Goal: Find contact information: Find contact information

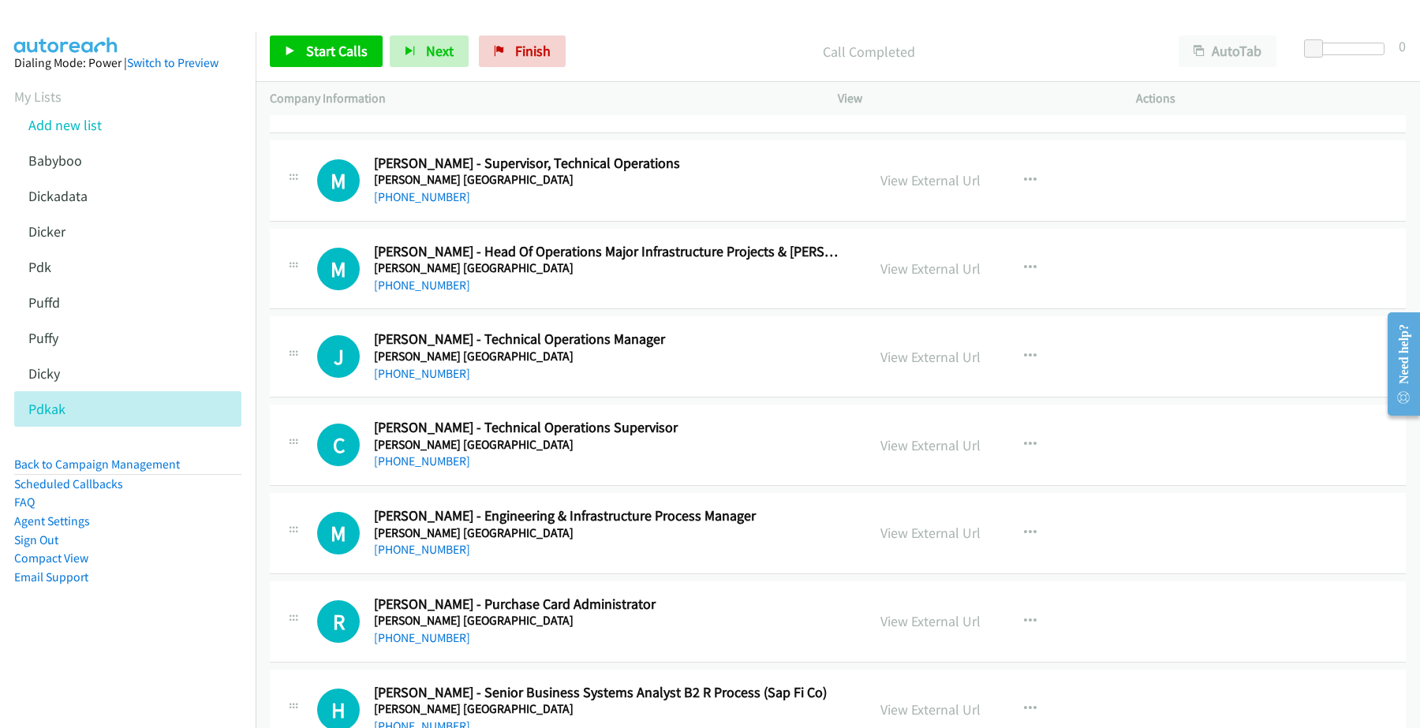
scroll to position [5028, 0]
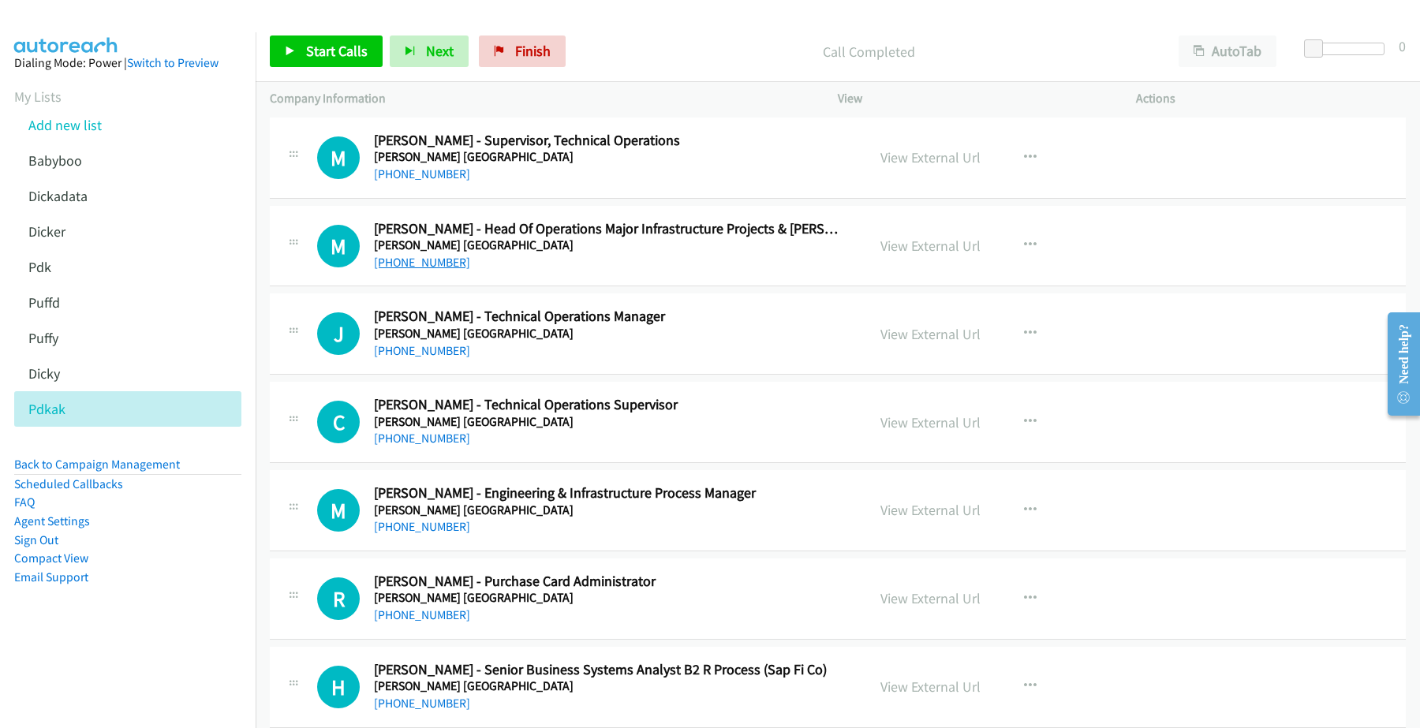
click at [422, 267] on link "[PHONE_NUMBER]" at bounding box center [422, 262] width 96 height 15
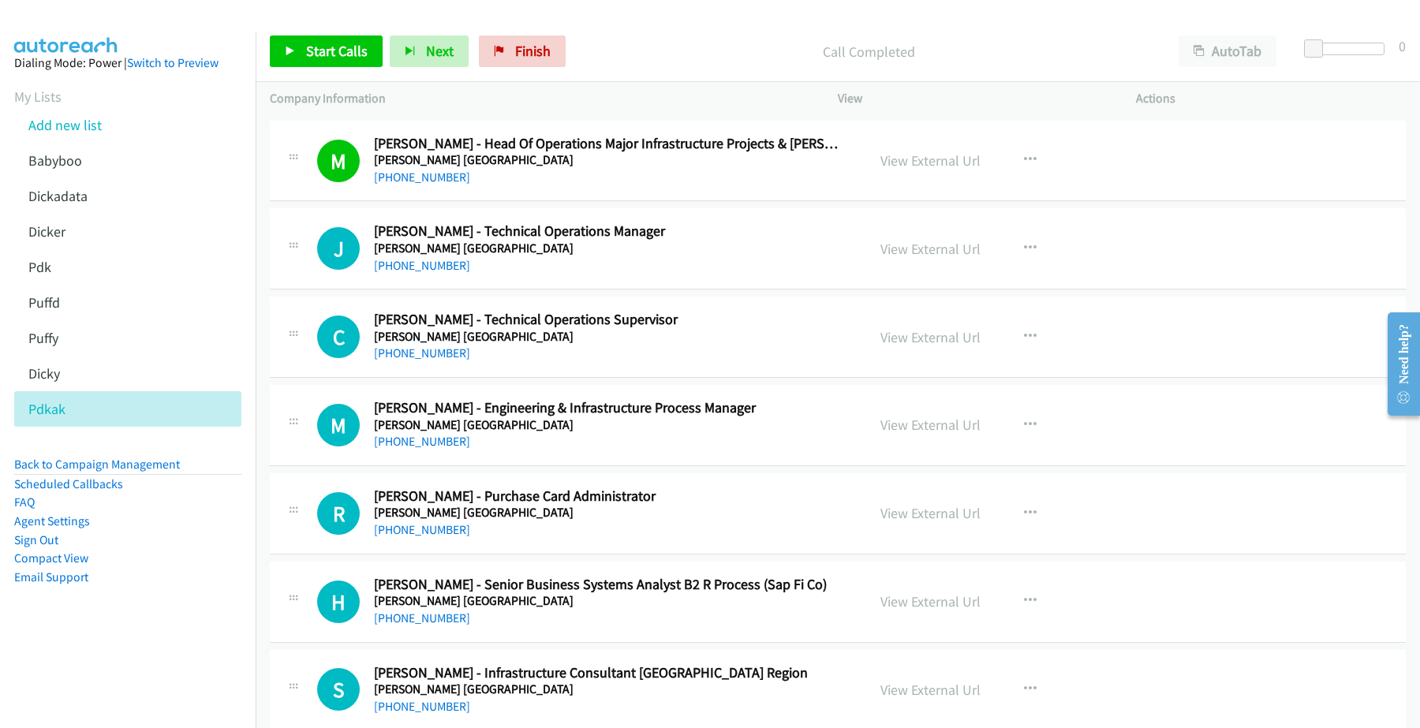
scroll to position [5127, 0]
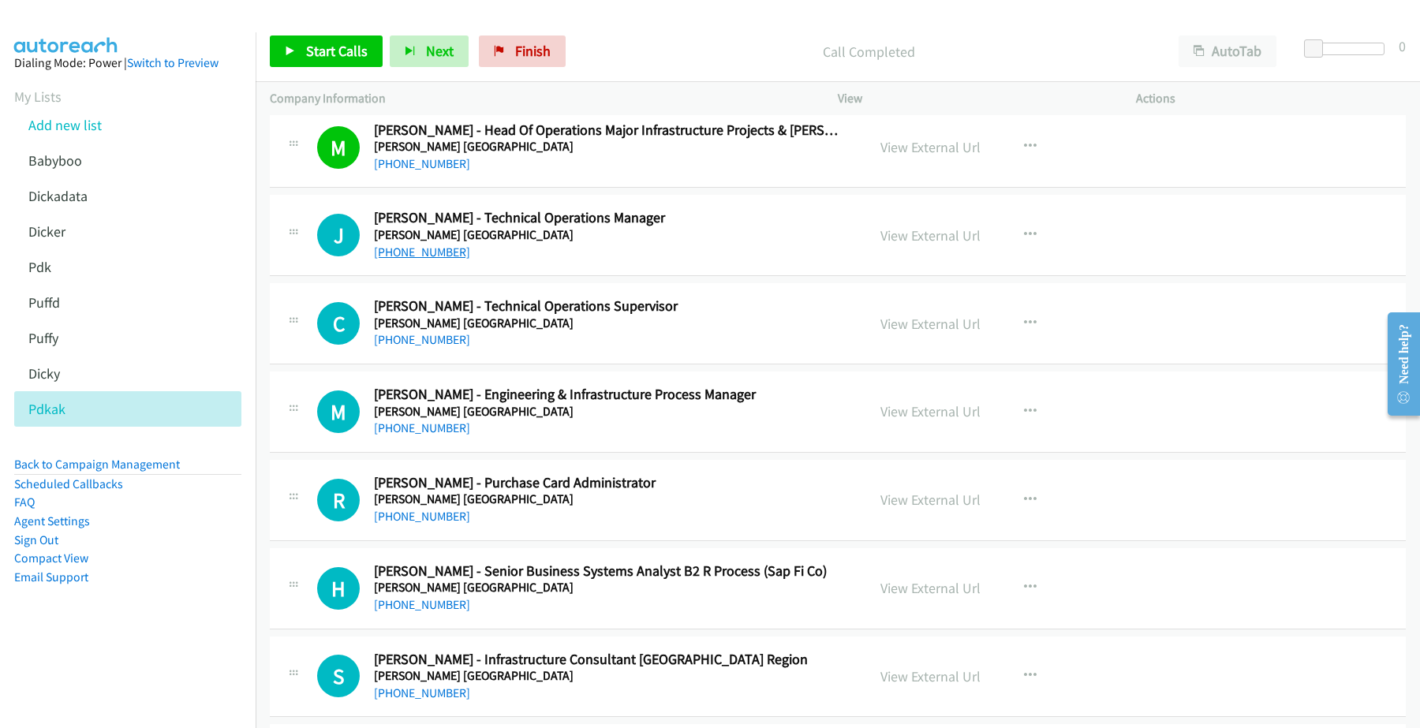
click at [414, 260] on link "[PHONE_NUMBER]" at bounding box center [422, 252] width 96 height 15
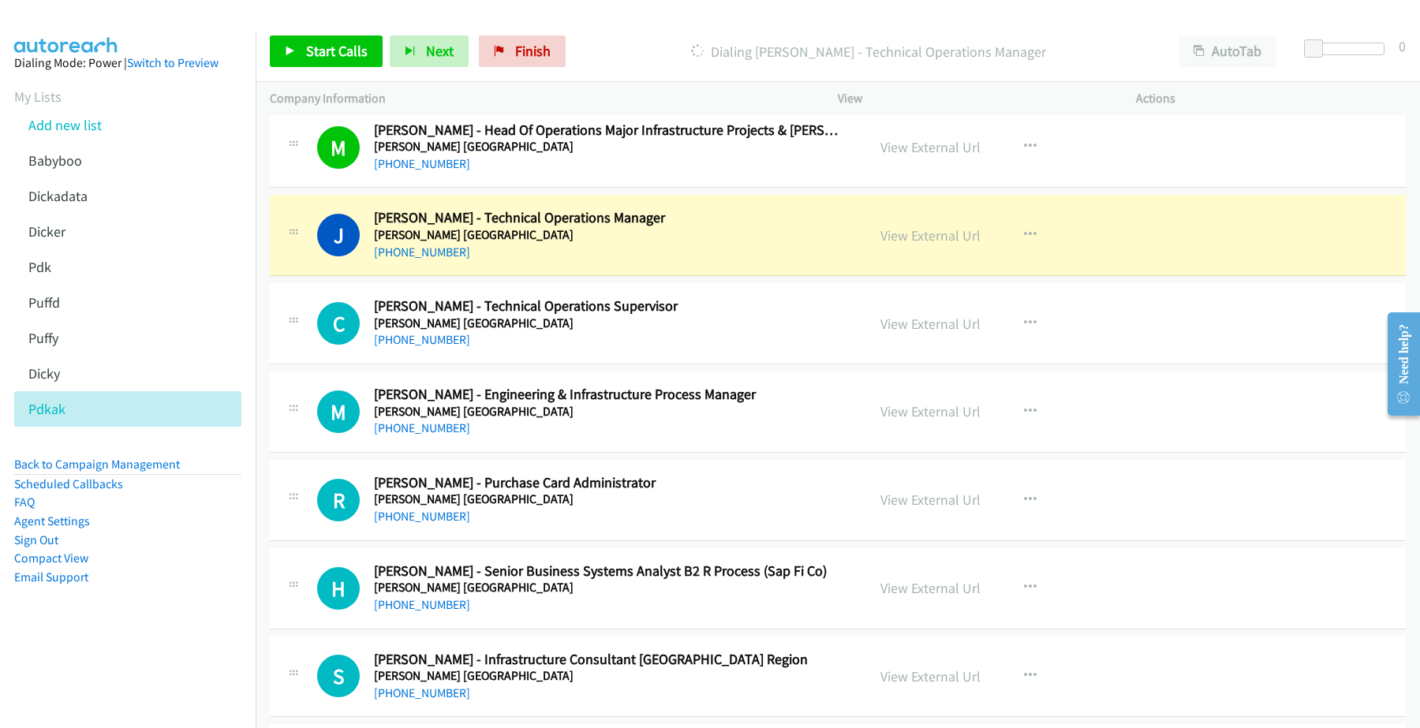
scroll to position [5226, 0]
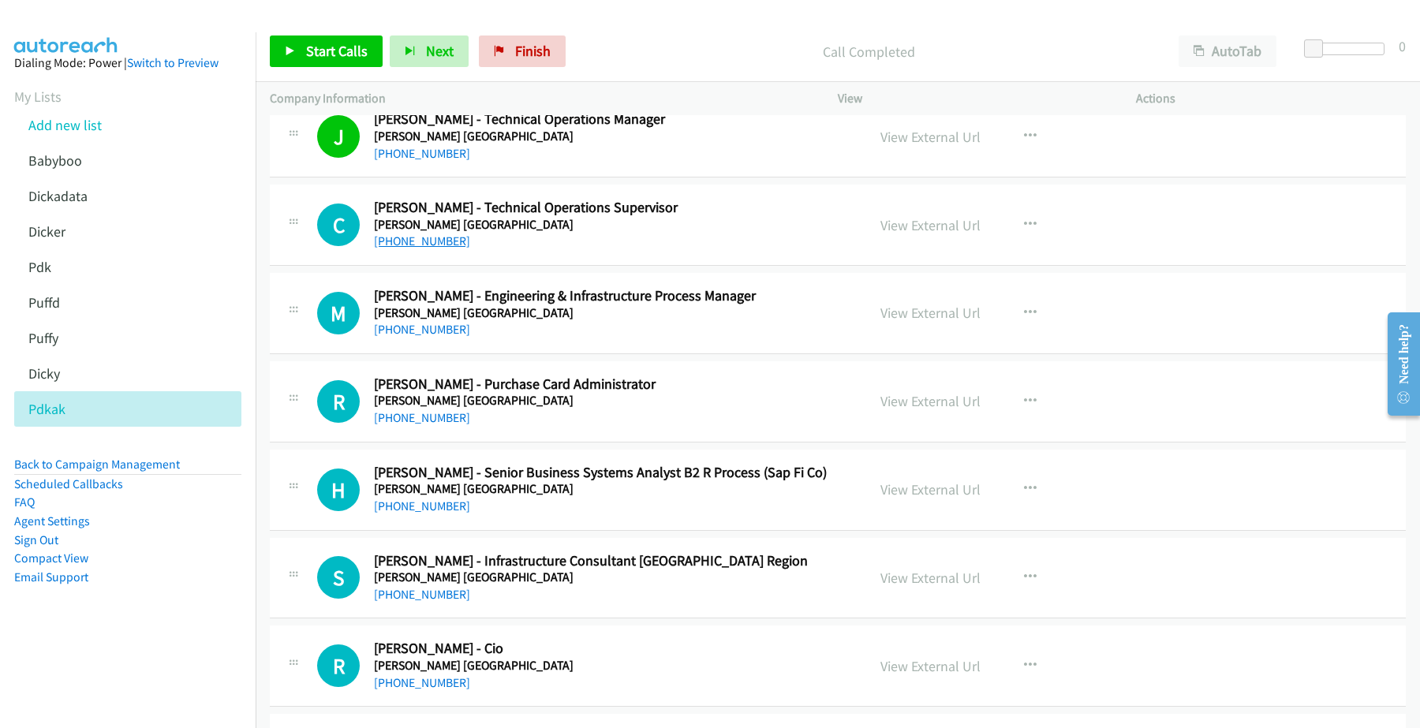
click at [400, 248] on link "[PHONE_NUMBER]" at bounding box center [422, 240] width 96 height 15
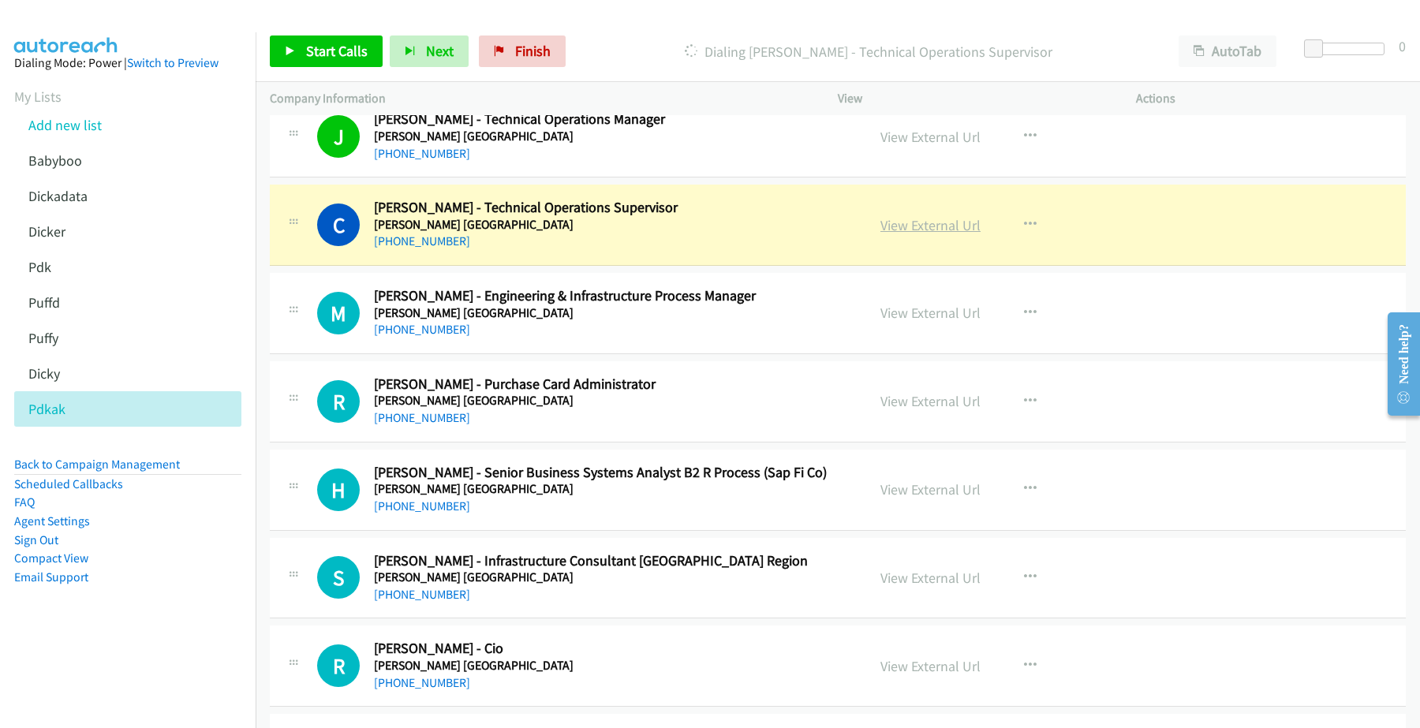
click at [907, 233] on link "View External Url" at bounding box center [930, 225] width 100 height 18
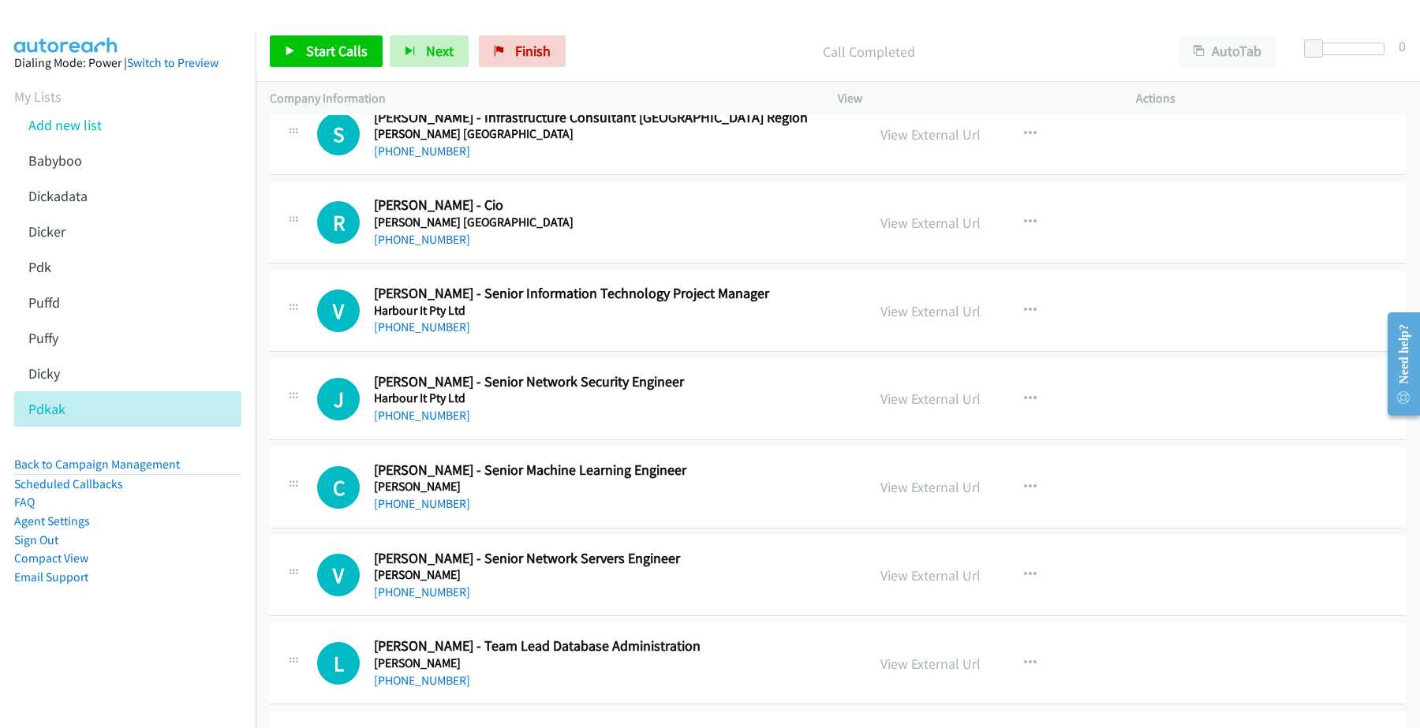
scroll to position [5719, 0]
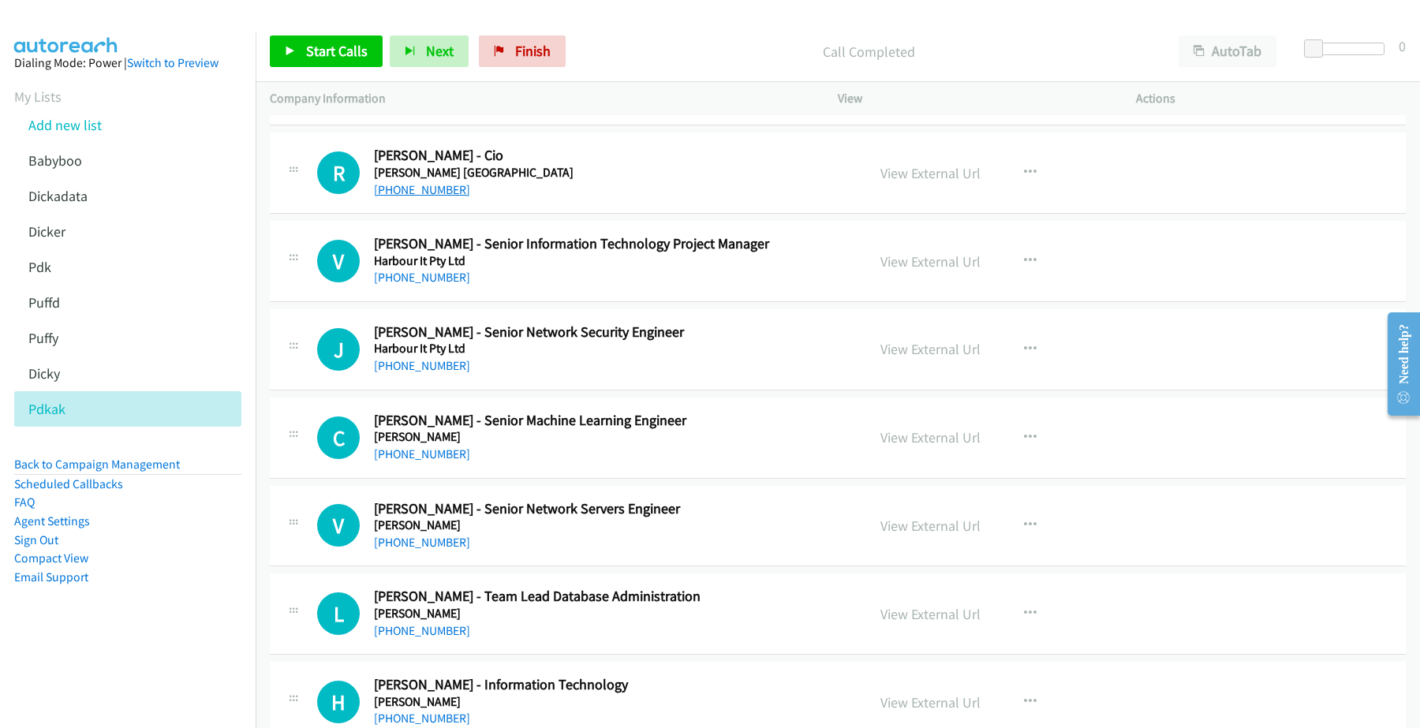
click at [431, 194] on link "[PHONE_NUMBER]" at bounding box center [422, 189] width 96 height 15
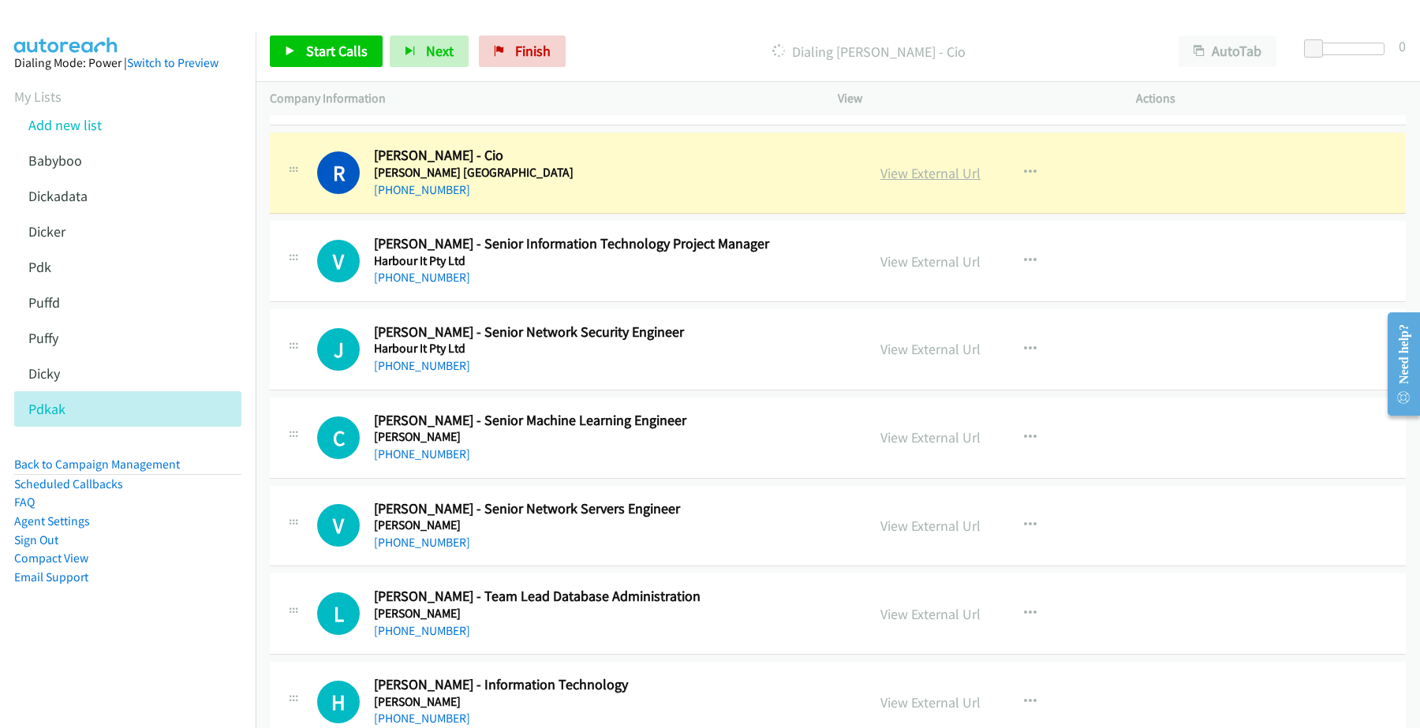
click at [947, 182] on link "View External Url" at bounding box center [930, 173] width 100 height 18
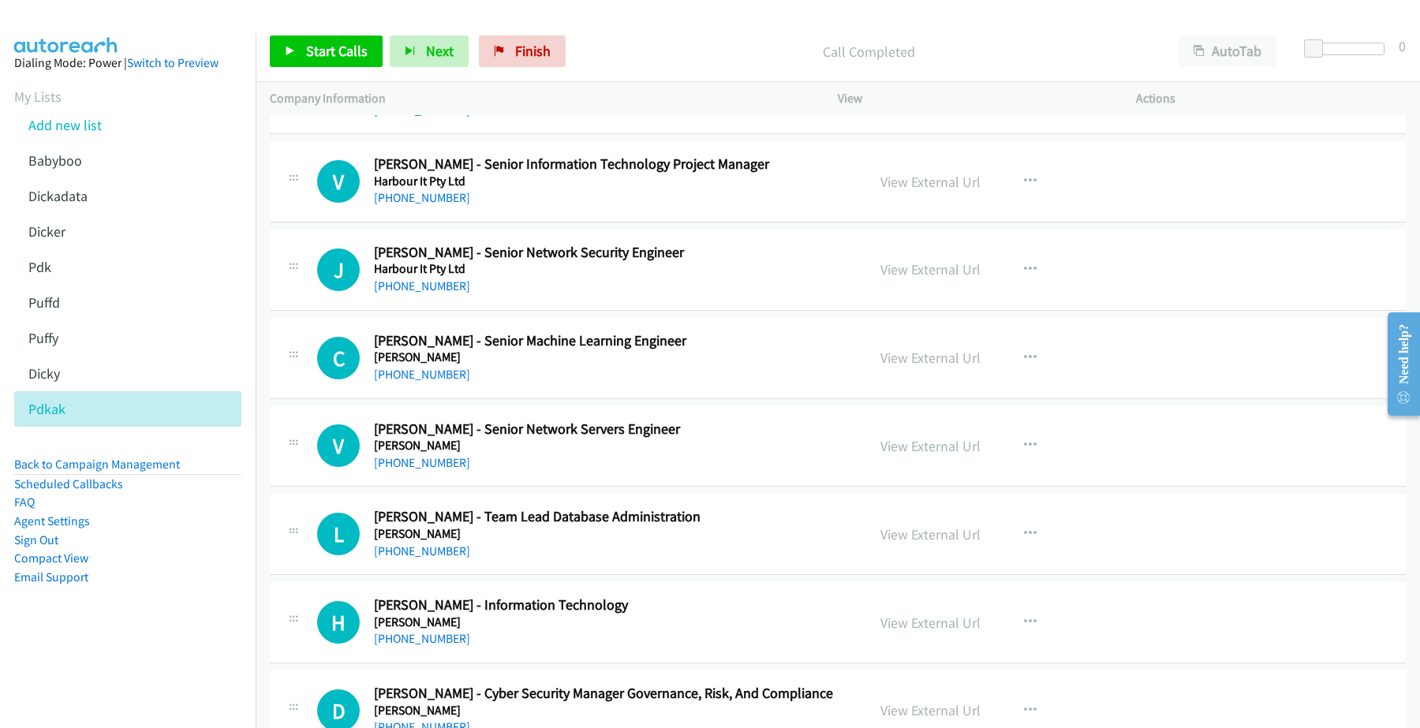
scroll to position [5817, 0]
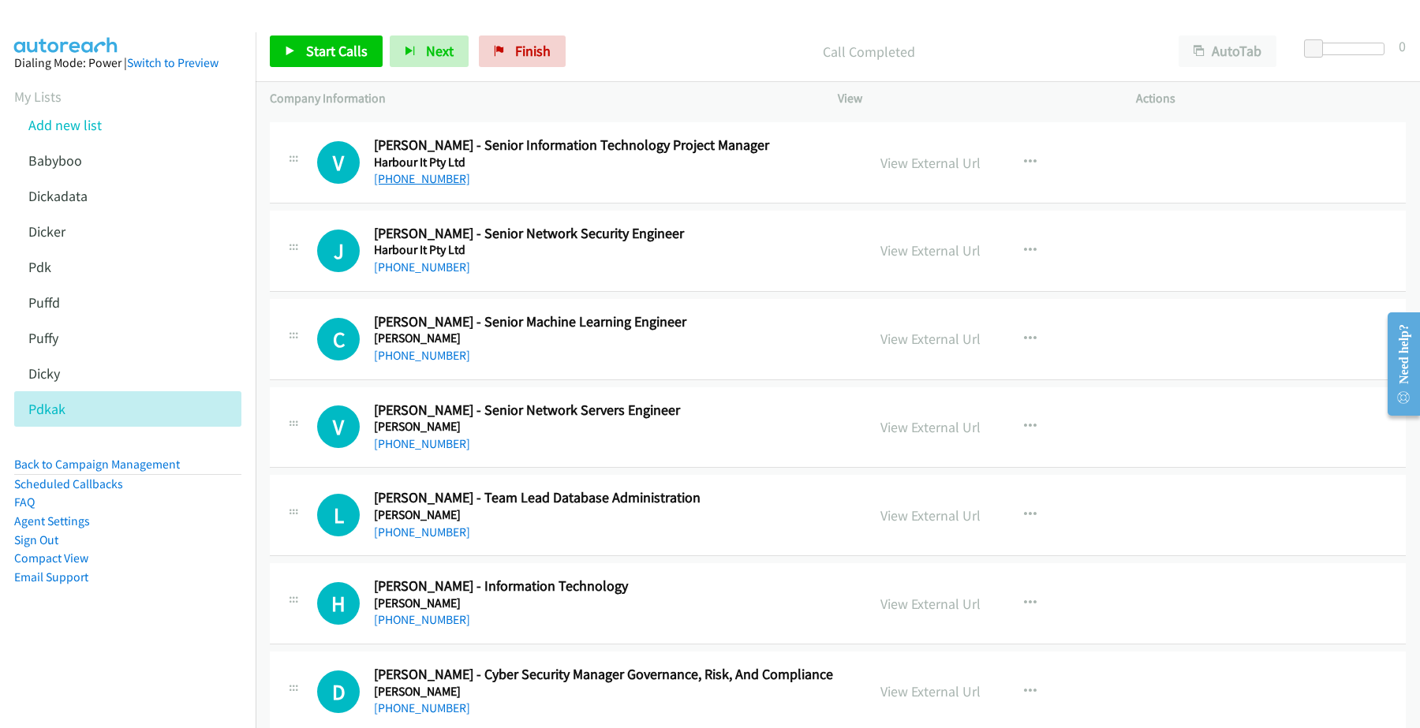
click at [398, 183] on link "[PHONE_NUMBER]" at bounding box center [422, 178] width 96 height 15
click at [418, 273] on link "[PHONE_NUMBER]" at bounding box center [422, 267] width 96 height 15
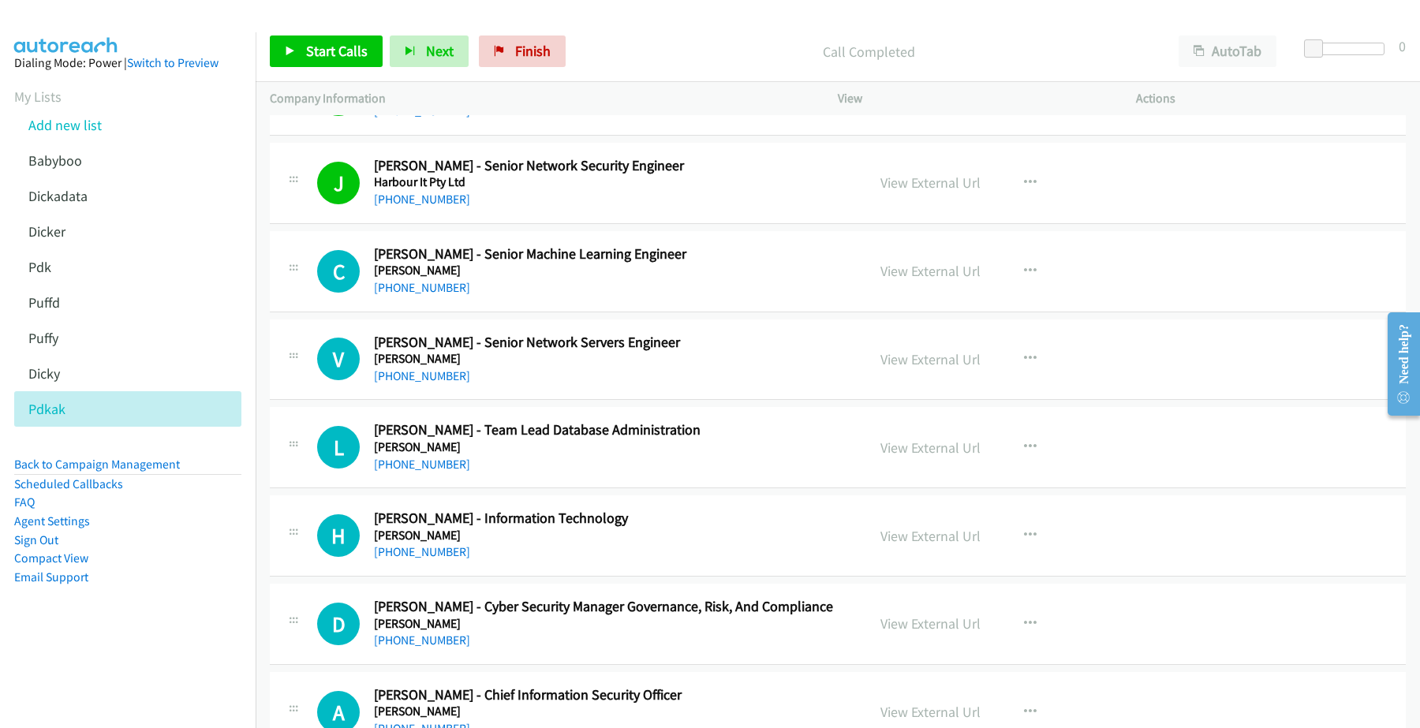
scroll to position [5916, 0]
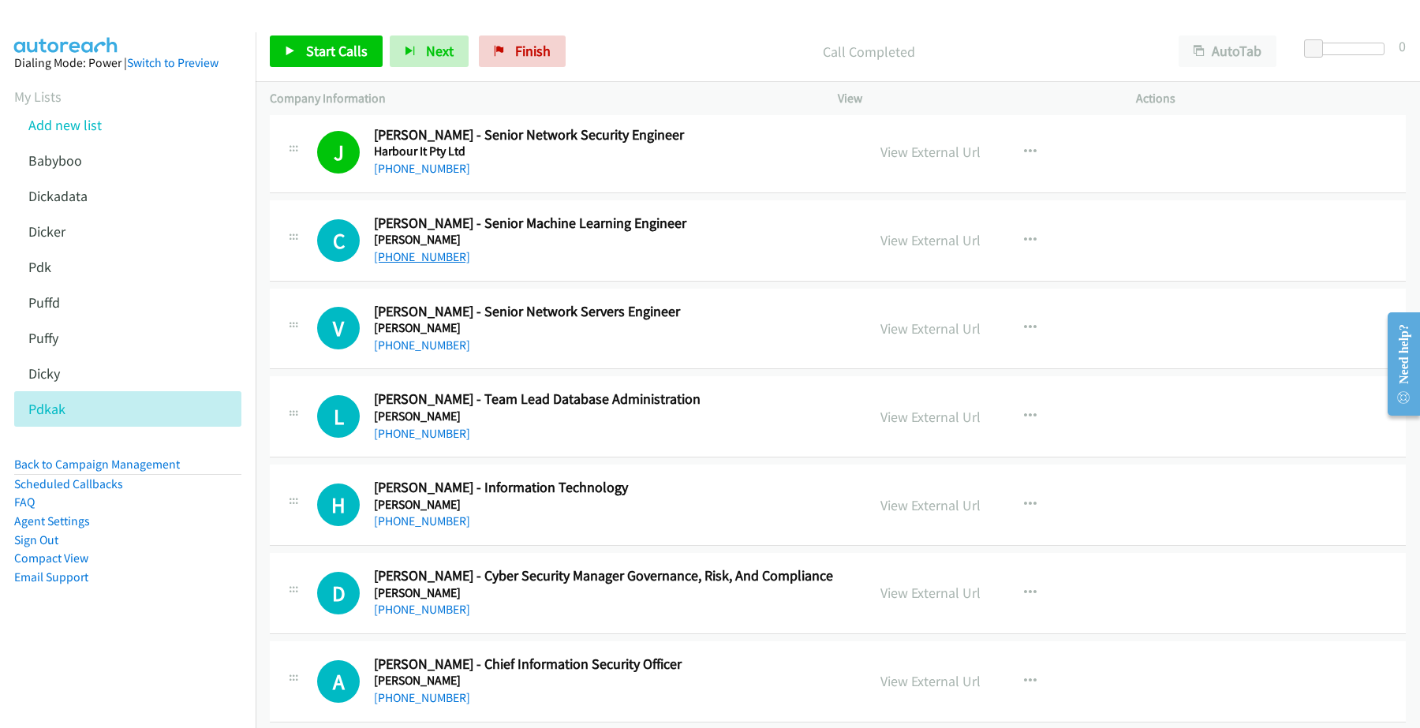
click at [428, 264] on link "[PHONE_NUMBER]" at bounding box center [422, 256] width 96 height 15
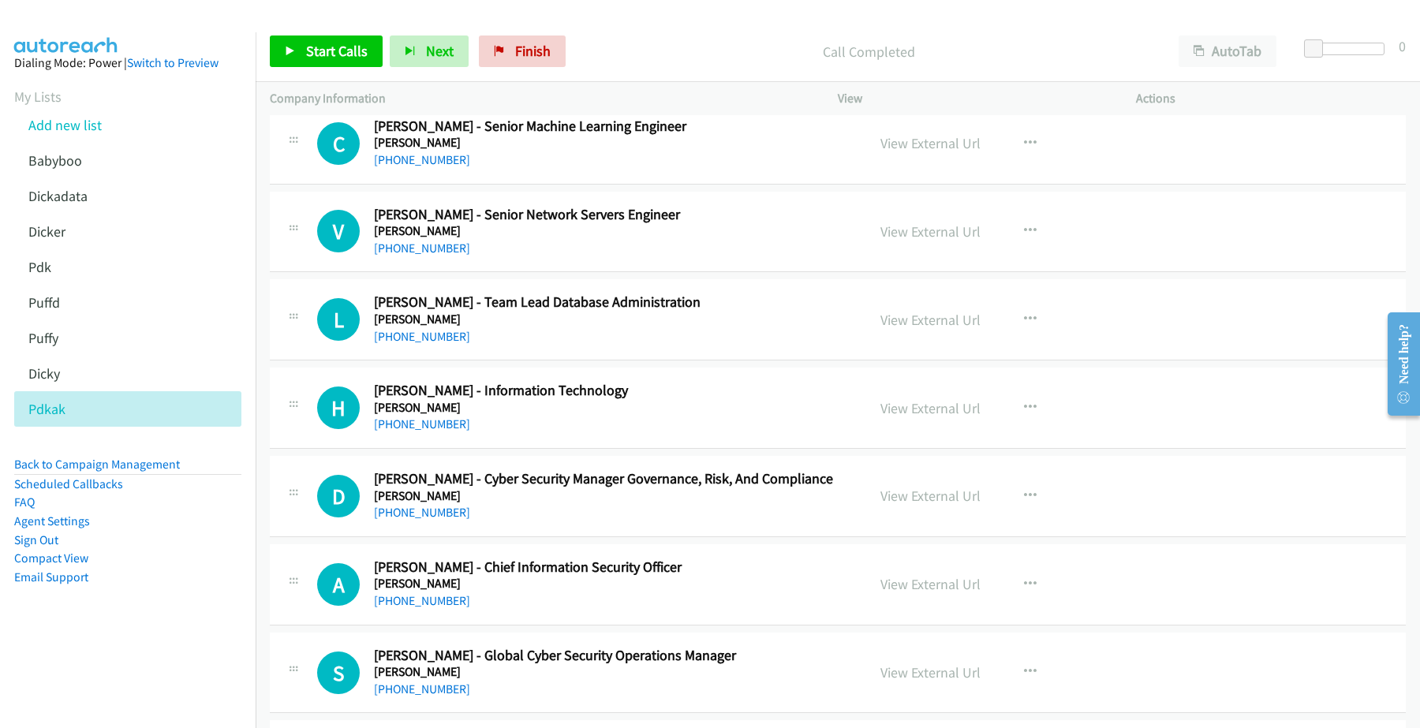
scroll to position [6014, 0]
click at [405, 254] on link "[PHONE_NUMBER]" at bounding box center [422, 246] width 96 height 15
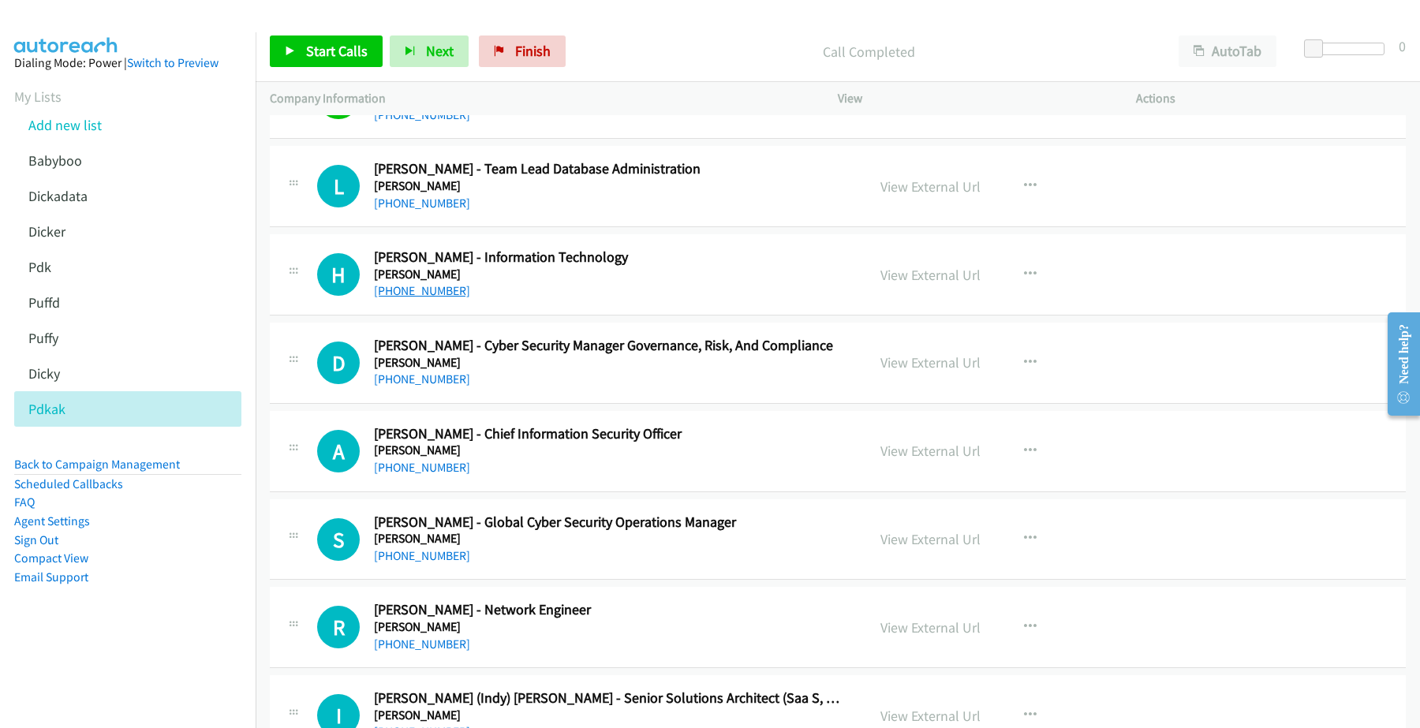
scroll to position [6113, 0]
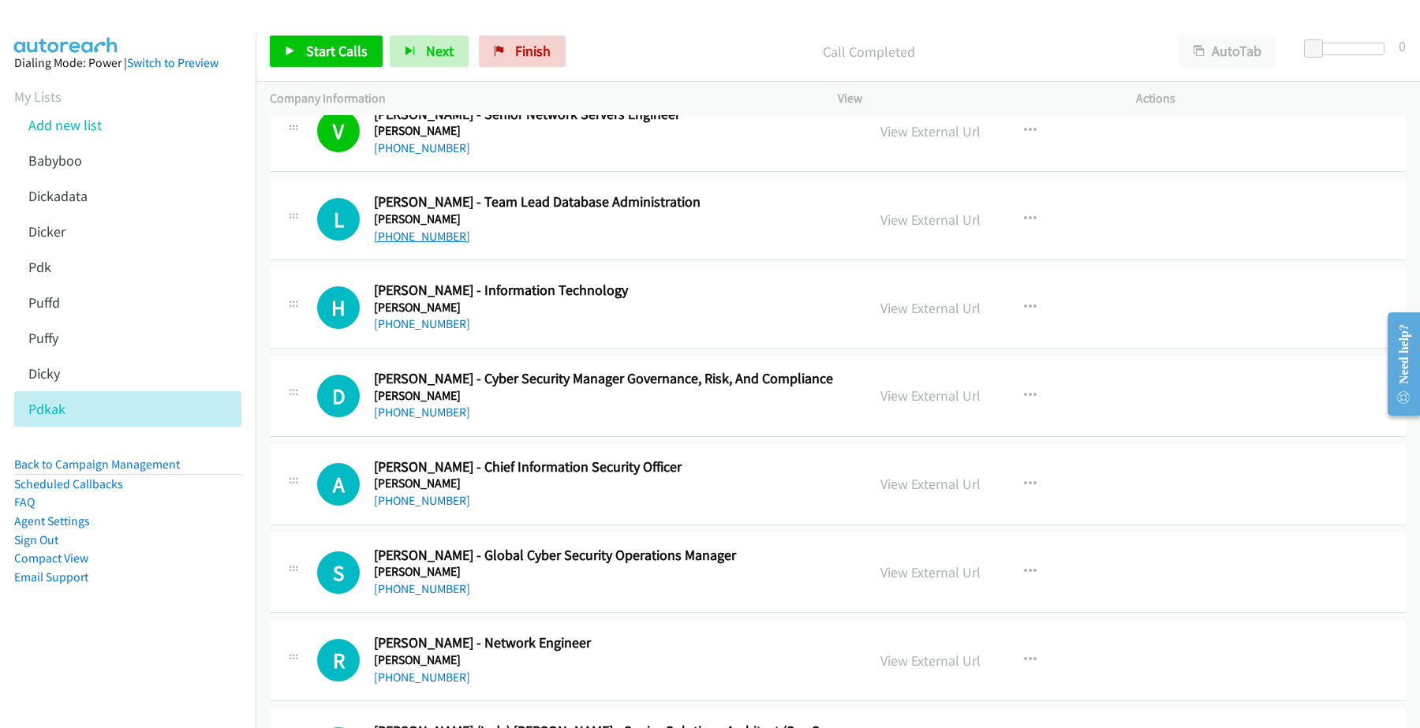
click at [407, 244] on link "[PHONE_NUMBER]" at bounding box center [422, 236] width 96 height 15
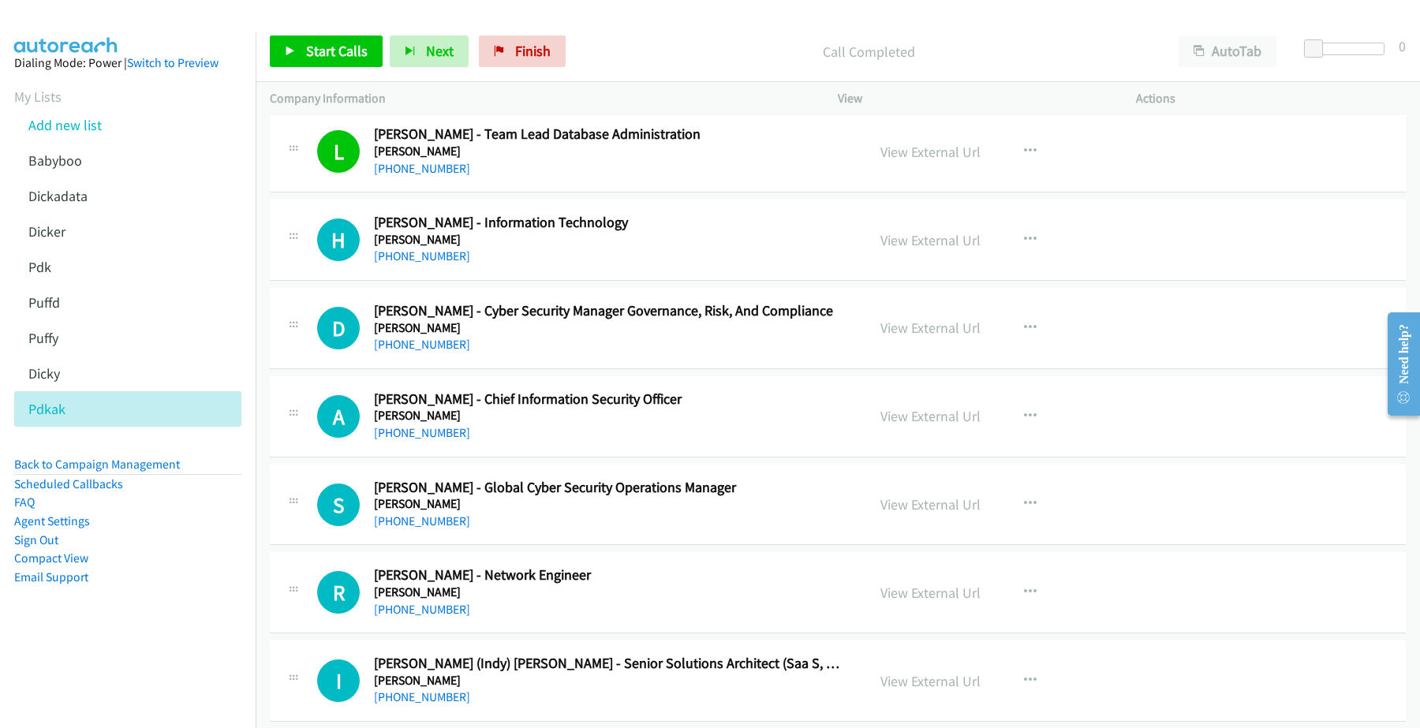
scroll to position [6212, 0]
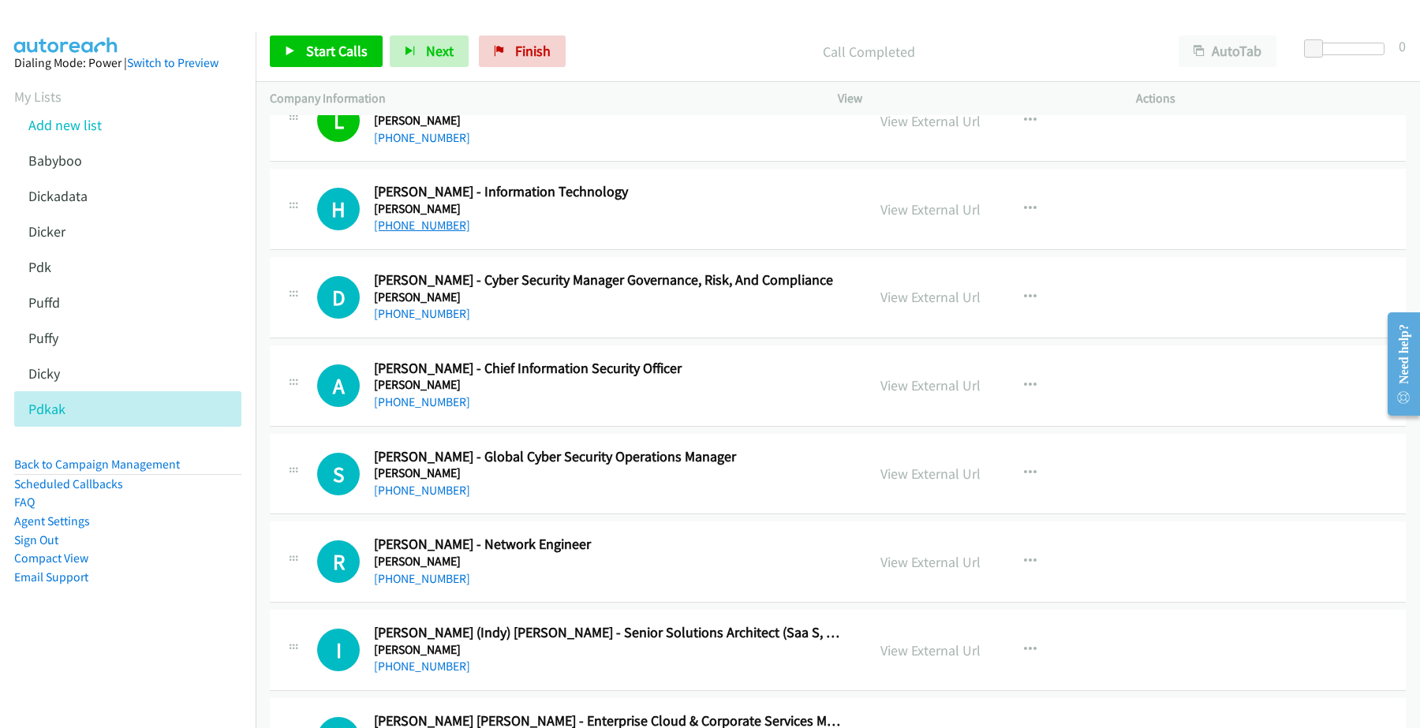
click at [428, 233] on link "[PHONE_NUMBER]" at bounding box center [422, 225] width 96 height 15
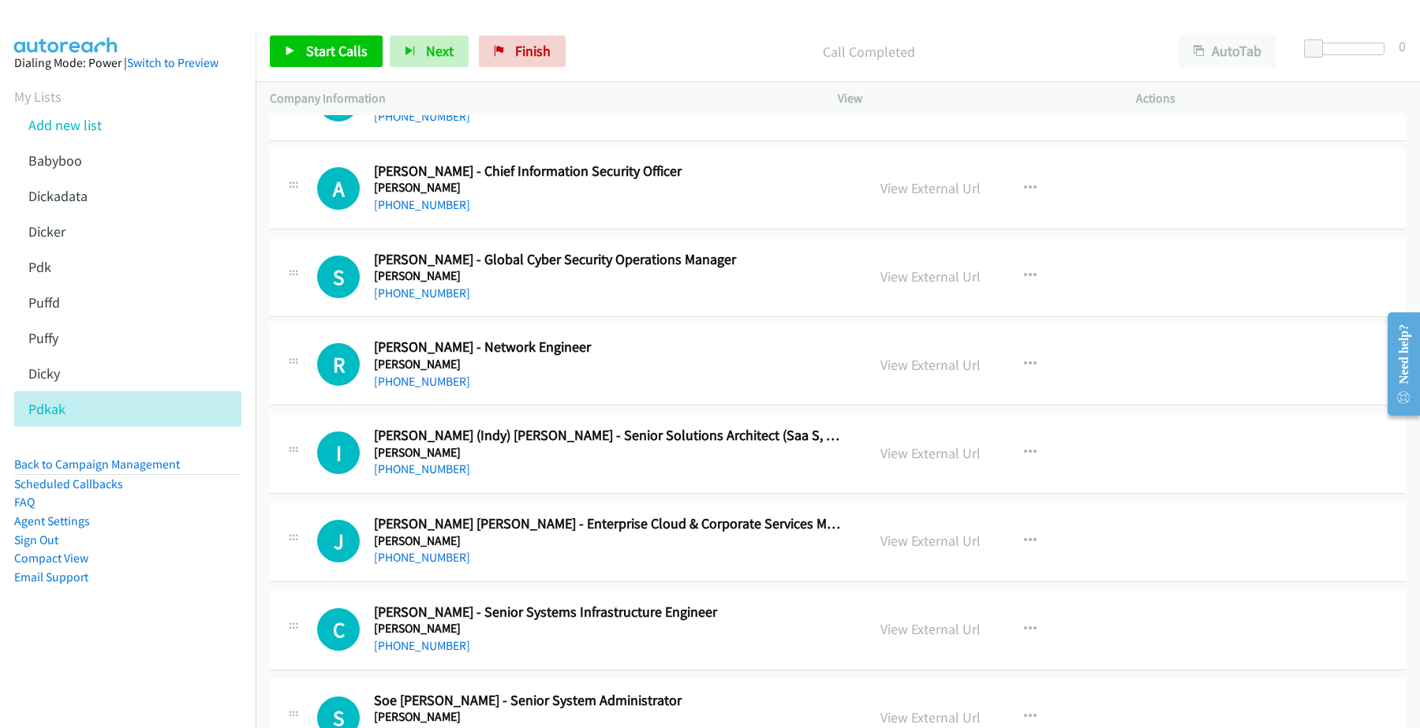
scroll to position [6310, 0]
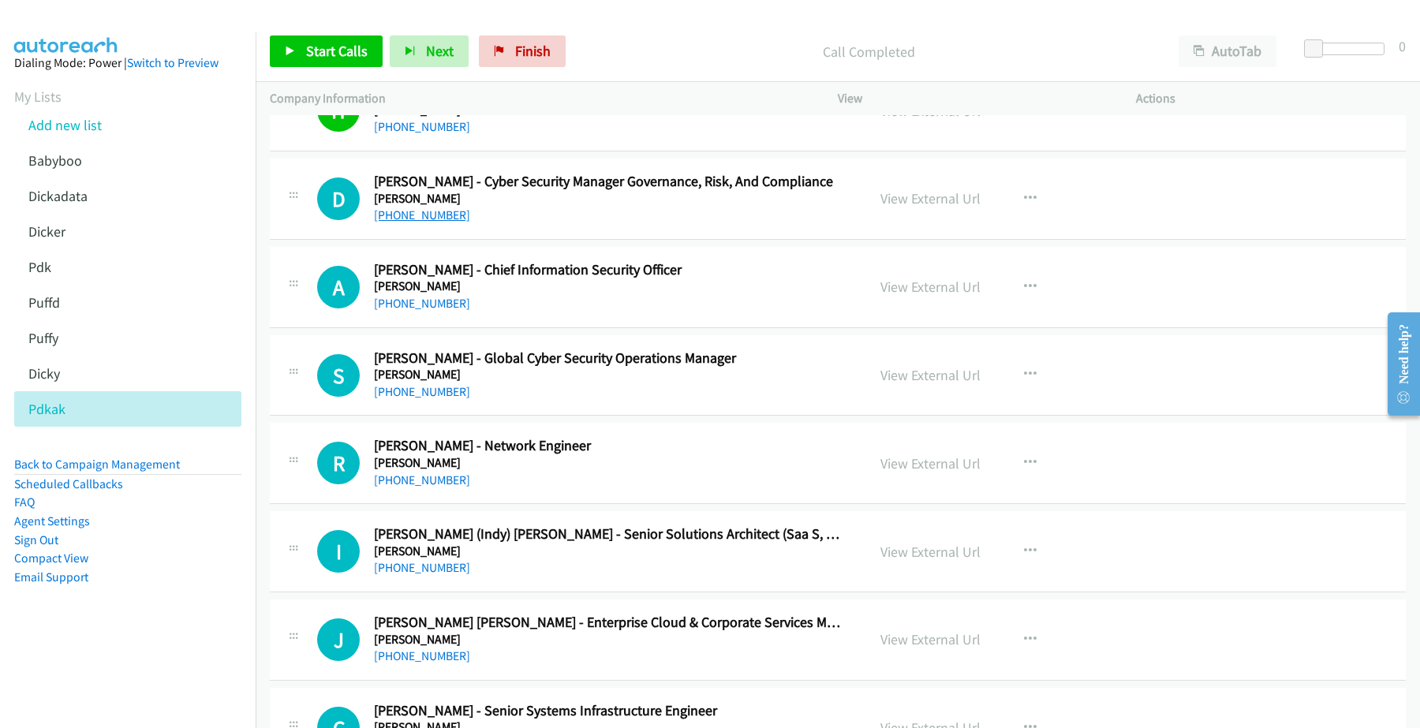
click at [432, 222] on link "[PHONE_NUMBER]" at bounding box center [422, 214] width 96 height 15
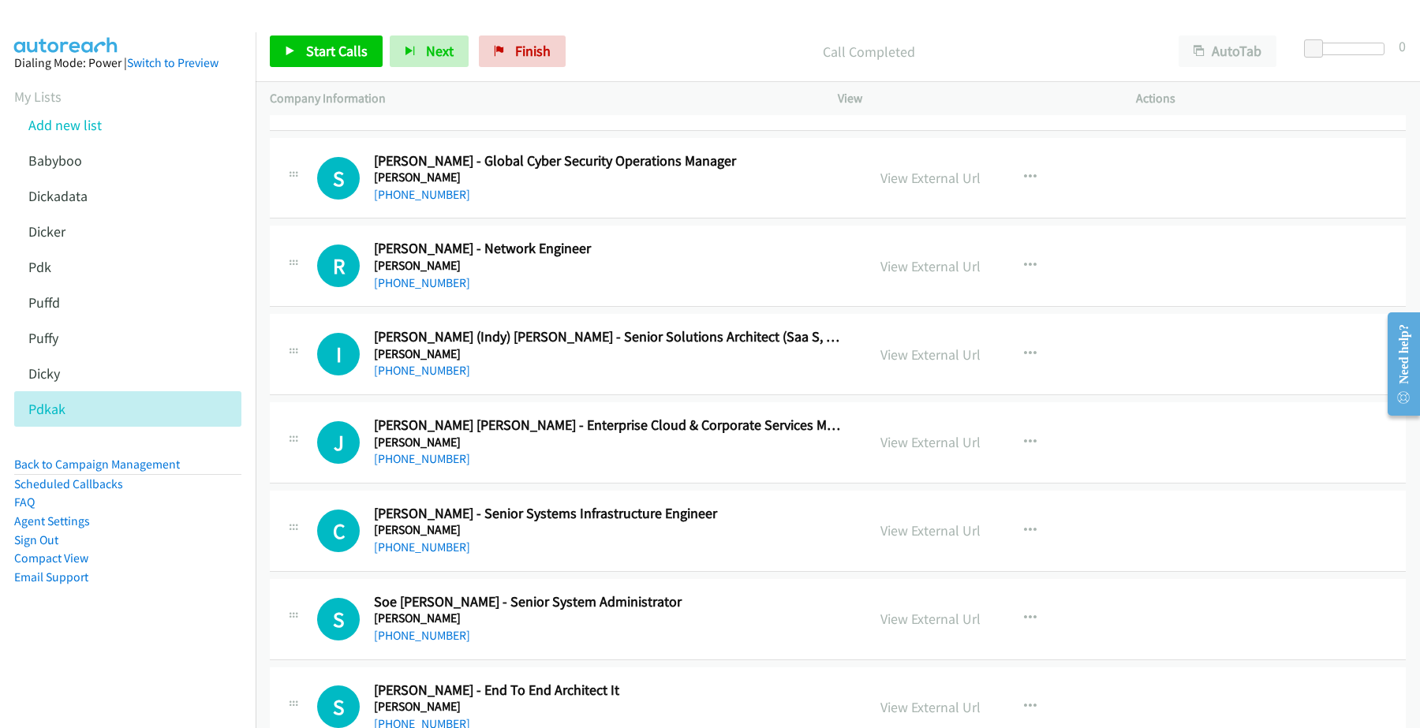
scroll to position [6409, 0]
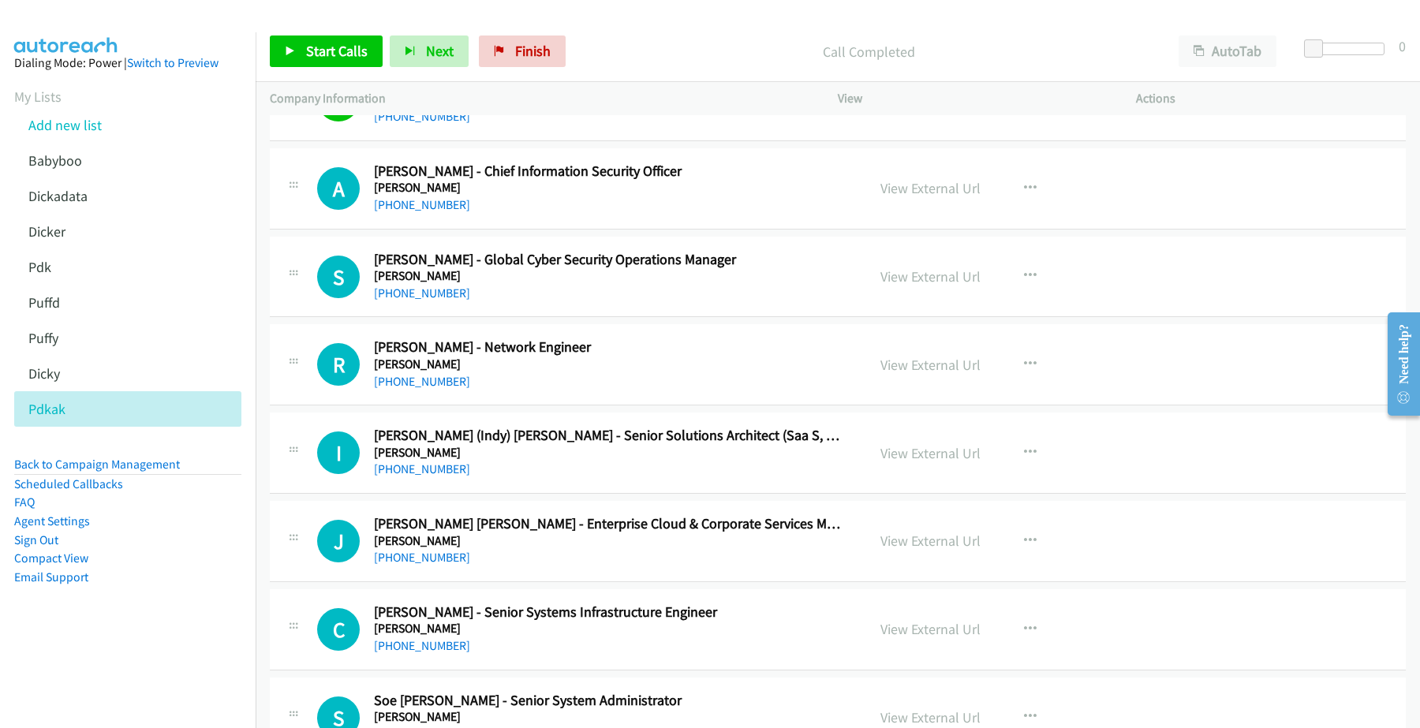
click at [424, 215] on div "[PHONE_NUMBER]" at bounding box center [609, 205] width 471 height 19
click at [424, 212] on link "[PHONE_NUMBER]" at bounding box center [422, 204] width 96 height 15
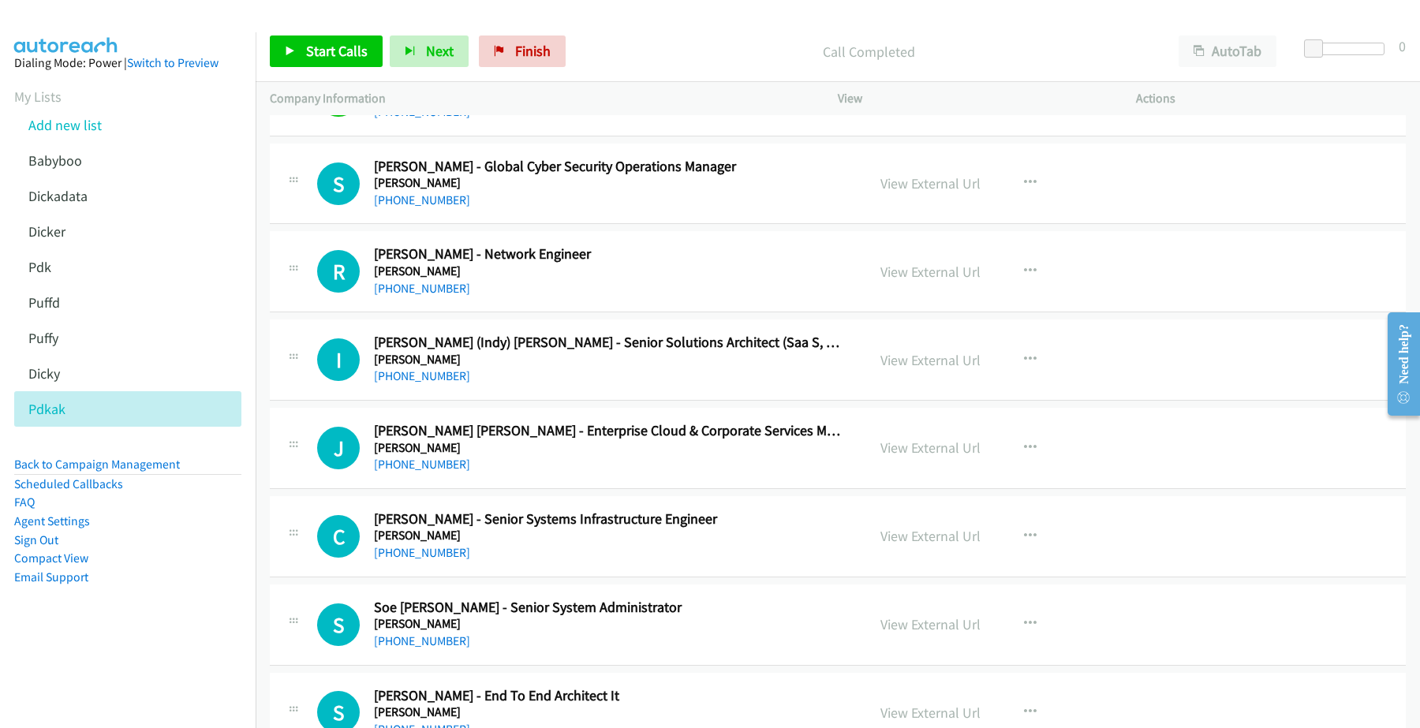
scroll to position [6507, 0]
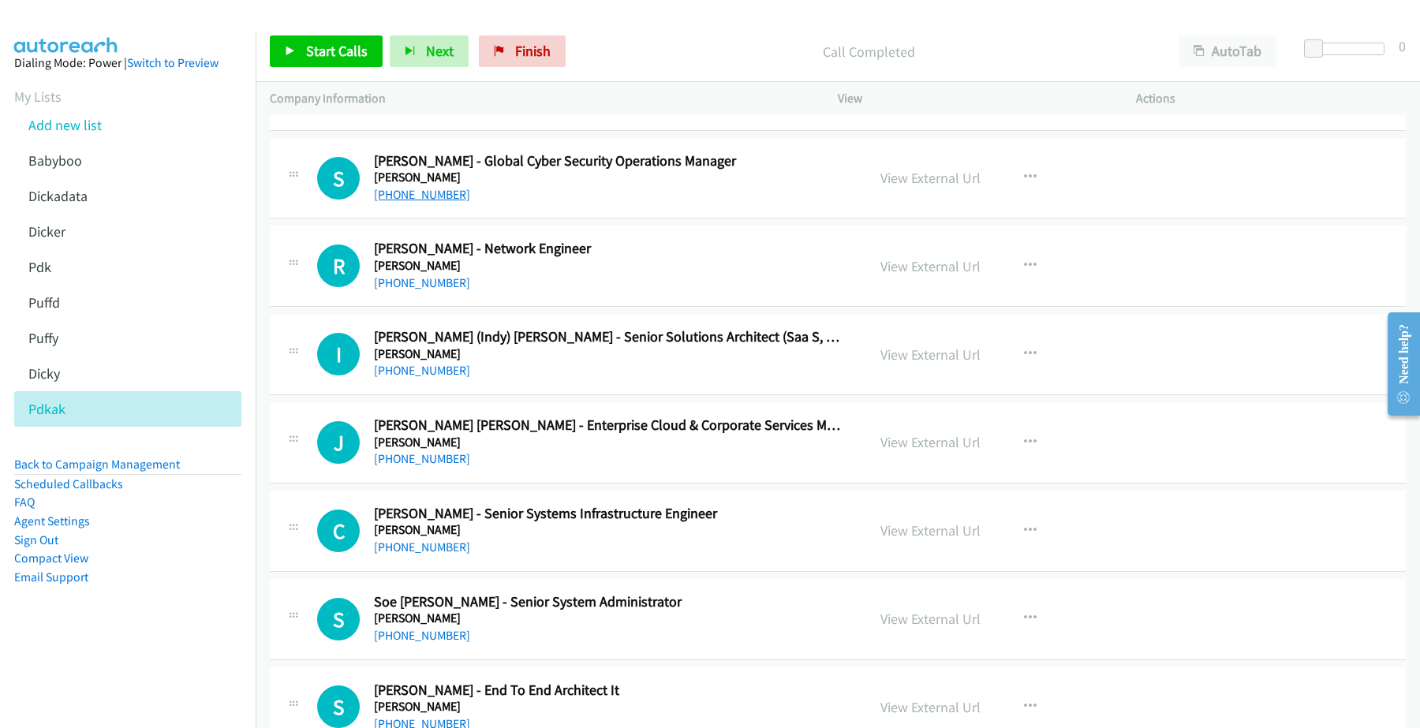
click at [423, 202] on link "[PHONE_NUMBER]" at bounding box center [422, 194] width 96 height 15
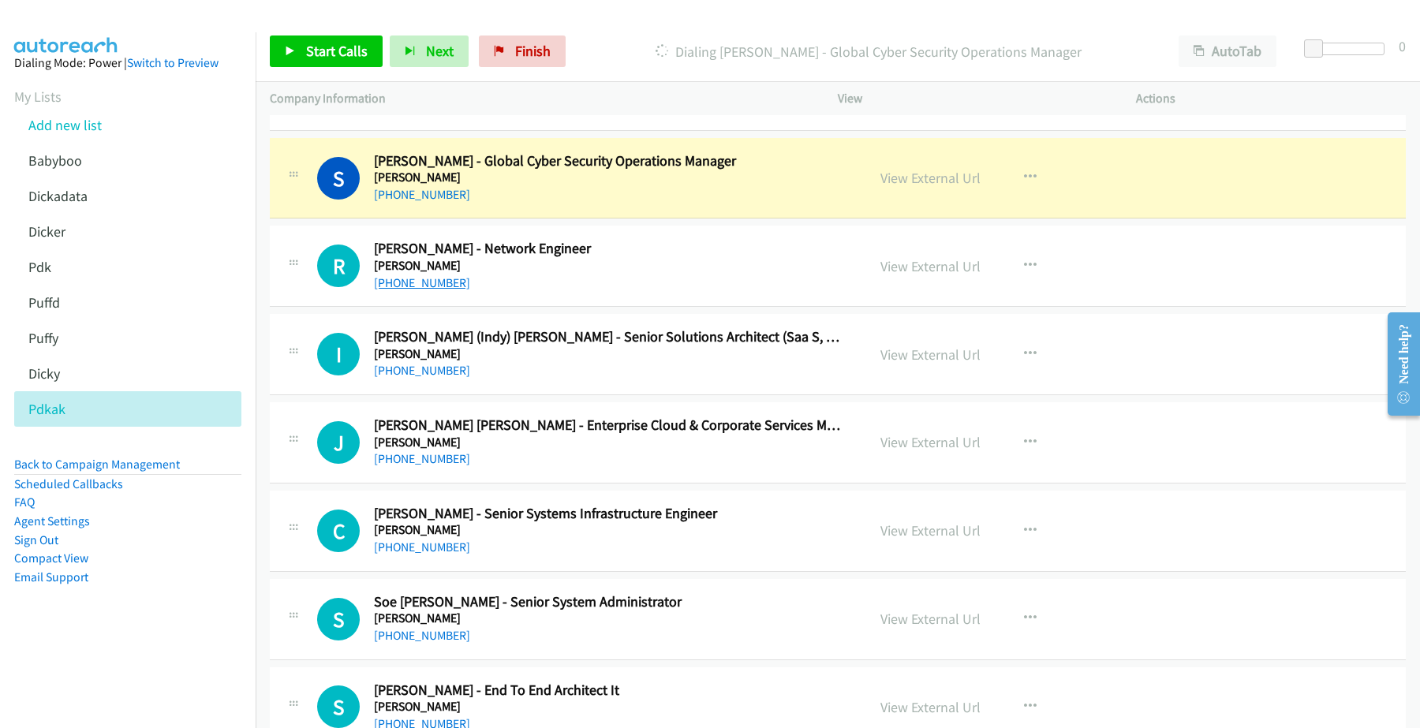
scroll to position [6606, 0]
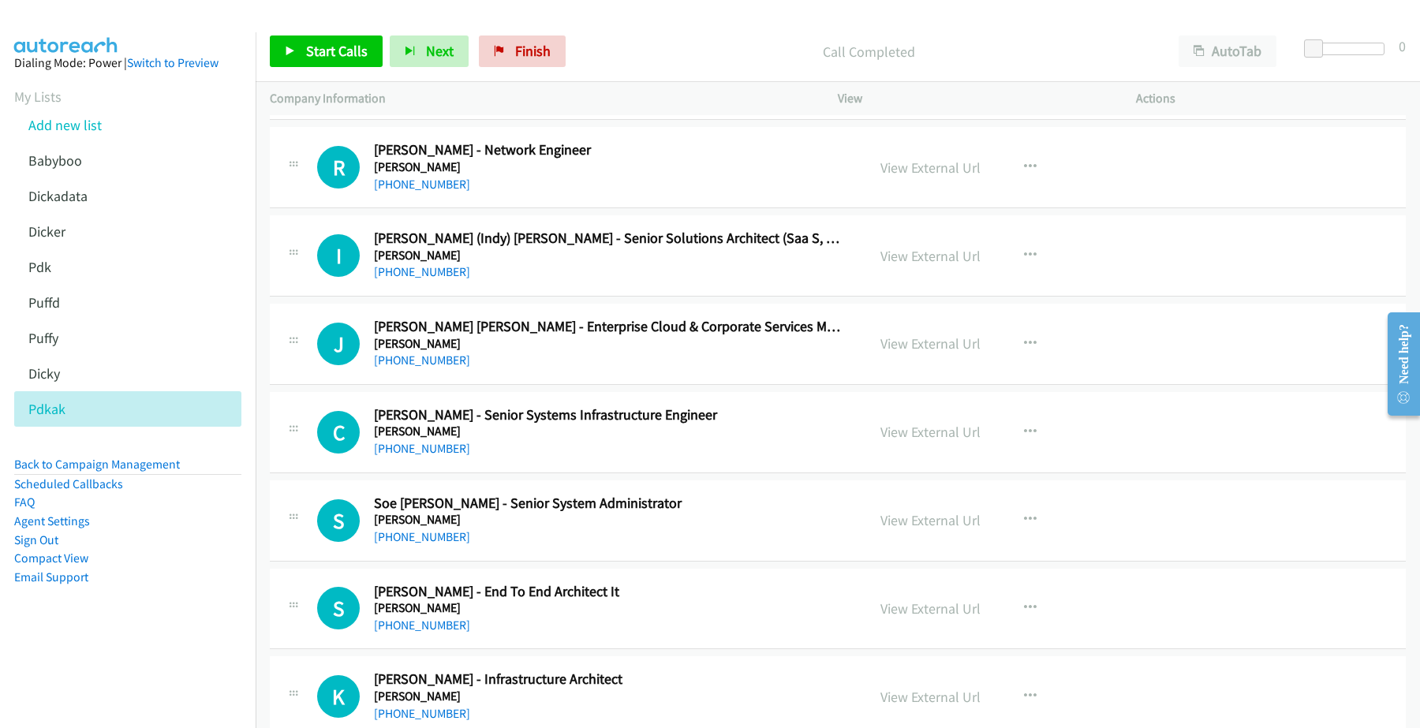
drag, startPoint x: 424, startPoint y: 191, endPoint x: 386, endPoint y: 225, distance: 50.2
click at [424, 191] on link "[PHONE_NUMBER]" at bounding box center [422, 184] width 96 height 15
click at [399, 279] on link "[PHONE_NUMBER]" at bounding box center [422, 271] width 96 height 15
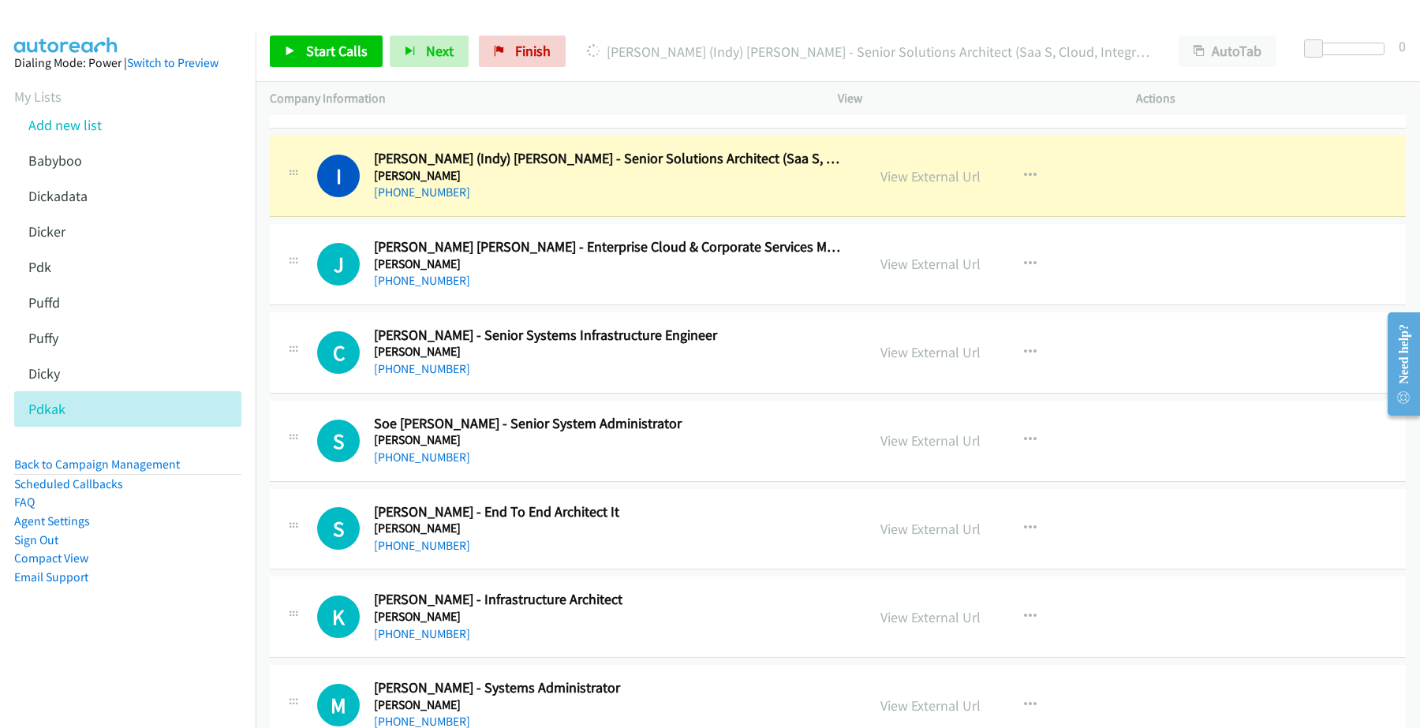
scroll to position [6705, 0]
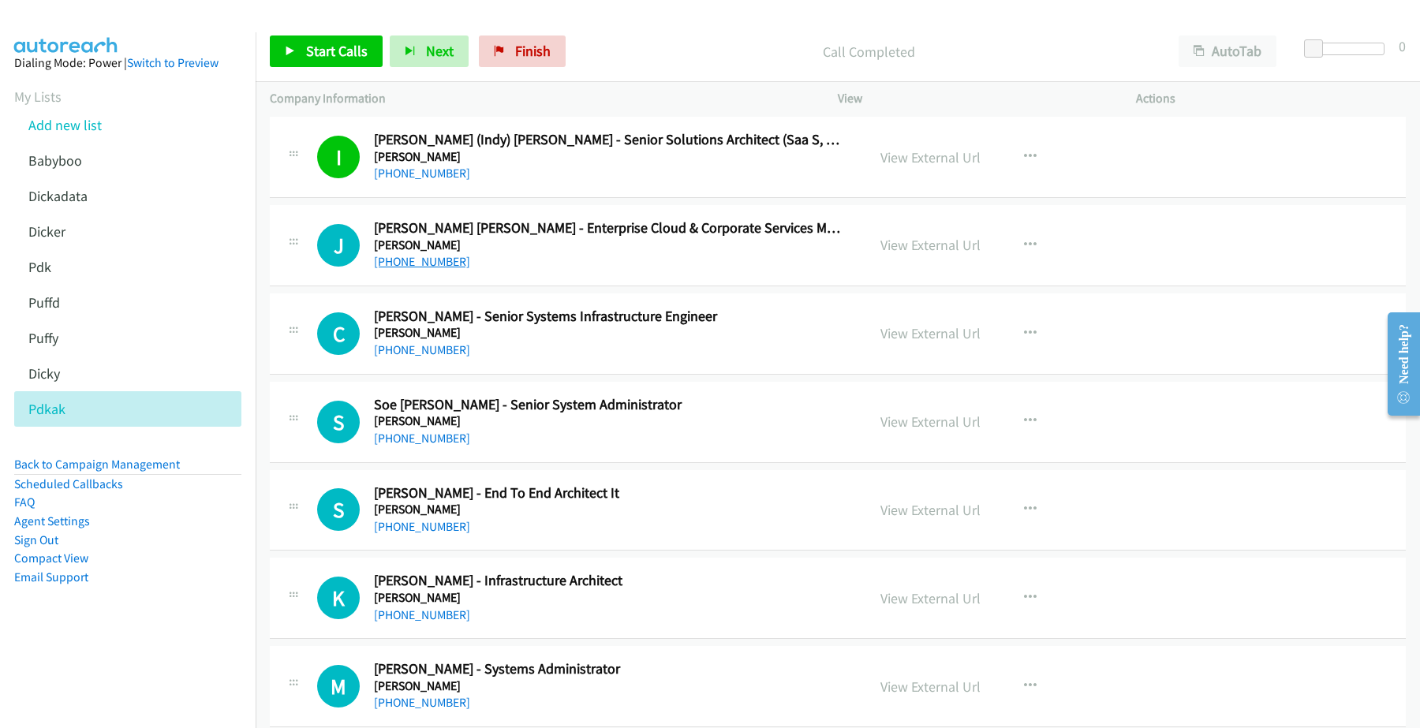
click at [409, 269] on link "[PHONE_NUMBER]" at bounding box center [422, 261] width 96 height 15
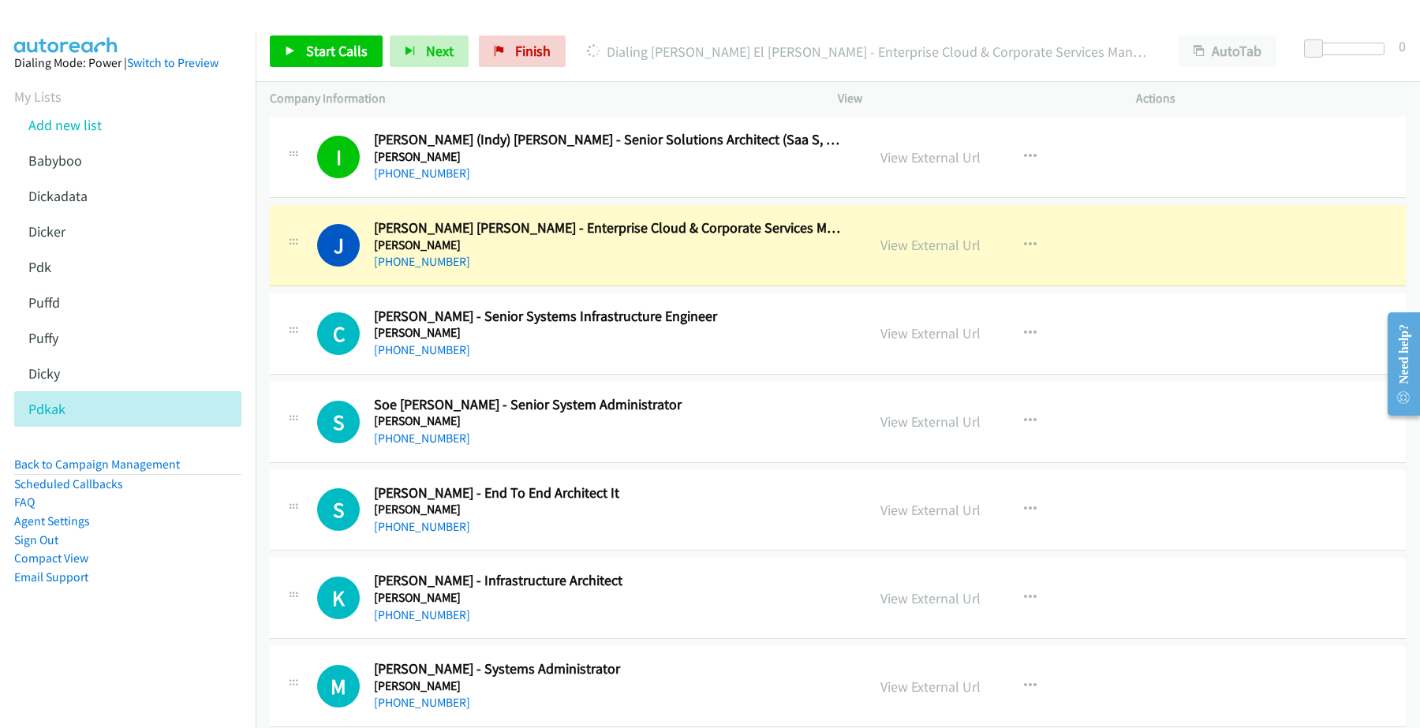
scroll to position [6803, 0]
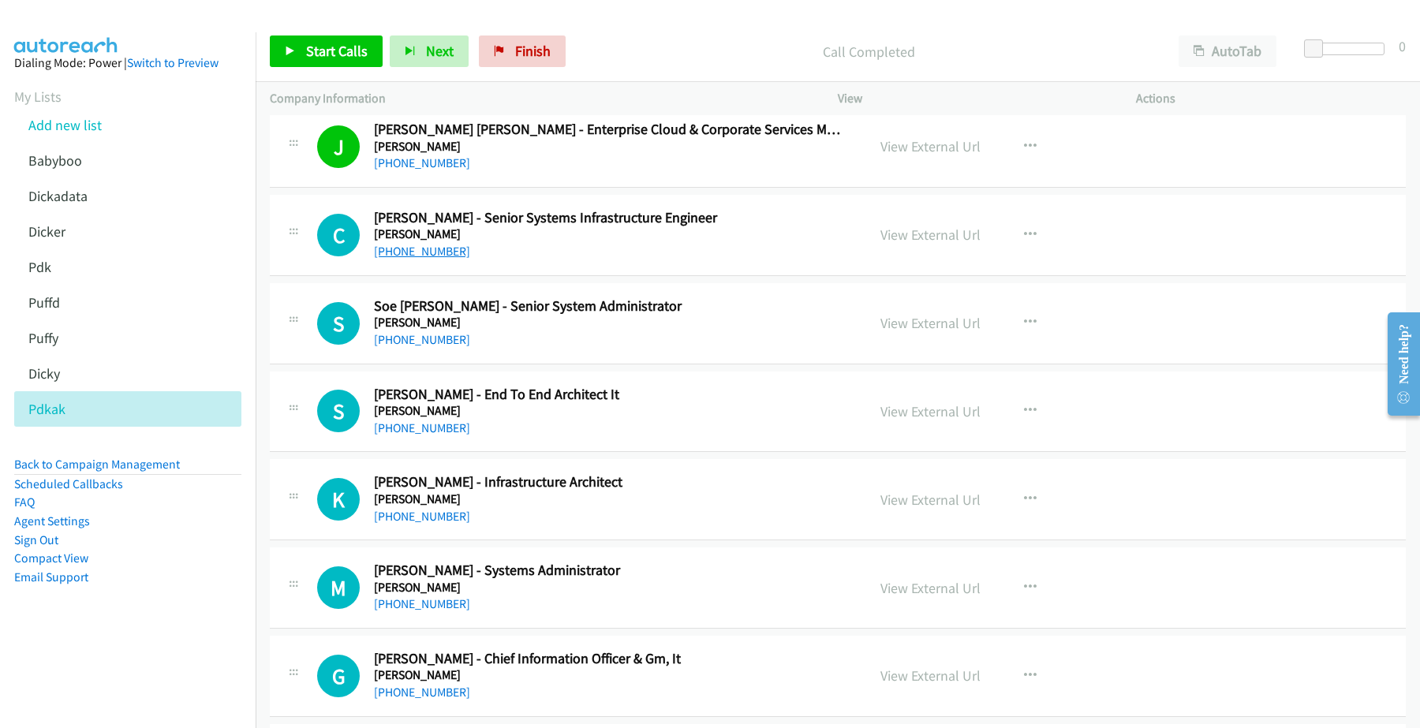
click at [431, 259] on link "[PHONE_NUMBER]" at bounding box center [422, 251] width 96 height 15
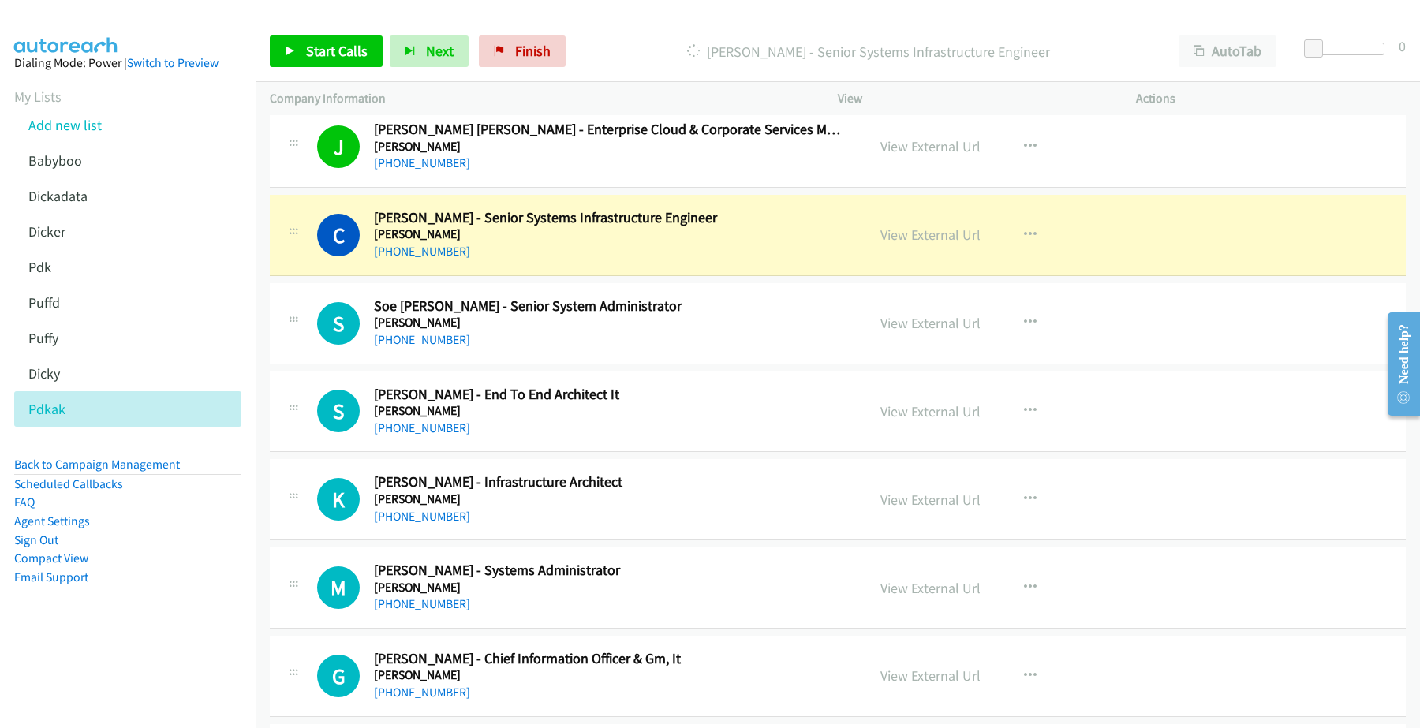
scroll to position [6902, 0]
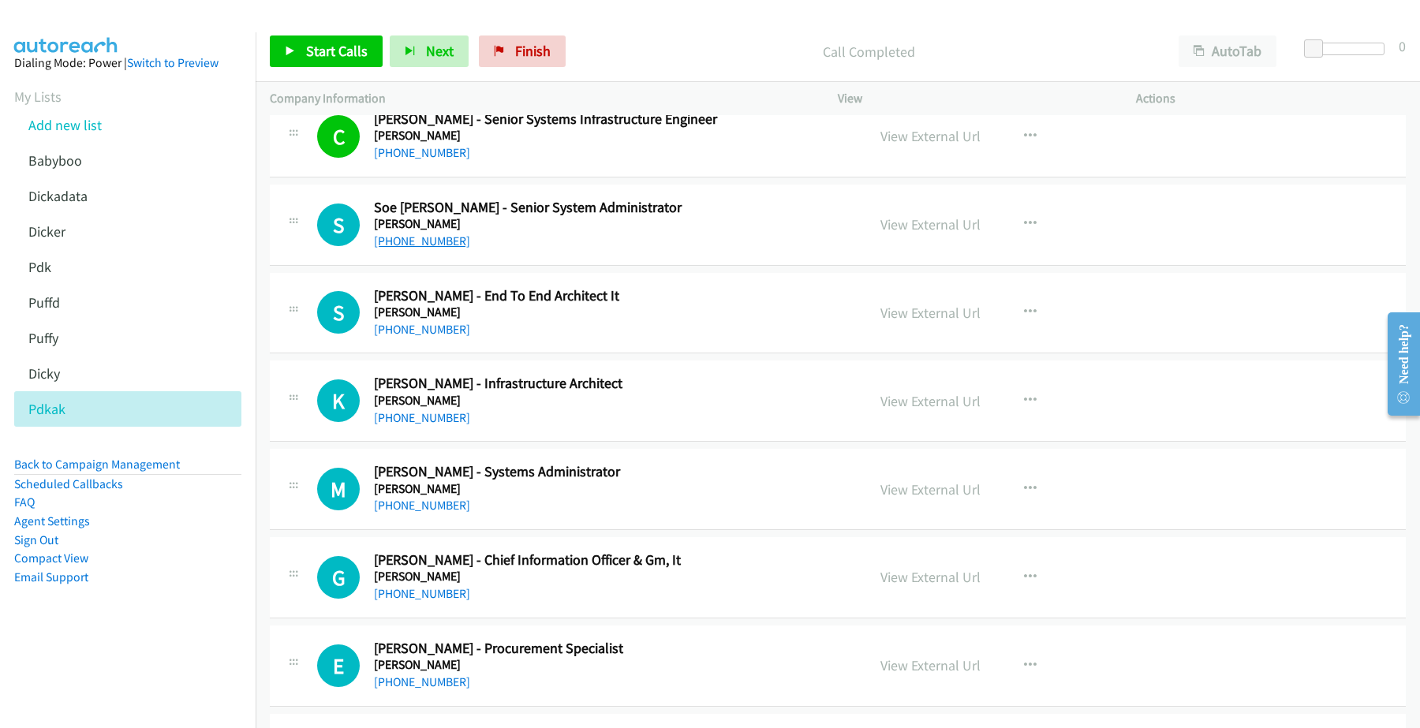
click at [420, 248] on link "[PHONE_NUMBER]" at bounding box center [422, 240] width 96 height 15
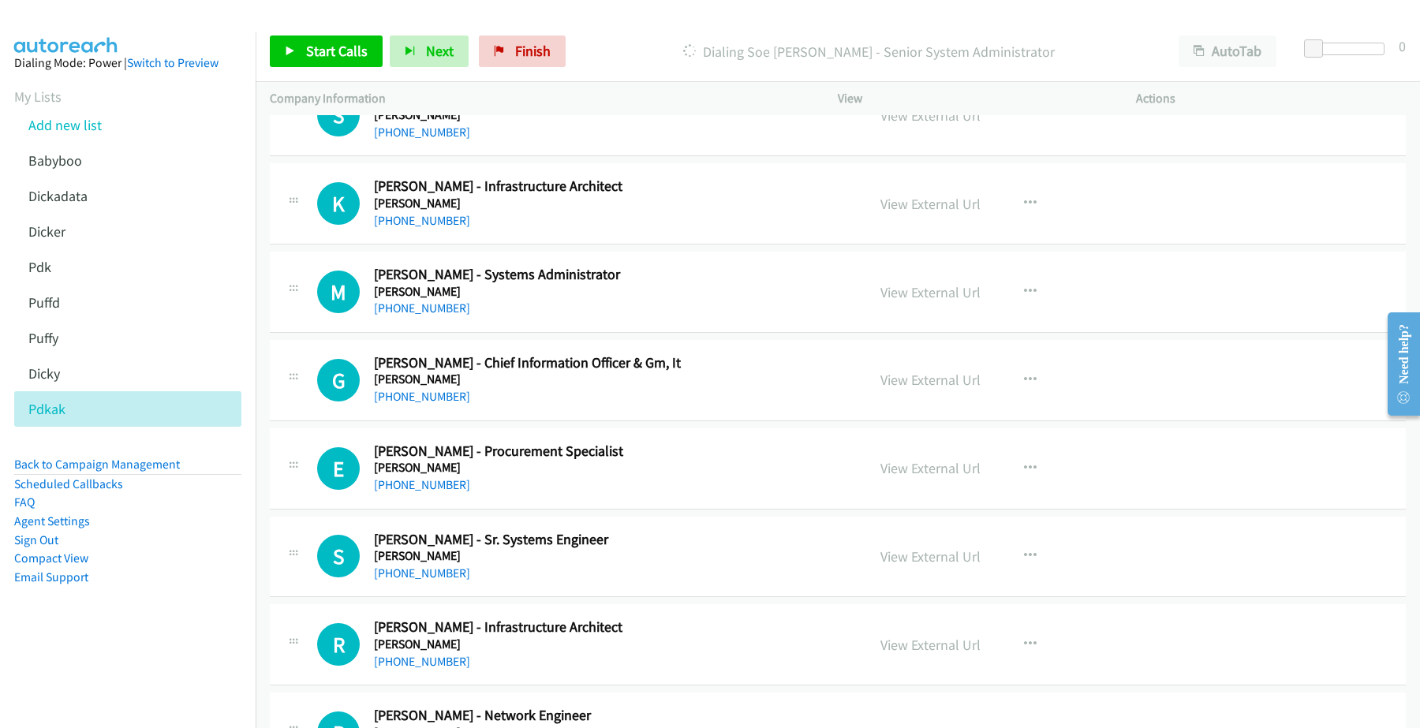
scroll to position [7000, 0]
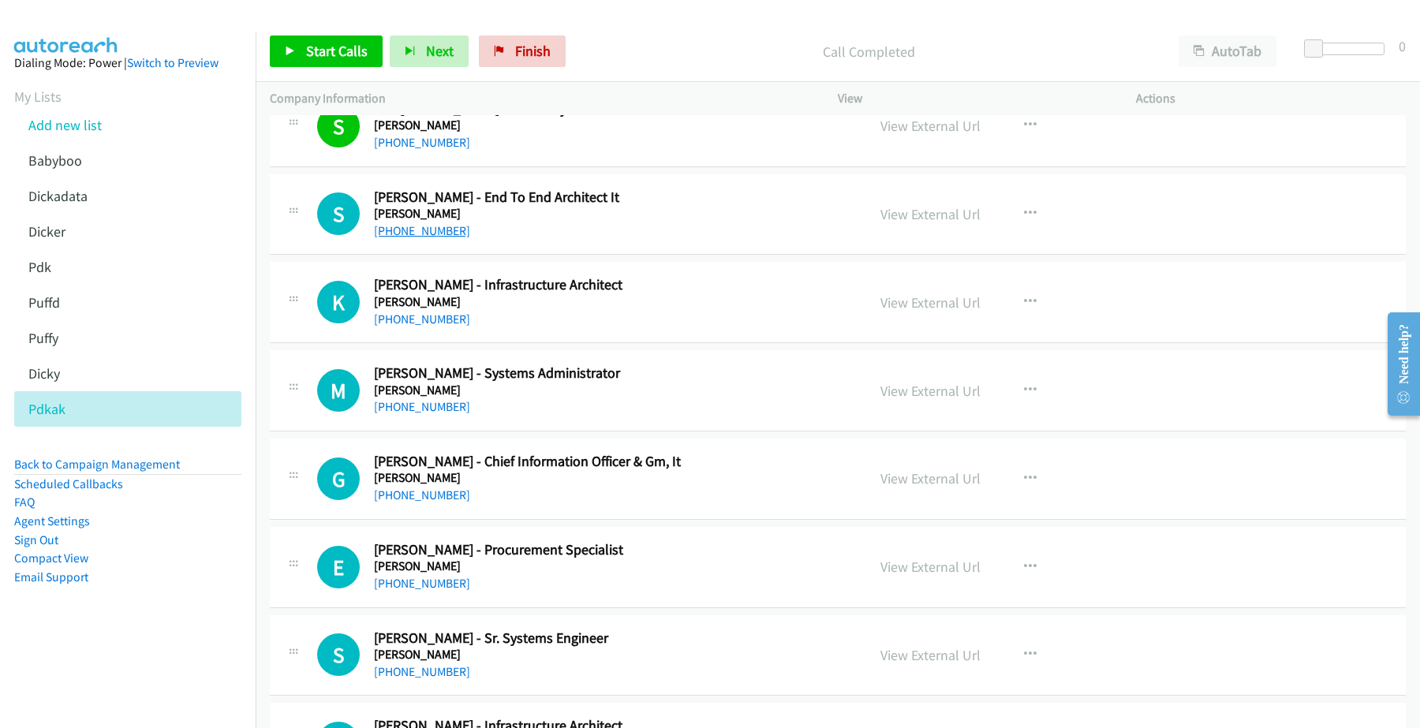
click at [432, 238] on link "[PHONE_NUMBER]" at bounding box center [422, 230] width 96 height 15
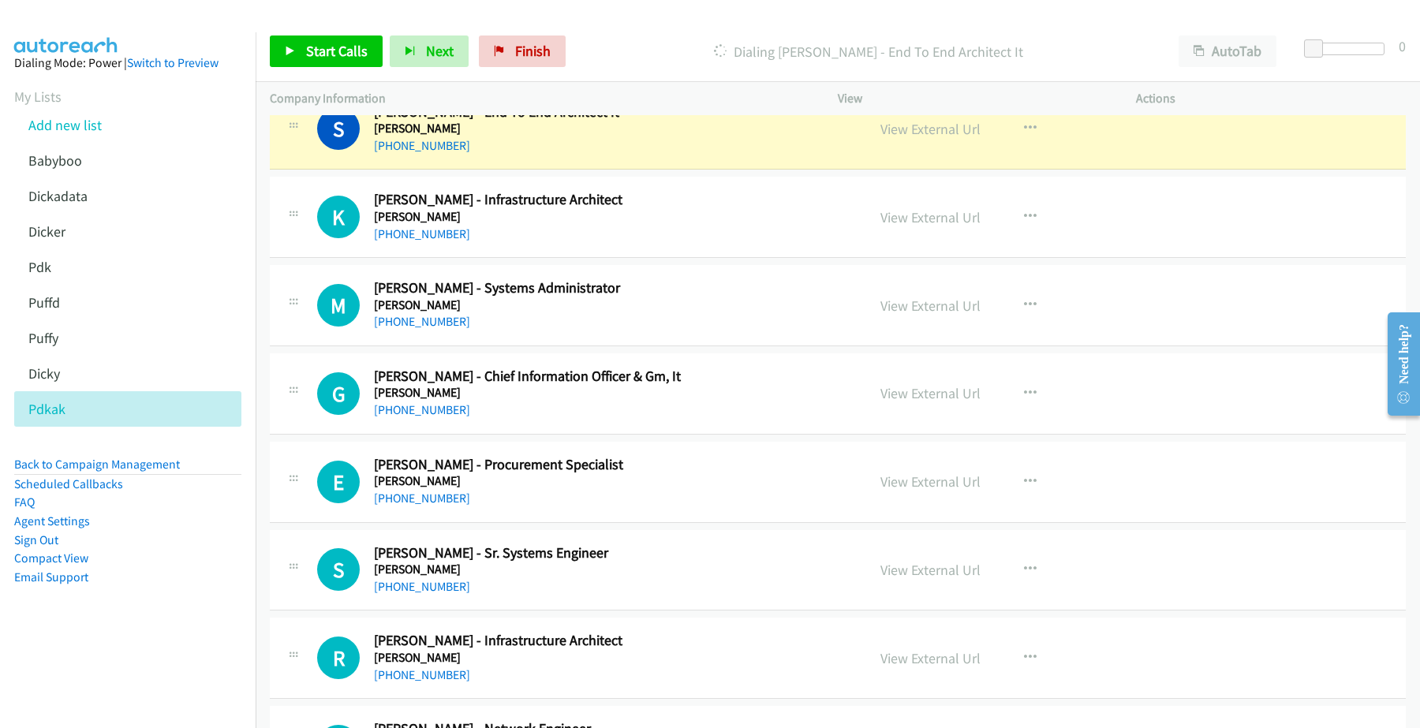
scroll to position [7099, 0]
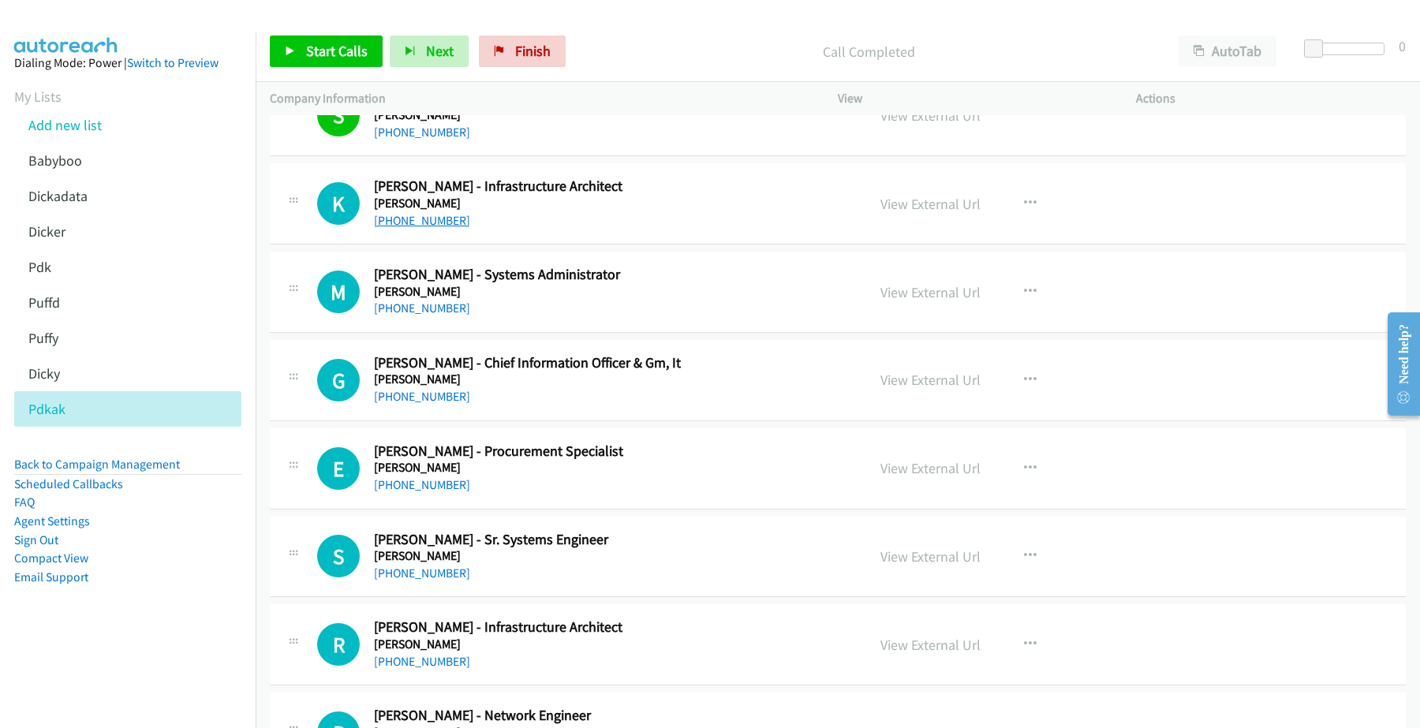
click at [422, 228] on link "[PHONE_NUMBER]" at bounding box center [422, 220] width 96 height 15
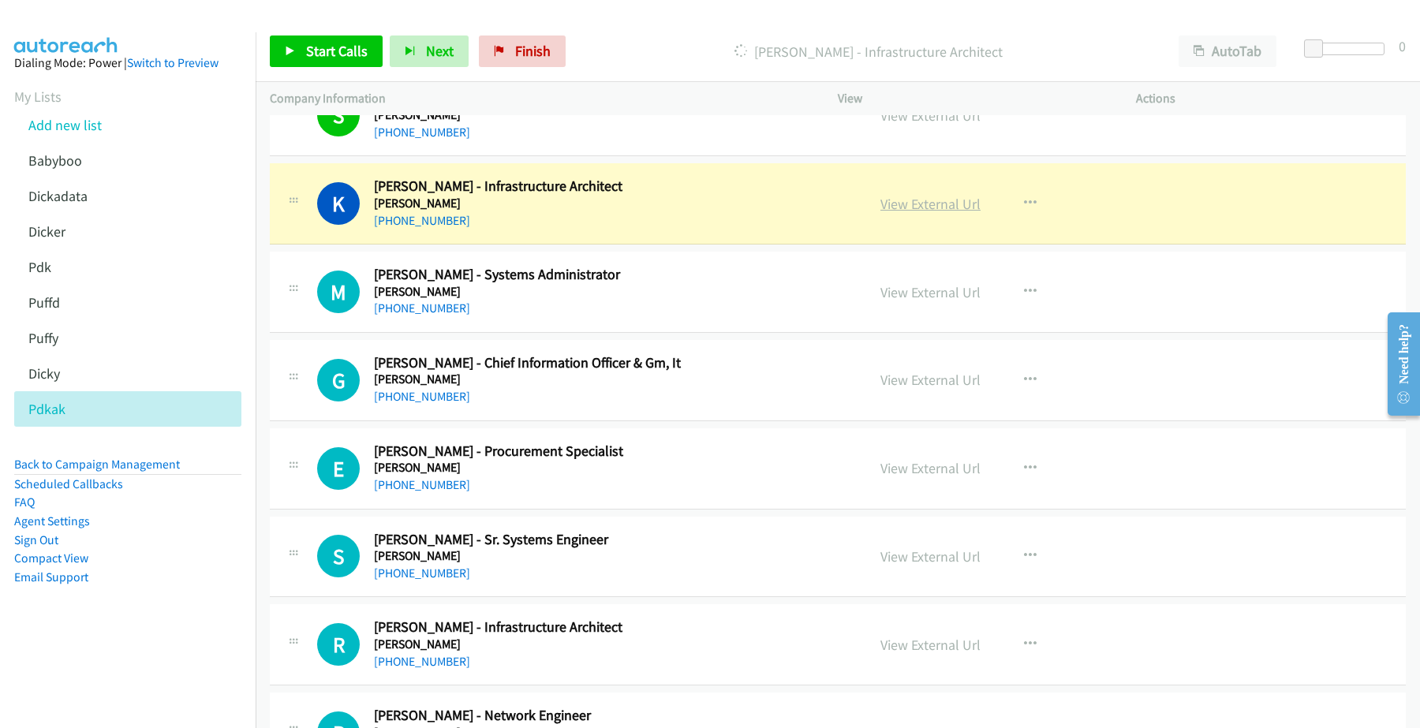
click at [943, 213] on link "View External Url" at bounding box center [930, 204] width 100 height 18
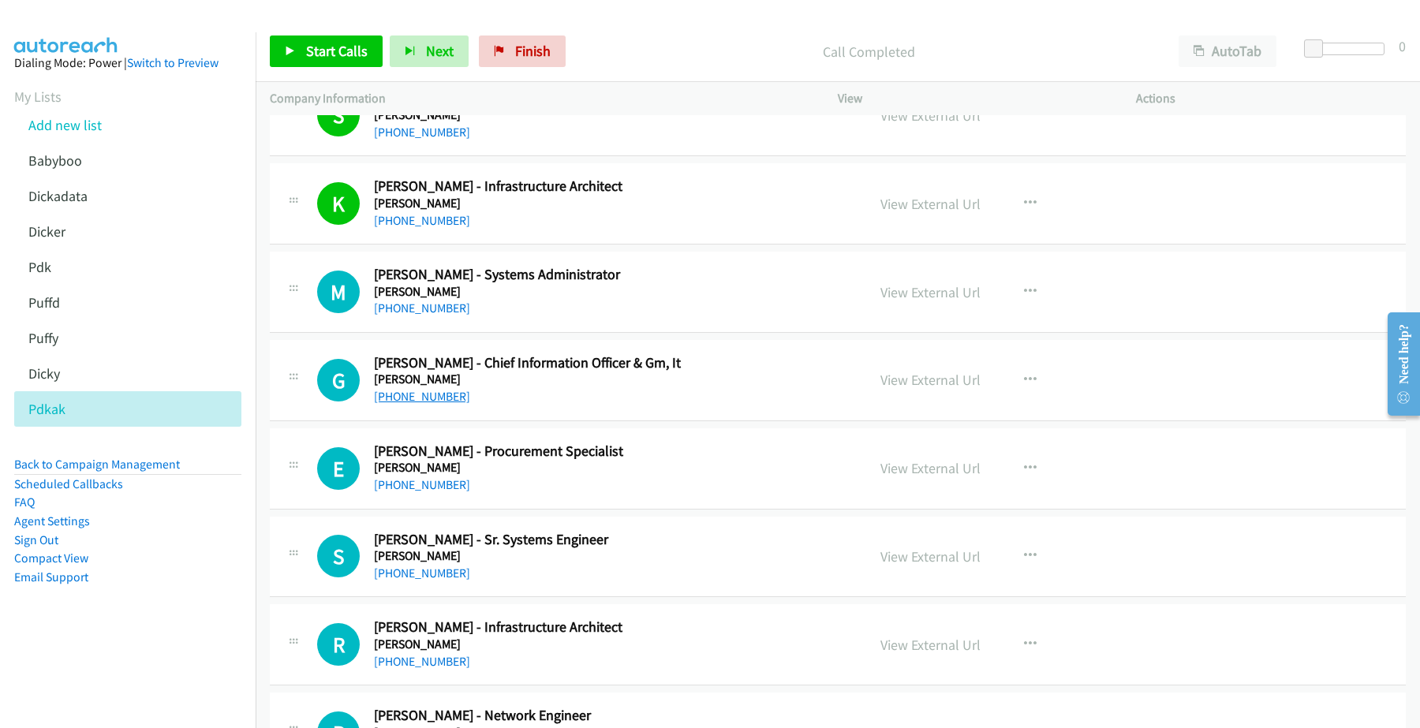
scroll to position [7197, 0]
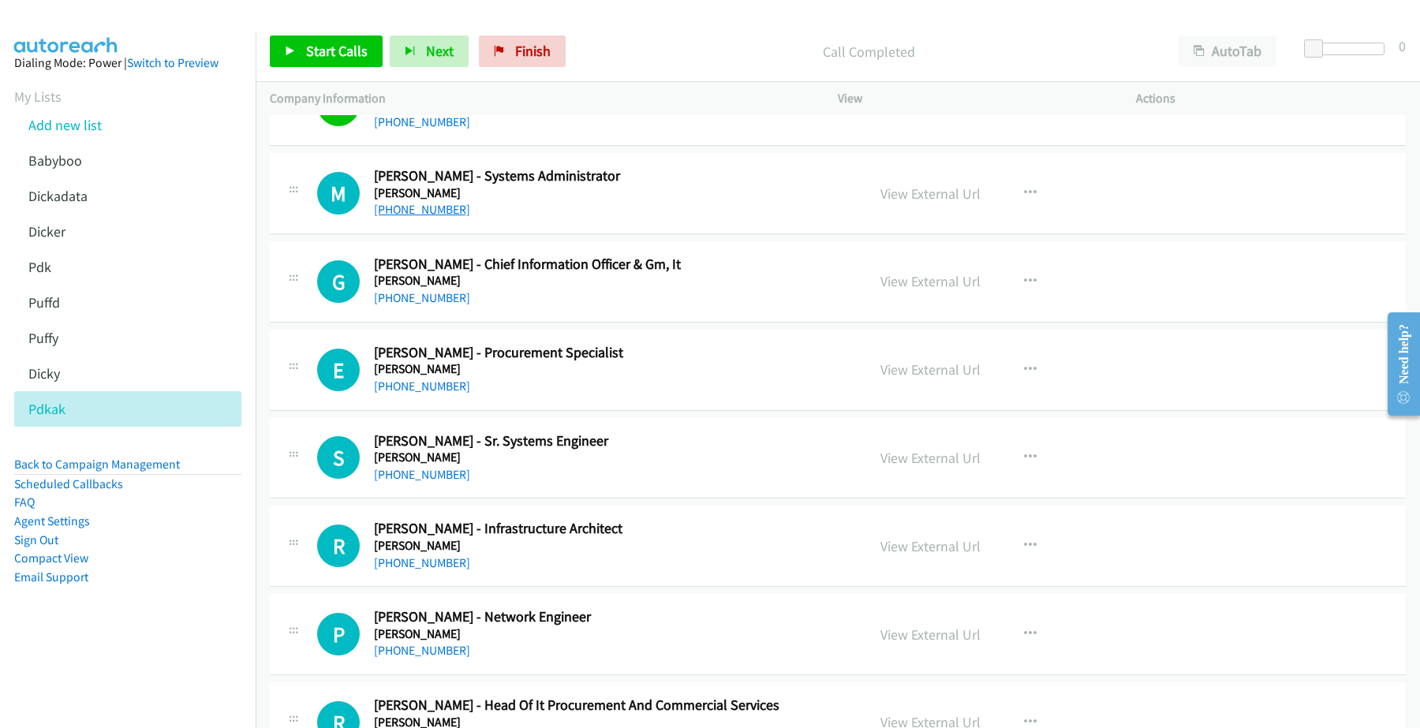
click at [442, 217] on link "[PHONE_NUMBER]" at bounding box center [422, 209] width 96 height 15
click at [411, 305] on link "[PHONE_NUMBER]" at bounding box center [422, 297] width 96 height 15
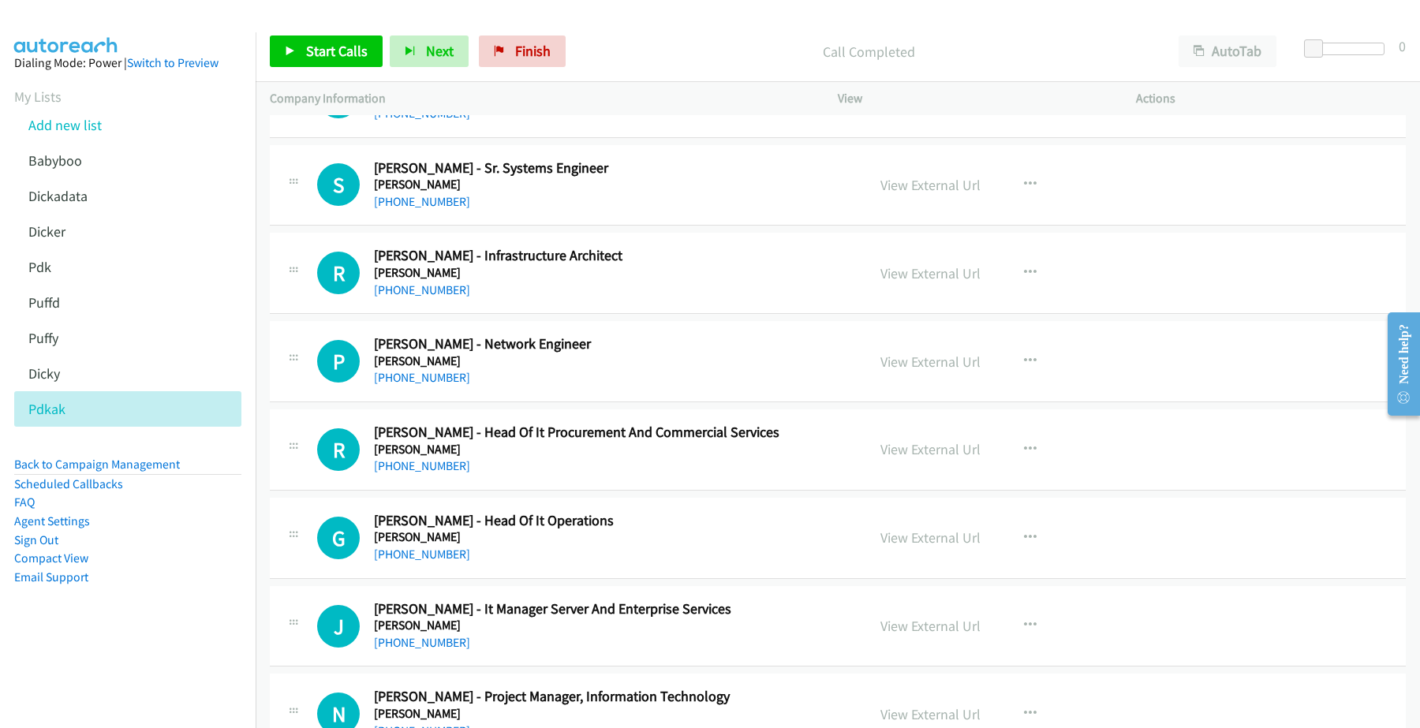
scroll to position [7493, 0]
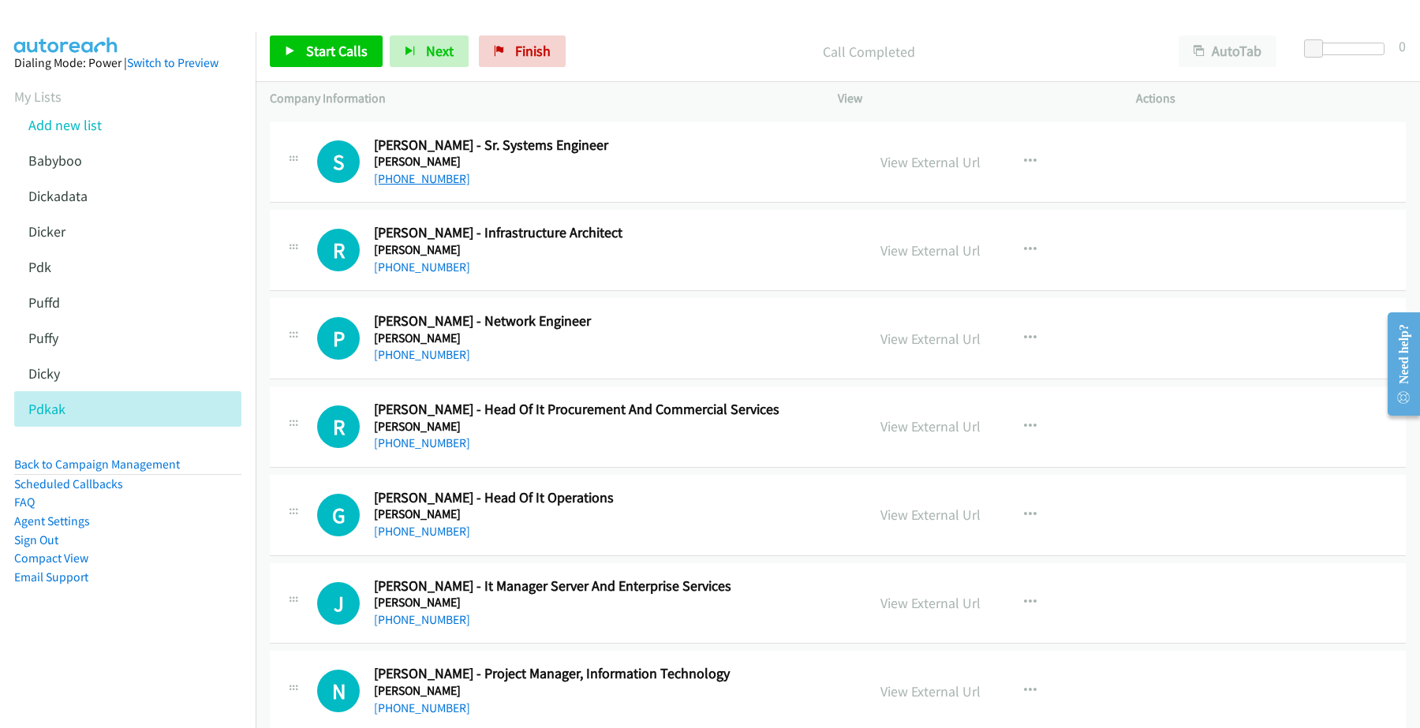
click at [423, 186] on link "[PHONE_NUMBER]" at bounding box center [422, 178] width 96 height 15
click at [418, 274] on link "[PHONE_NUMBER]" at bounding box center [422, 267] width 96 height 15
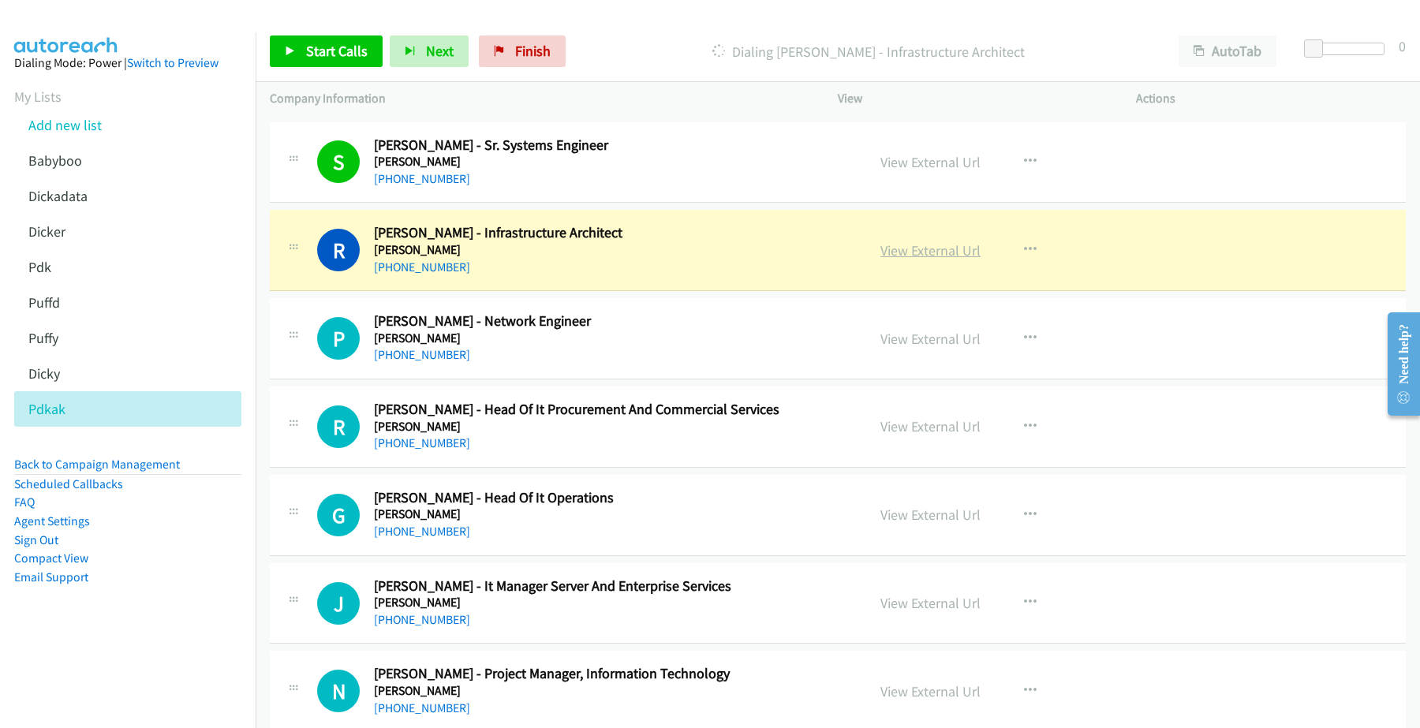
click at [916, 254] on link "View External Url" at bounding box center [930, 250] width 100 height 18
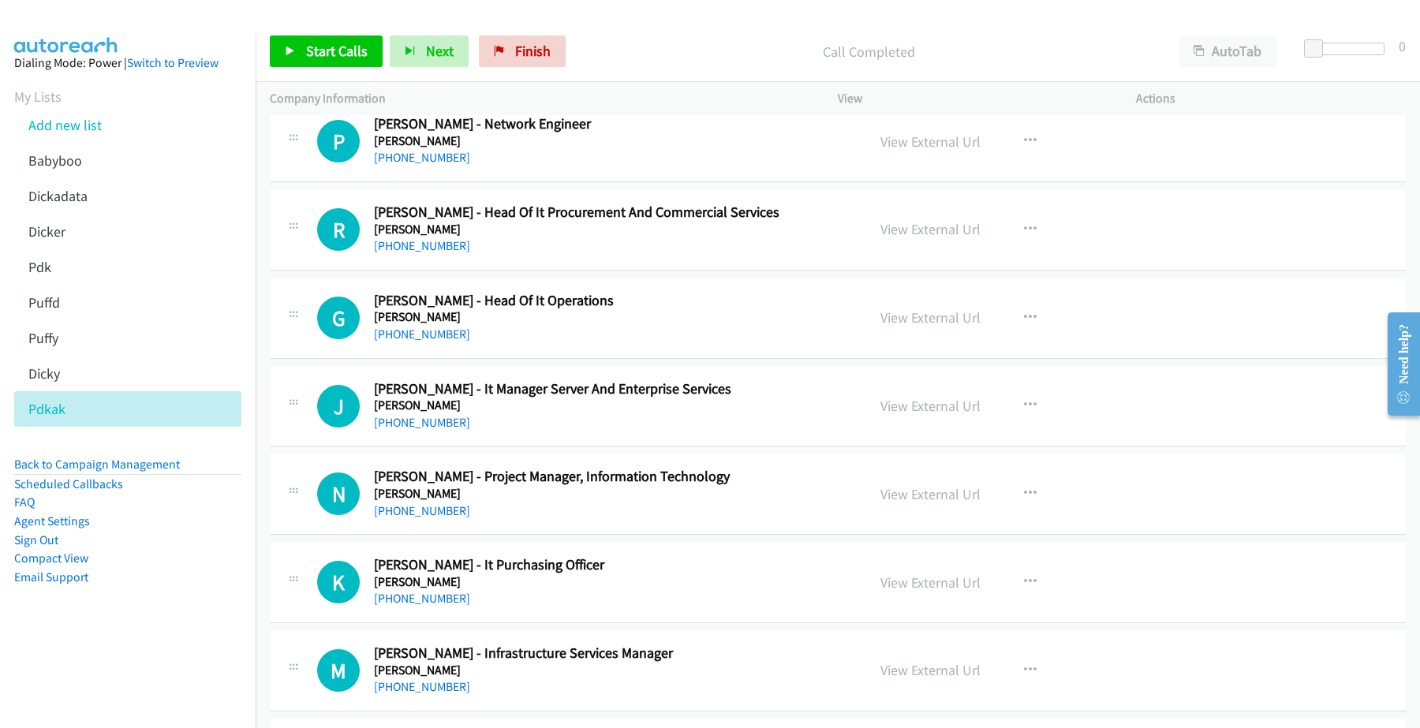
scroll to position [7592, 0]
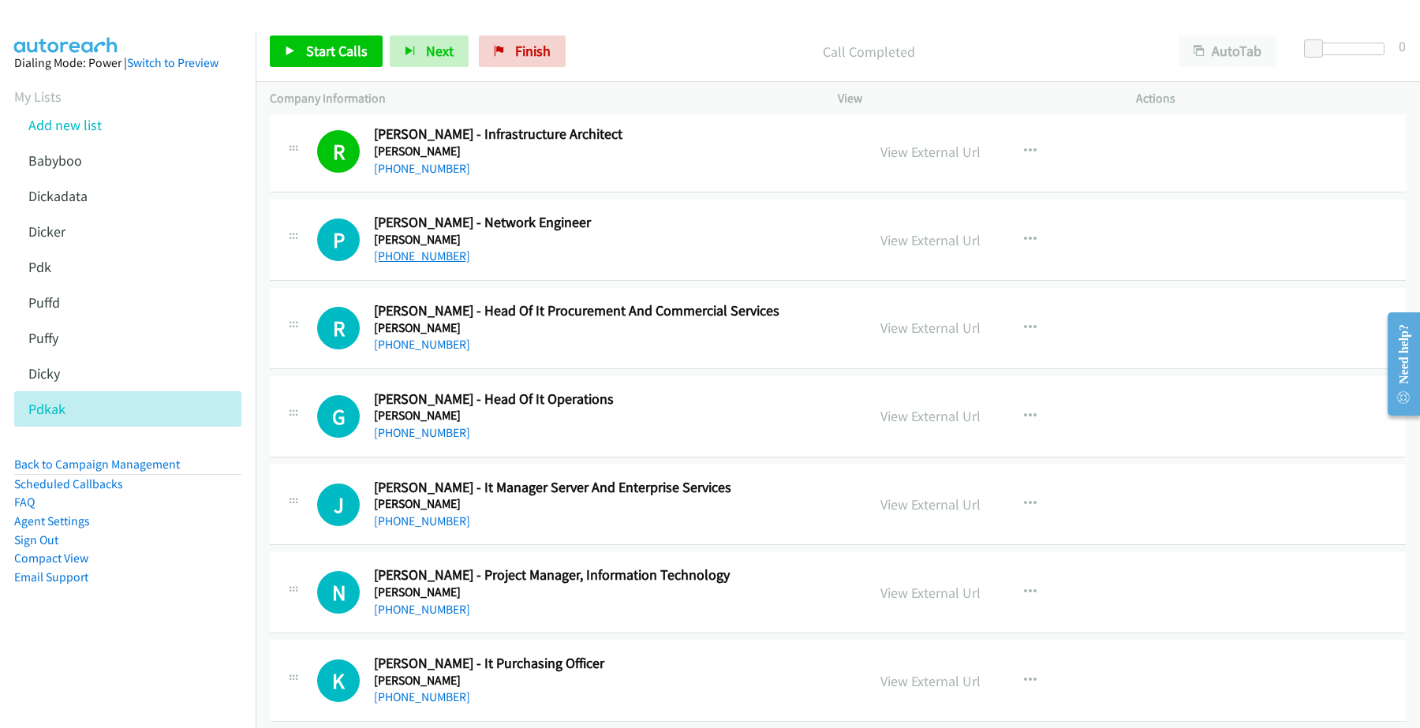
click at [430, 263] on link "[PHONE_NUMBER]" at bounding box center [422, 255] width 96 height 15
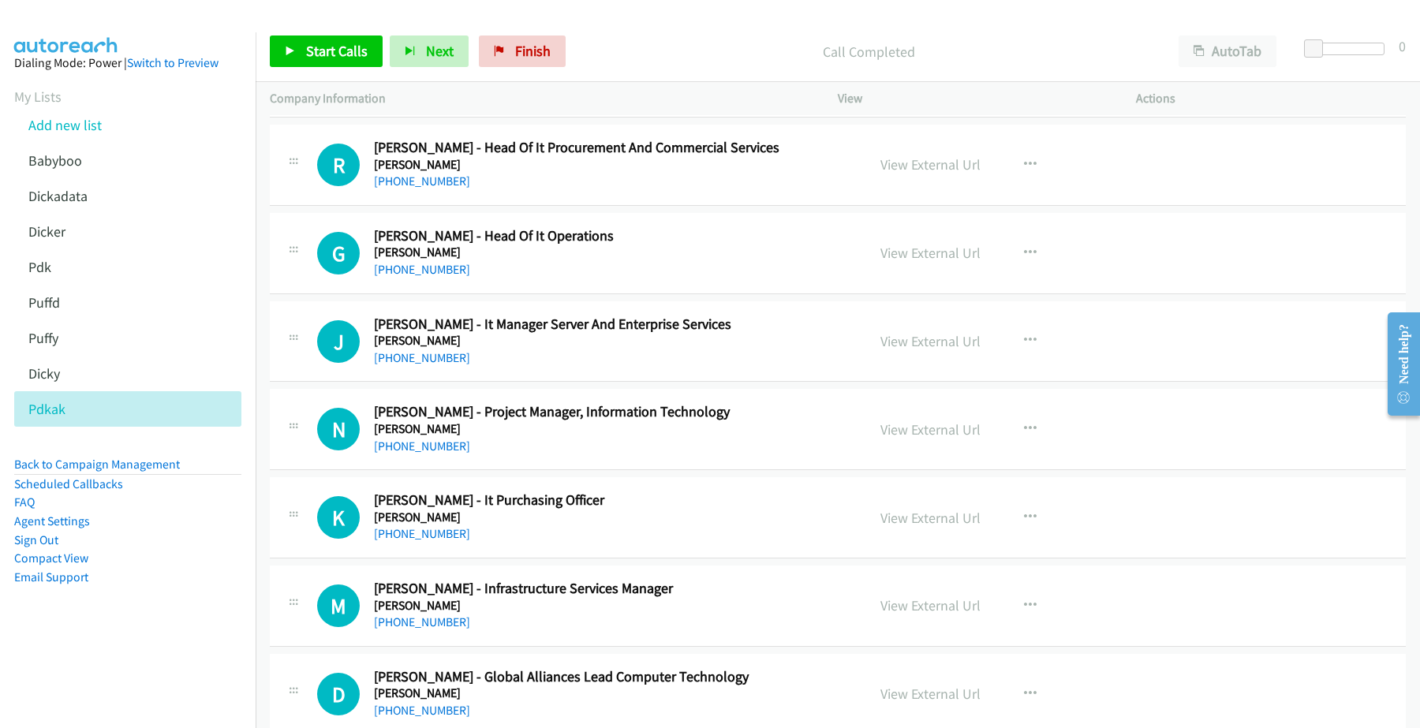
scroll to position [7789, 0]
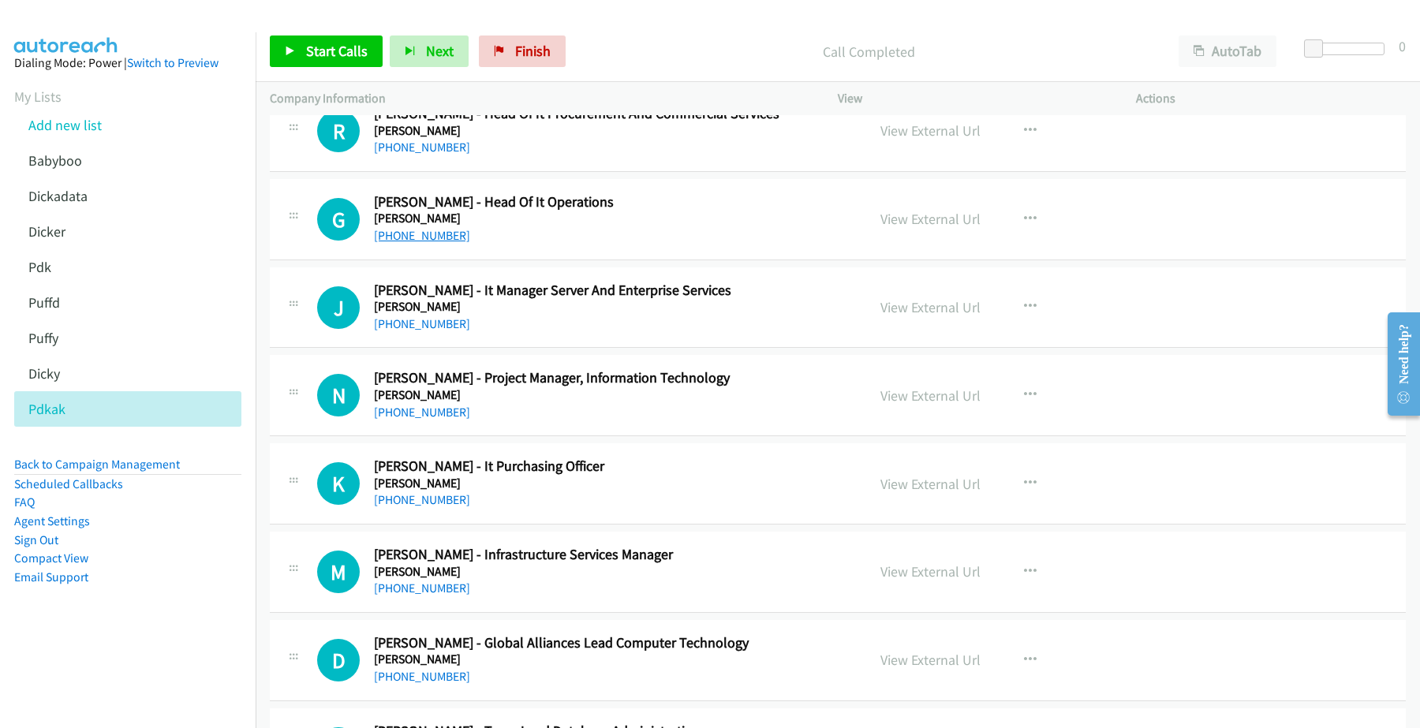
click at [424, 243] on link "[PHONE_NUMBER]" at bounding box center [422, 235] width 96 height 15
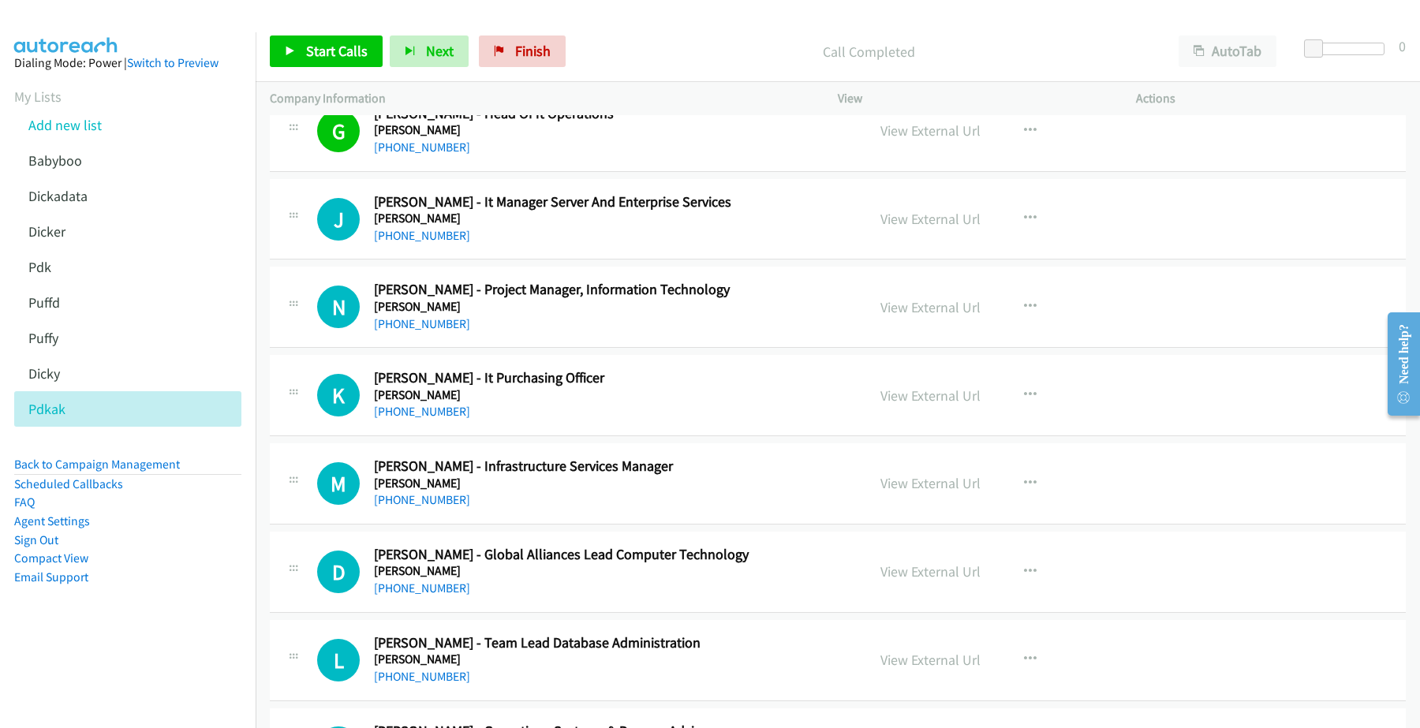
scroll to position [7888, 0]
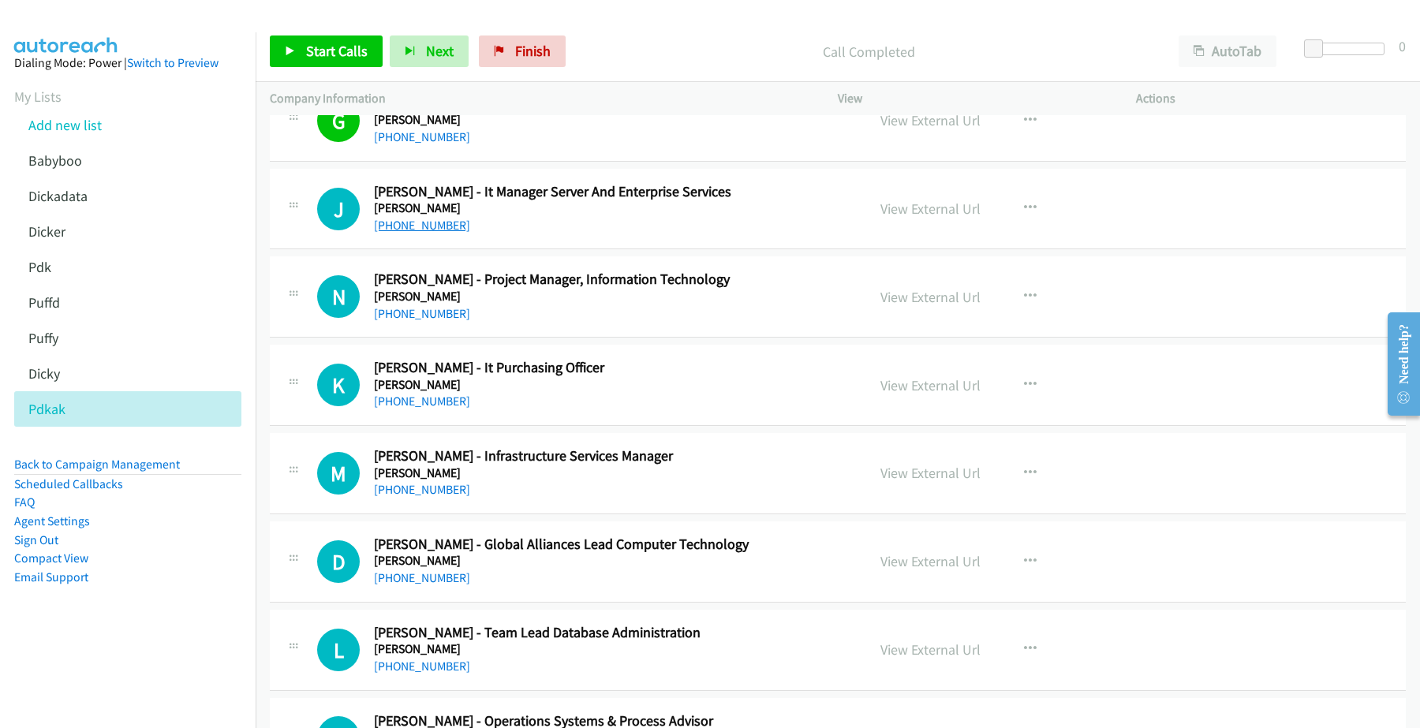
click at [431, 233] on link "[PHONE_NUMBER]" at bounding box center [422, 225] width 96 height 15
click at [947, 218] on link "View External Url" at bounding box center [930, 209] width 100 height 18
click at [419, 321] on link "[PHONE_NUMBER]" at bounding box center [422, 313] width 96 height 15
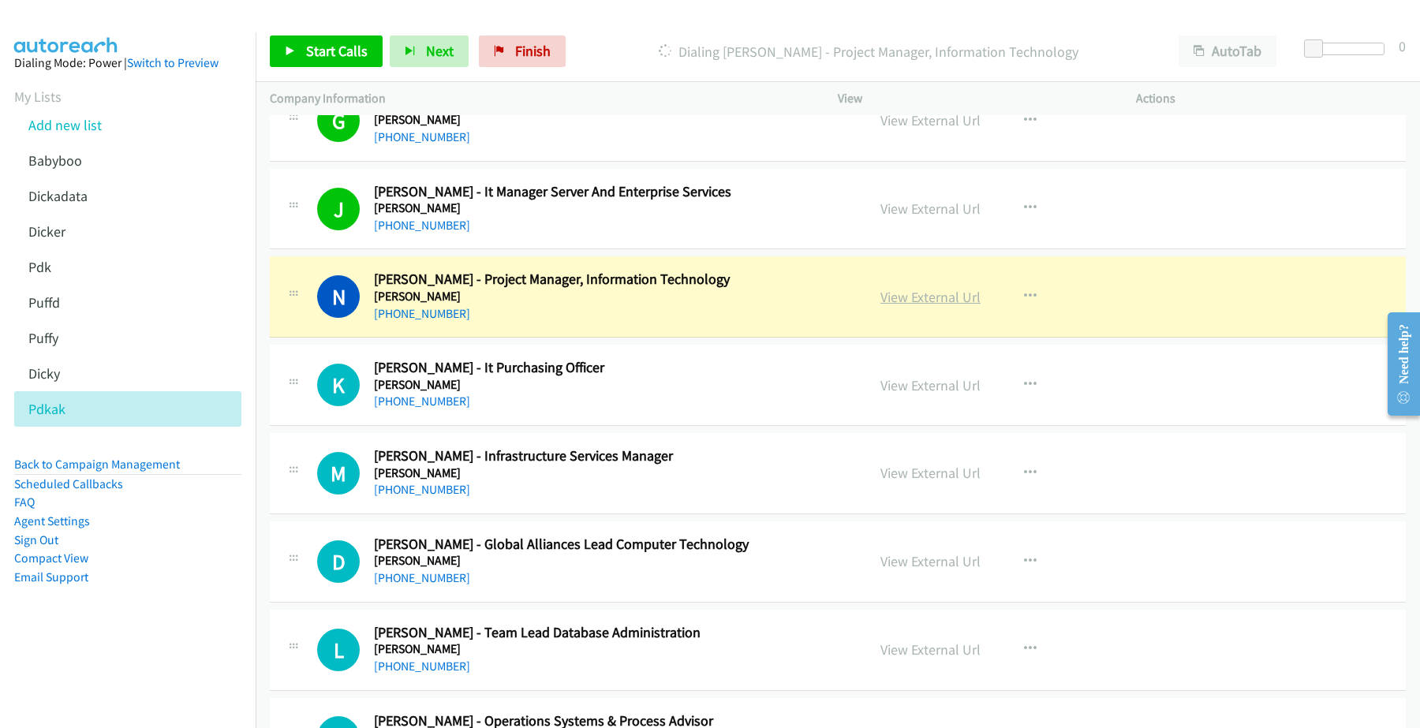
click at [943, 306] on link "View External Url" at bounding box center [930, 297] width 100 height 18
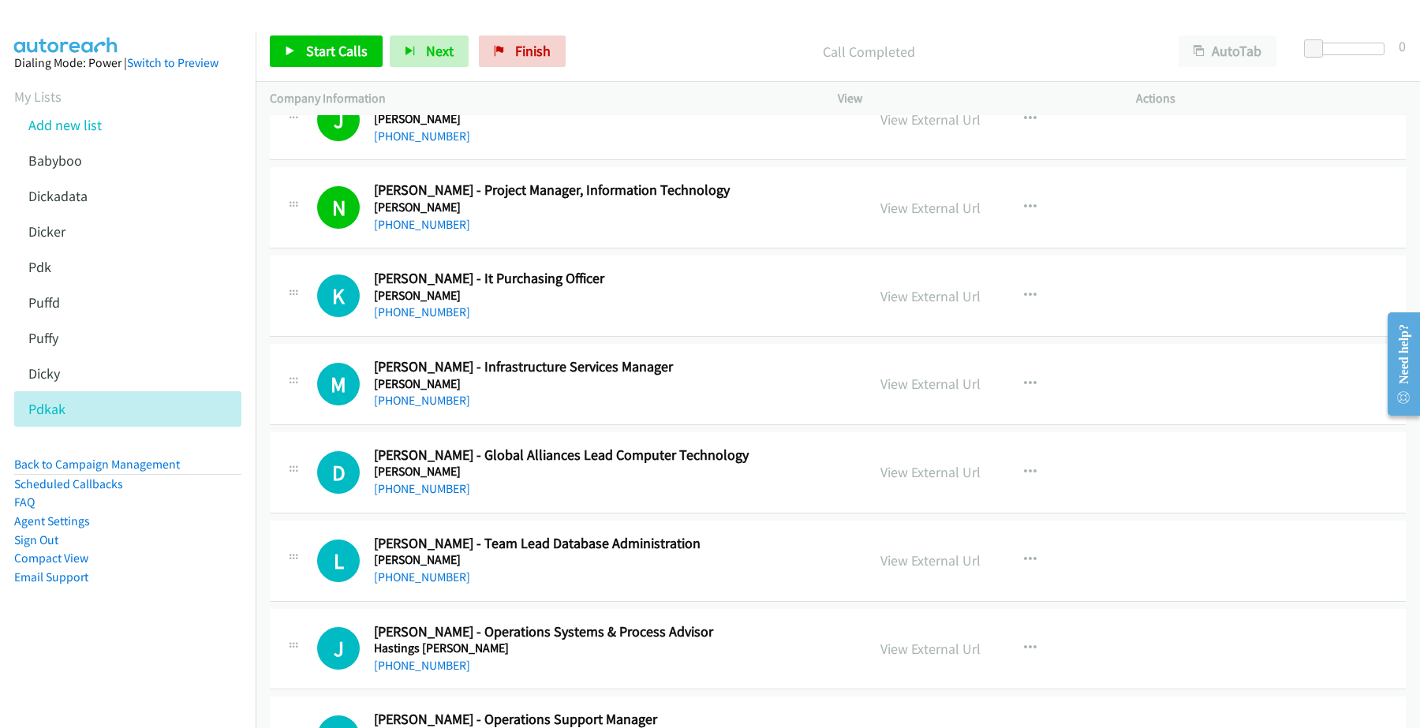
scroll to position [8085, 0]
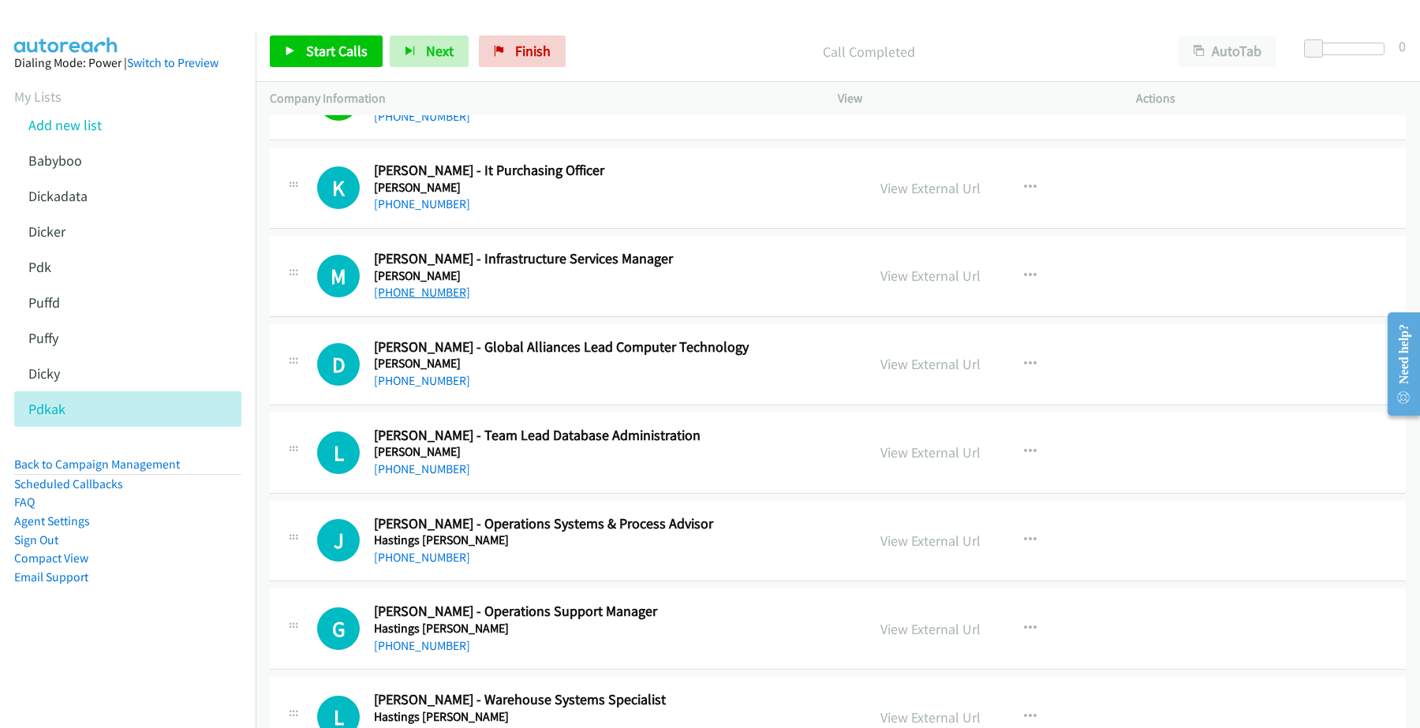
click at [403, 300] on link "[PHONE_NUMBER]" at bounding box center [422, 292] width 96 height 15
click at [909, 285] on link "View External Url" at bounding box center [930, 276] width 100 height 18
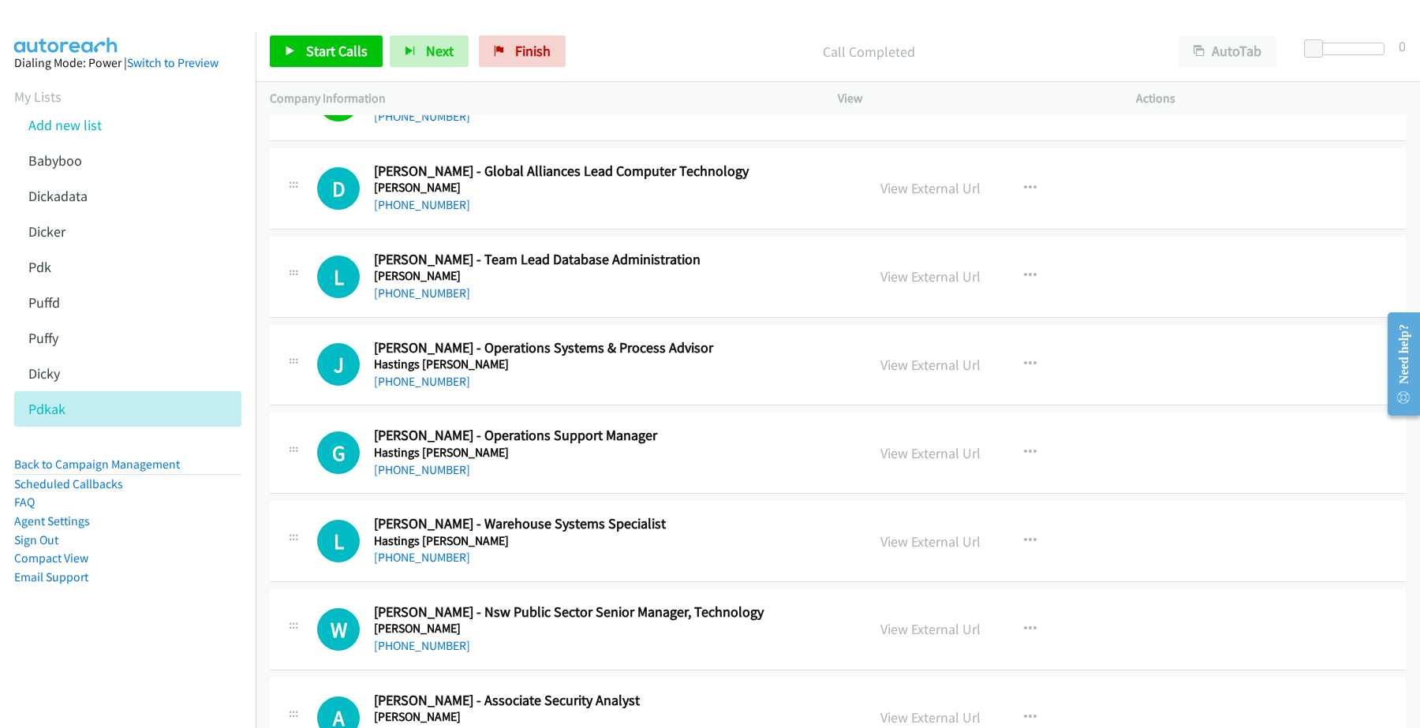
scroll to position [8282, 0]
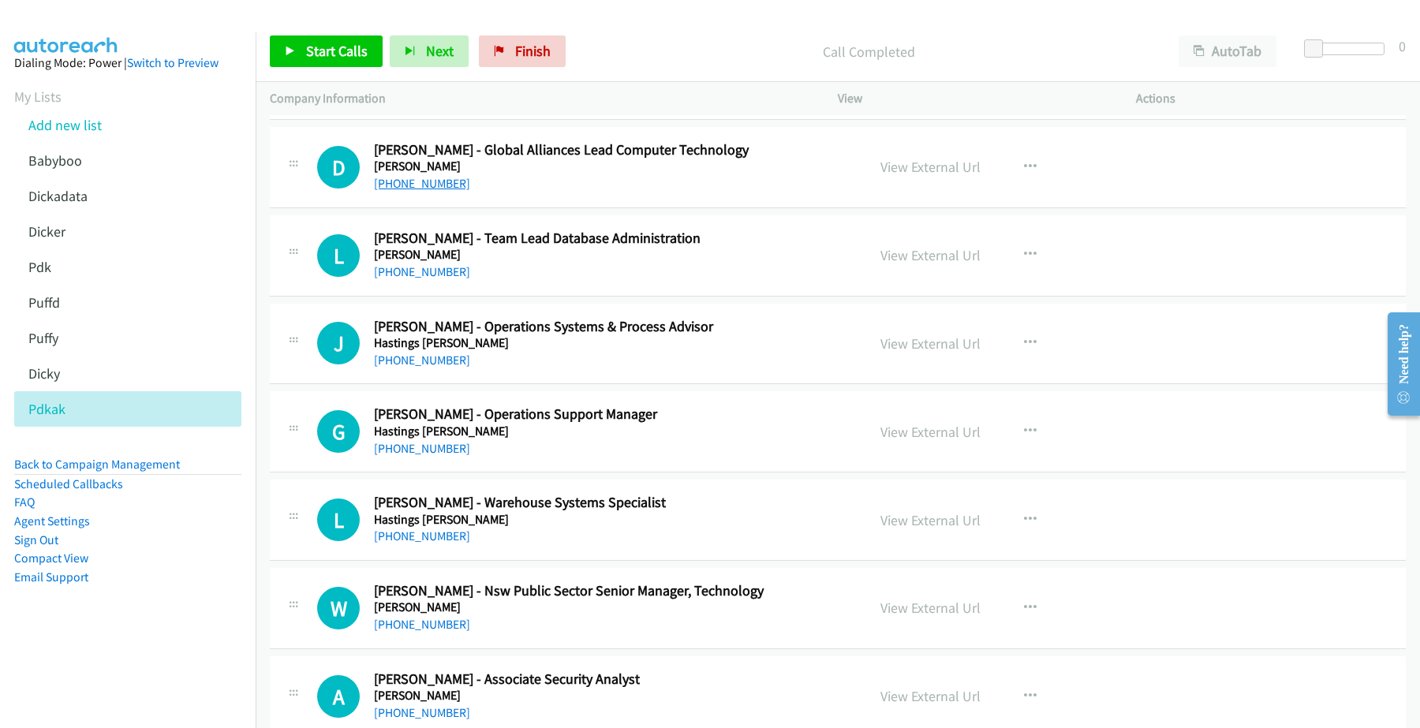
click at [411, 191] on link "[PHONE_NUMBER]" at bounding box center [422, 183] width 96 height 15
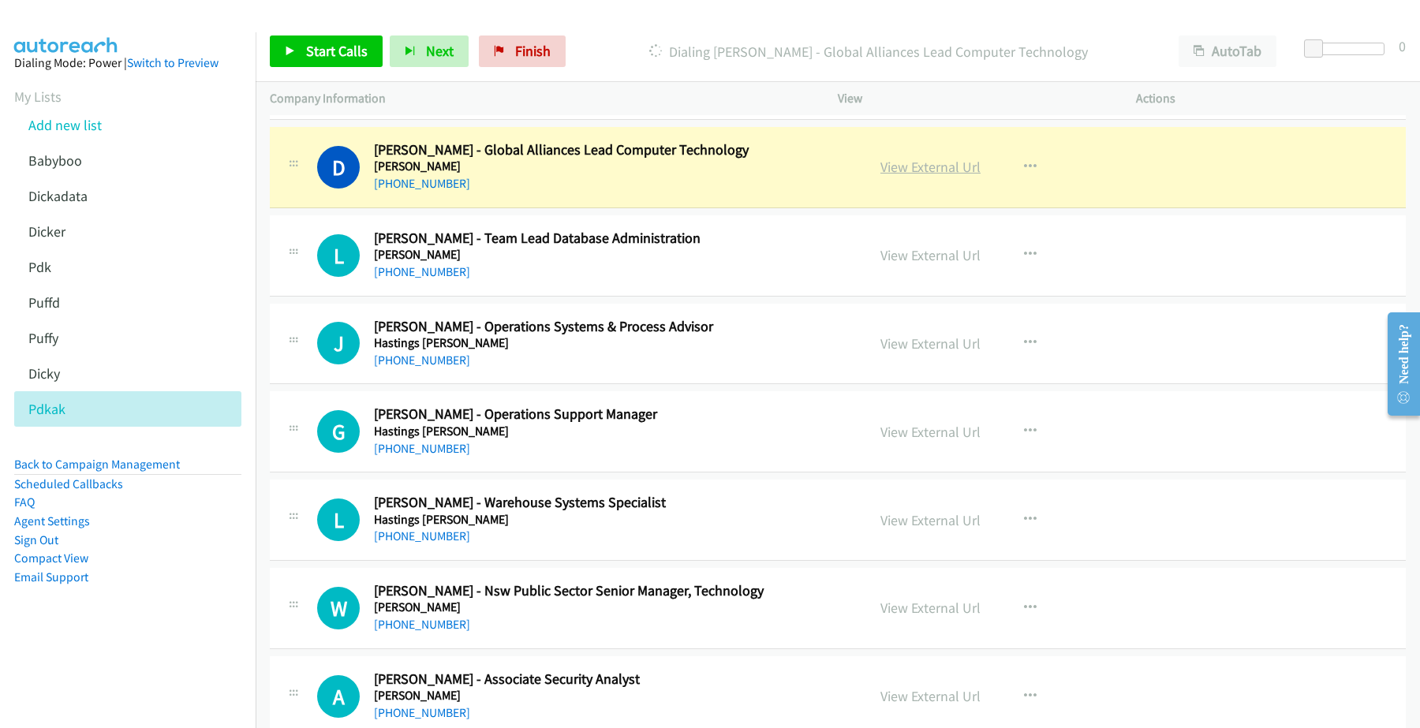
click at [937, 176] on link "View External Url" at bounding box center [930, 167] width 100 height 18
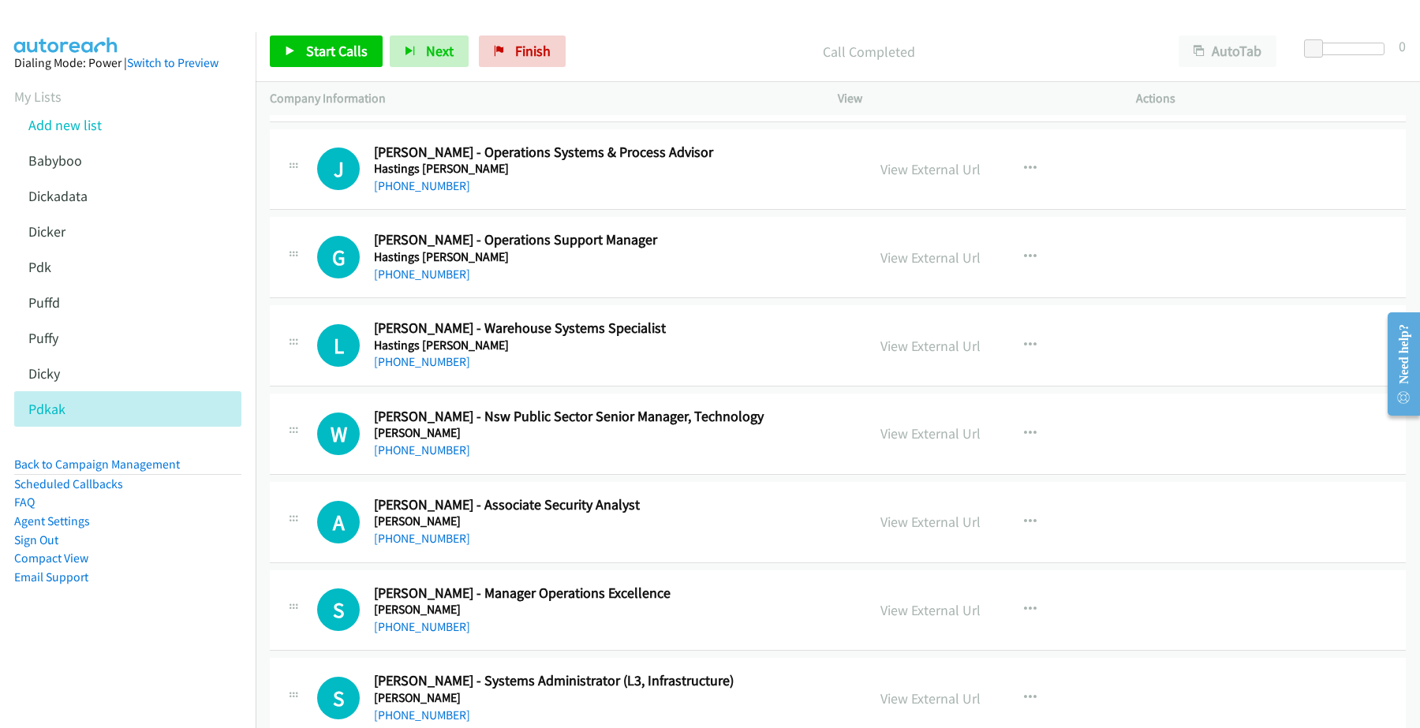
scroll to position [8479, 0]
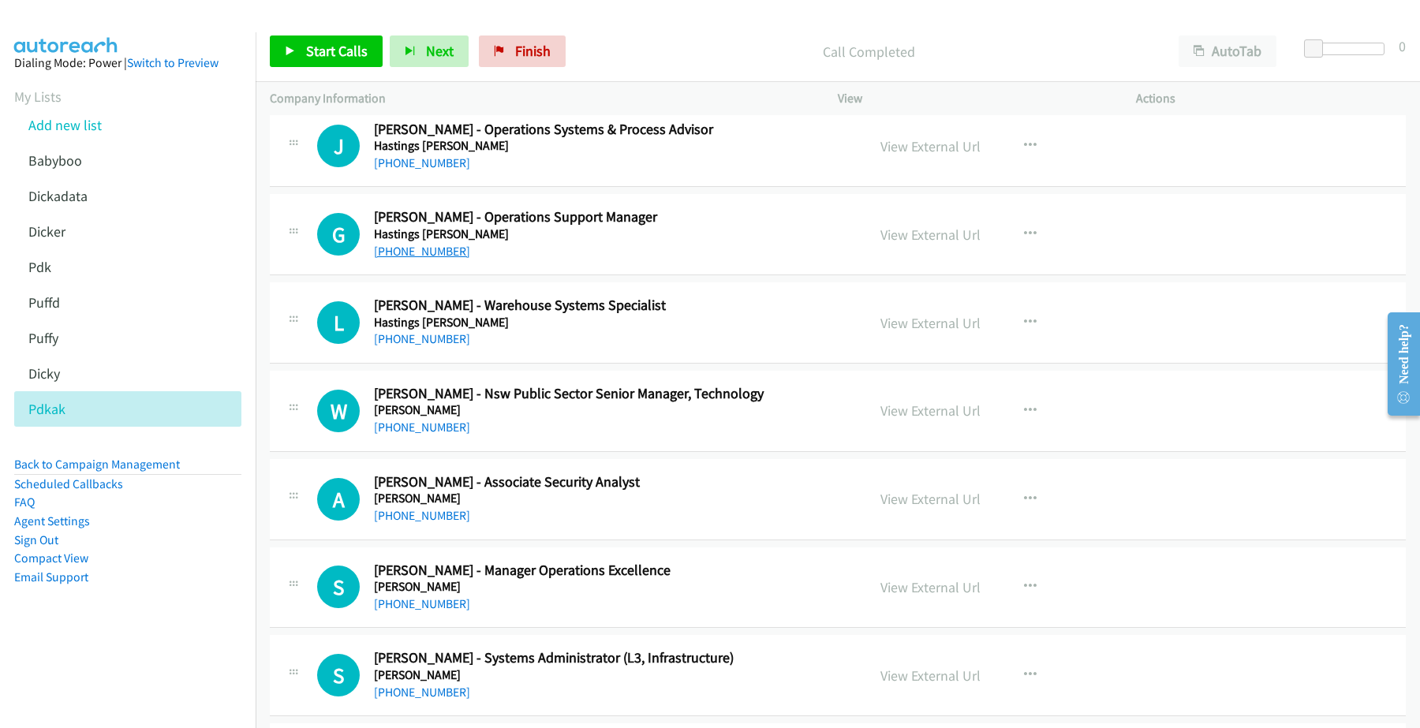
click at [416, 259] on link "[PHONE_NUMBER]" at bounding box center [422, 251] width 96 height 15
click at [419, 259] on link "[PHONE_NUMBER]" at bounding box center [422, 251] width 96 height 15
click at [920, 244] on link "View External Url" at bounding box center [930, 235] width 100 height 18
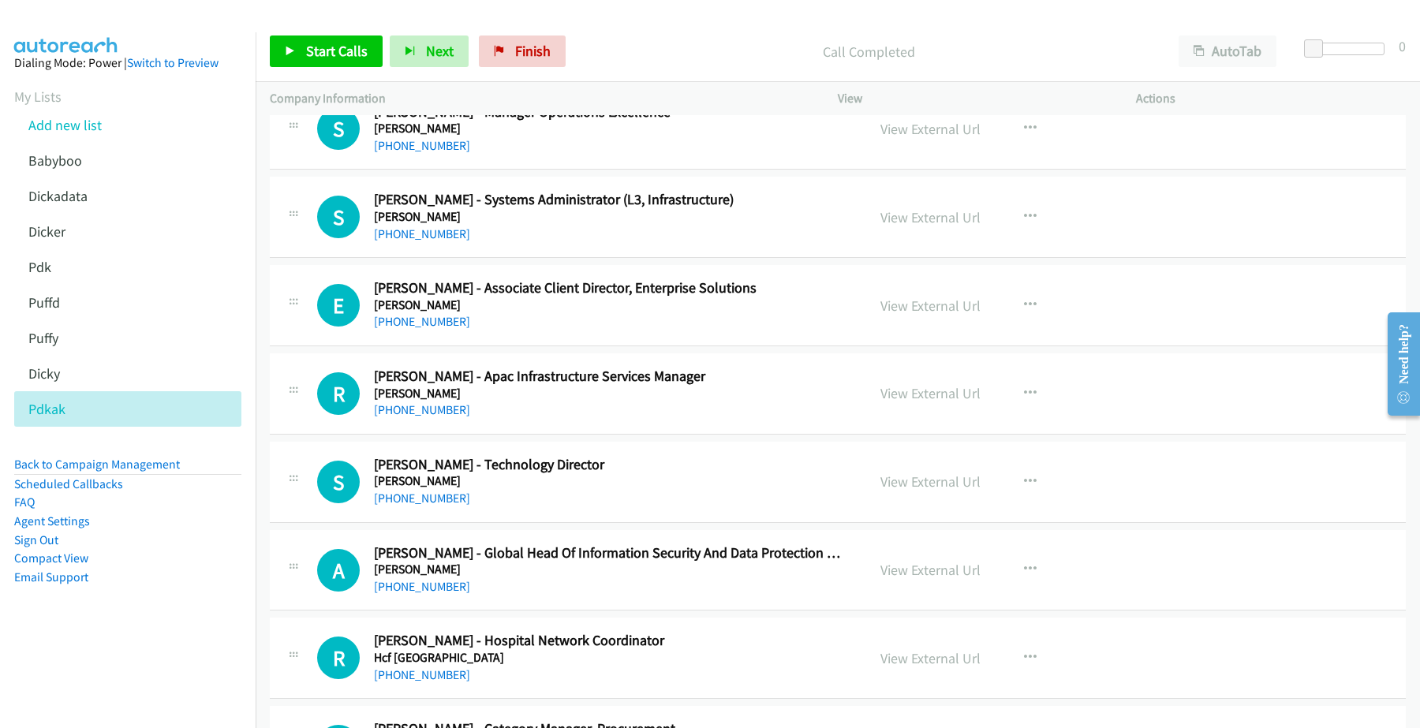
scroll to position [8972, 0]
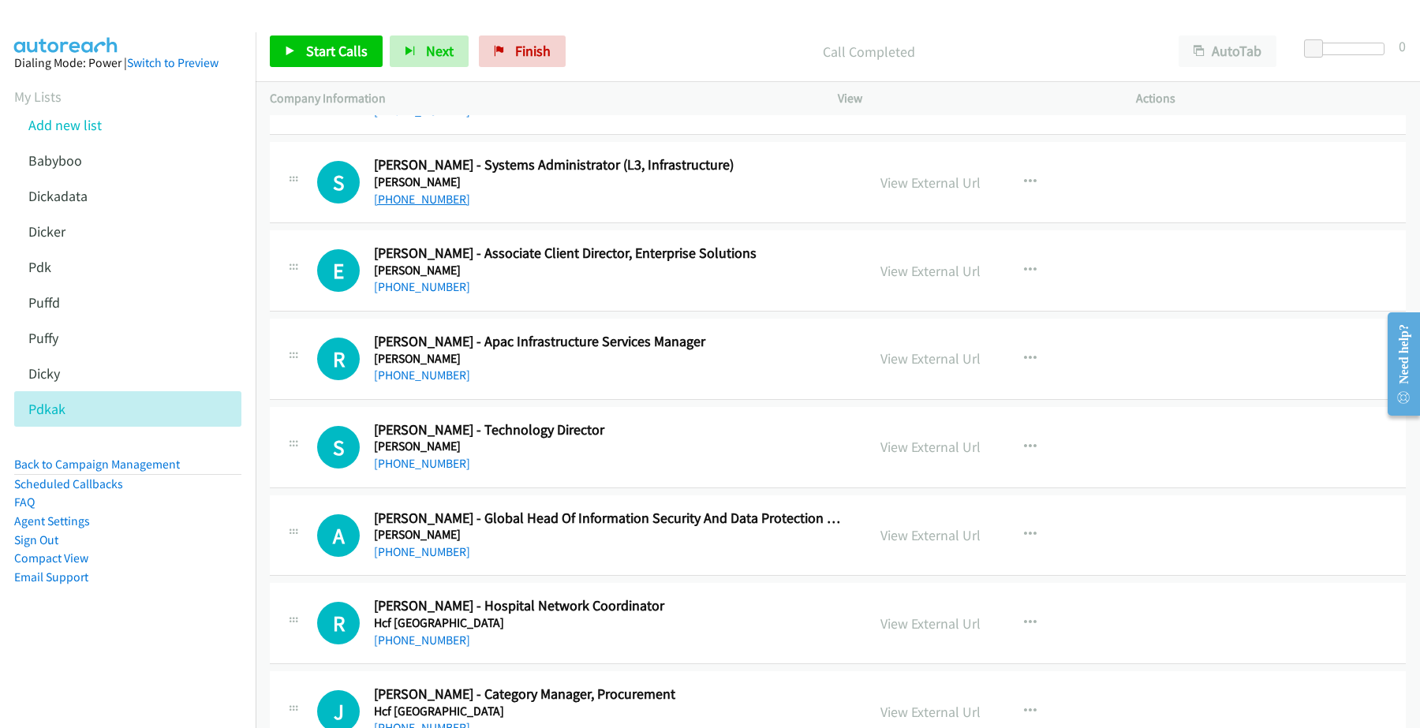
click at [415, 207] on link "[PHONE_NUMBER]" at bounding box center [422, 199] width 96 height 15
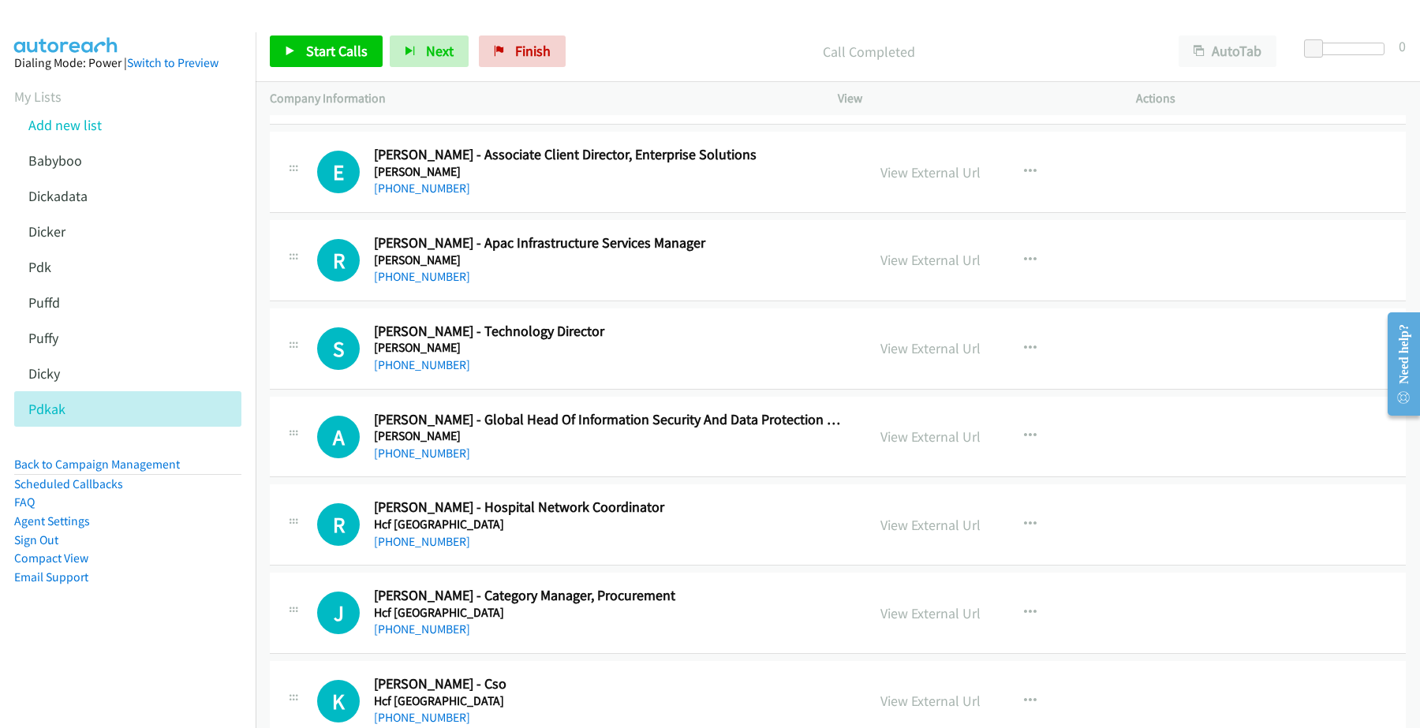
scroll to position [9169, 0]
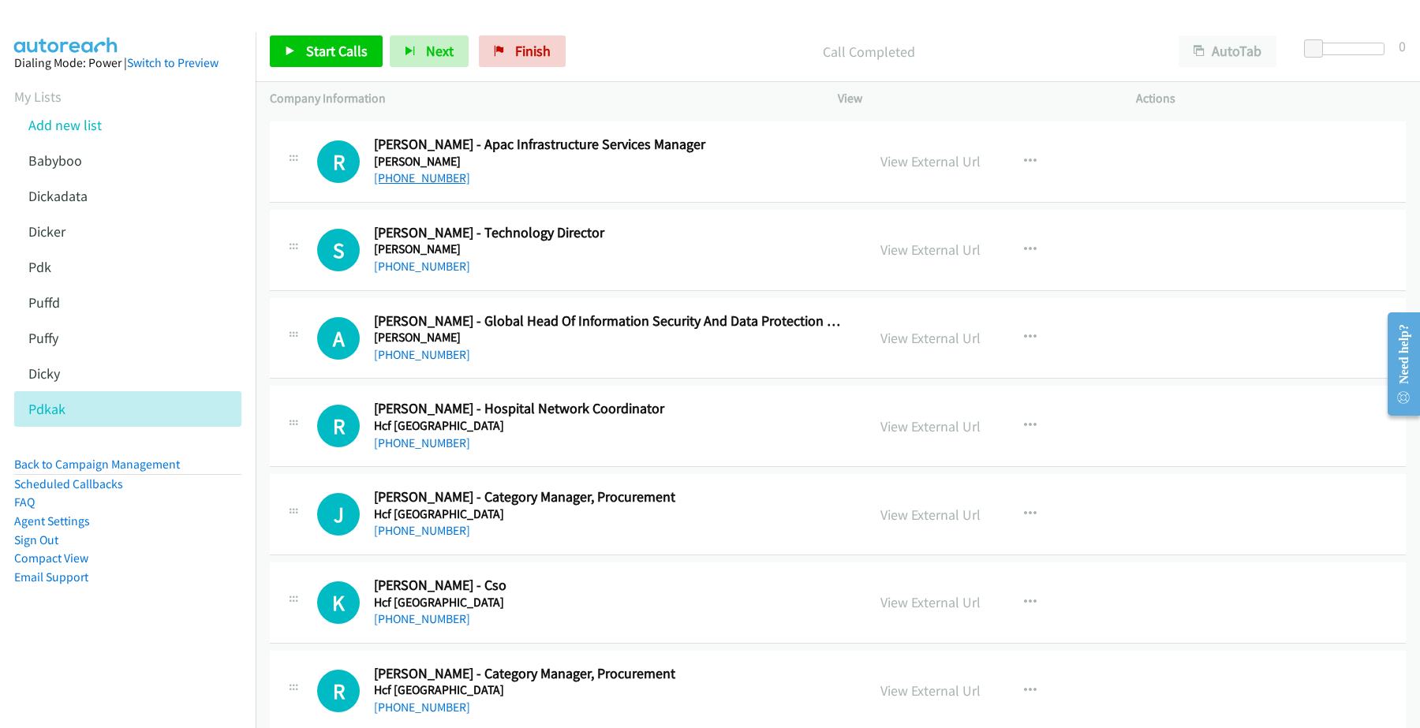
click at [419, 185] on link "[PHONE_NUMBER]" at bounding box center [422, 177] width 96 height 15
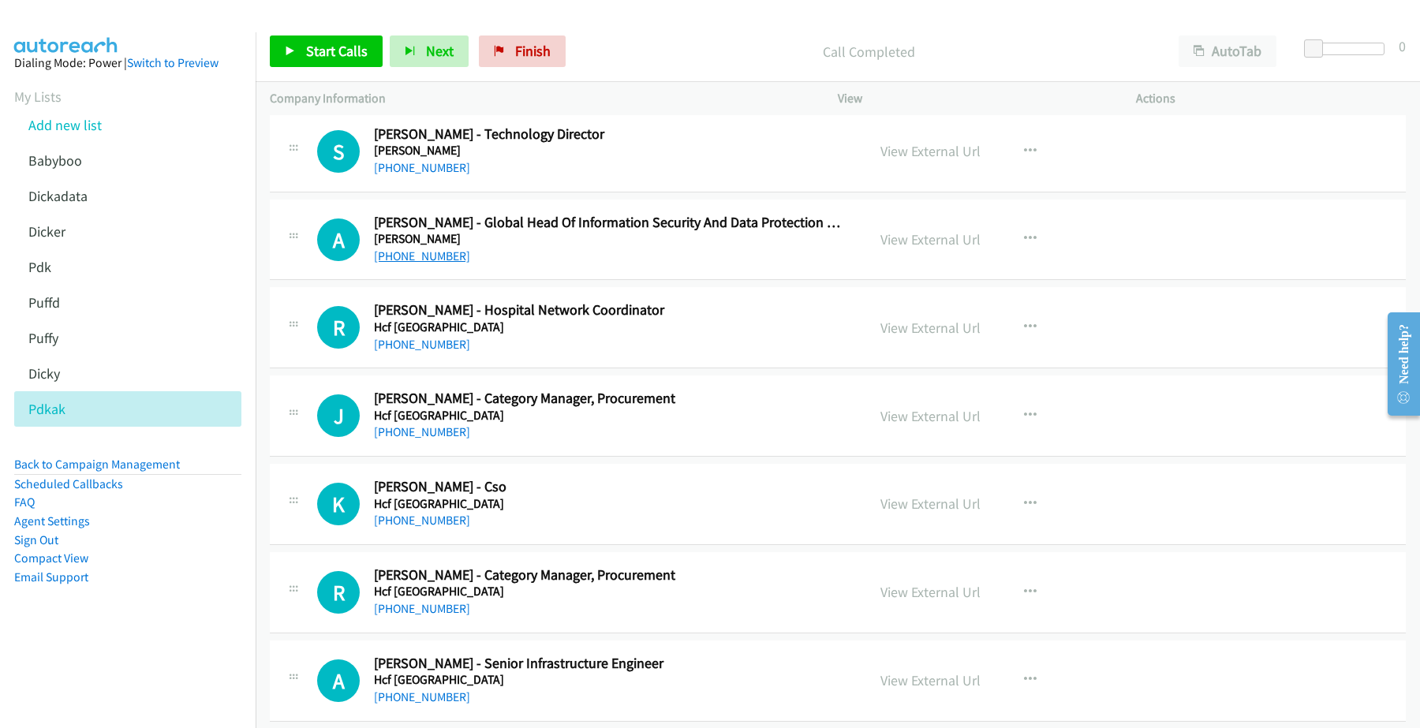
click at [432, 263] on link "[PHONE_NUMBER]" at bounding box center [422, 255] width 96 height 15
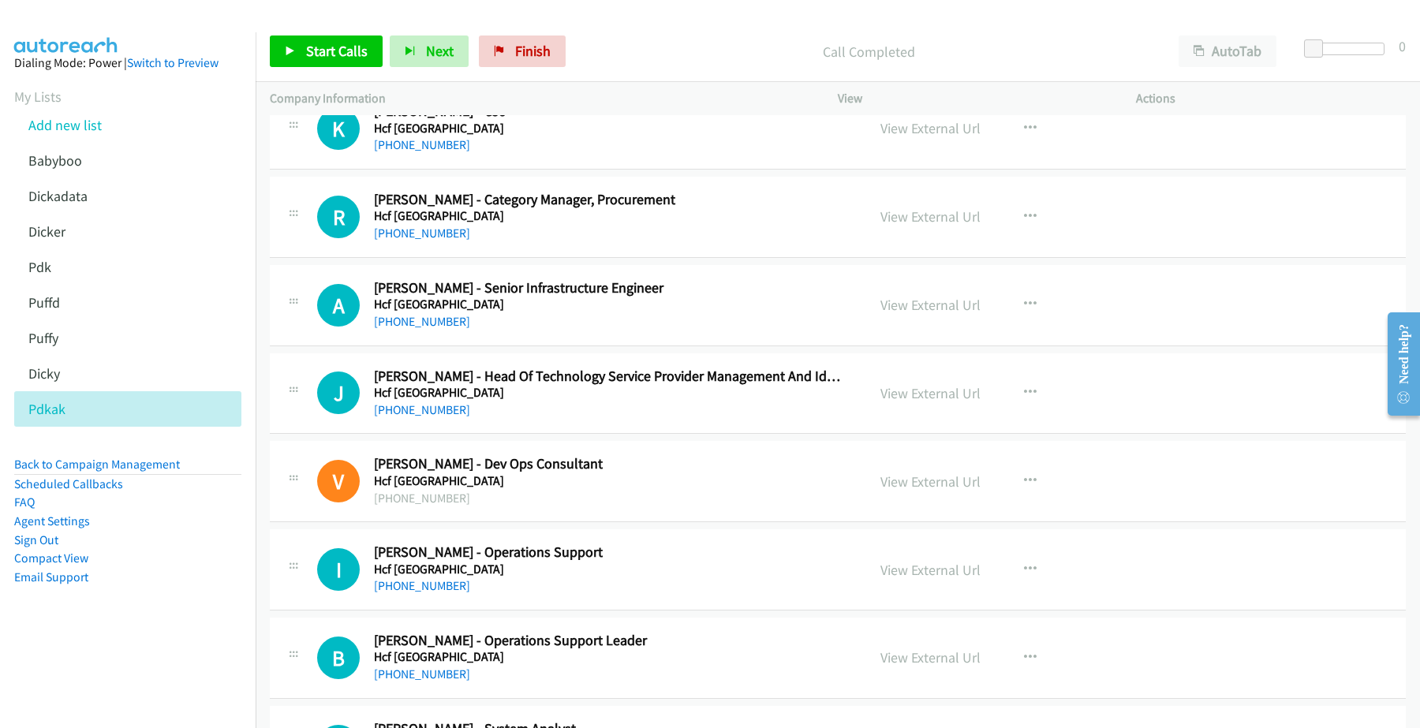
scroll to position [9662, 0]
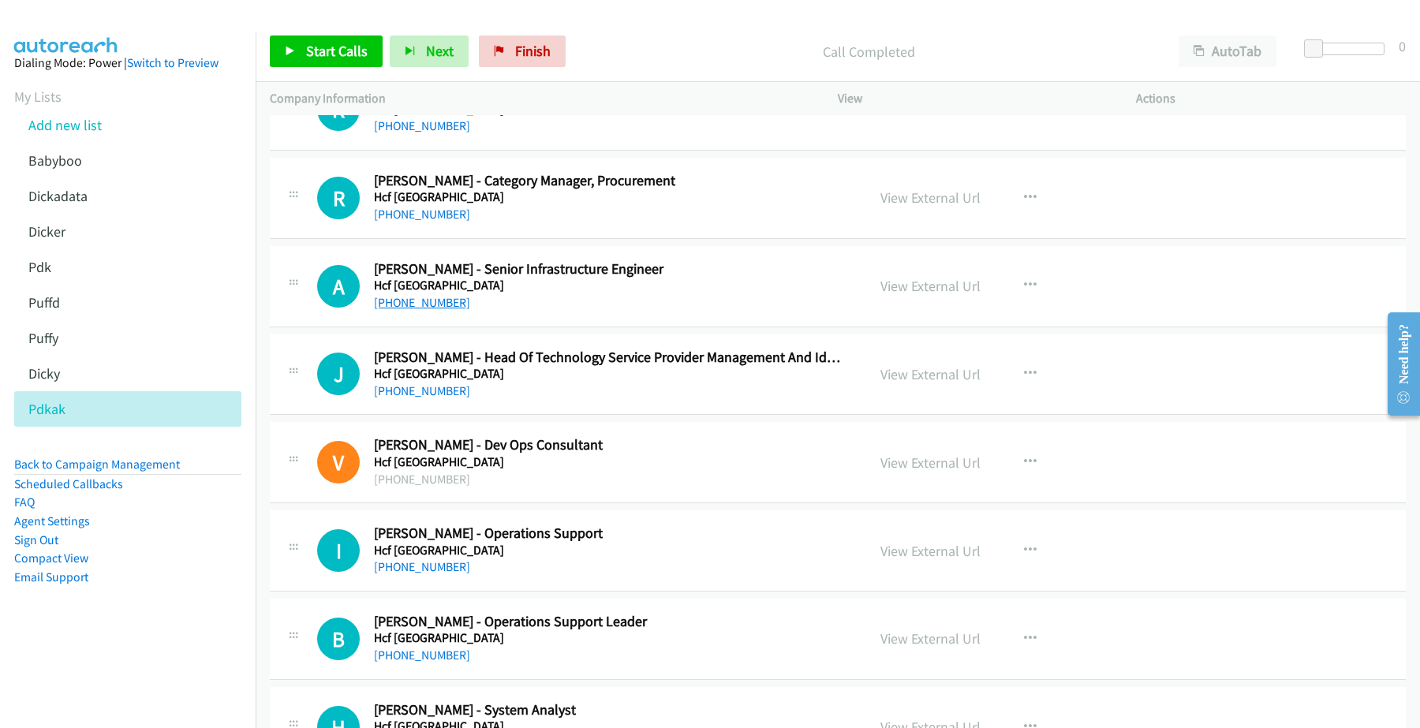
click at [418, 310] on link "[PHONE_NUMBER]" at bounding box center [422, 302] width 96 height 15
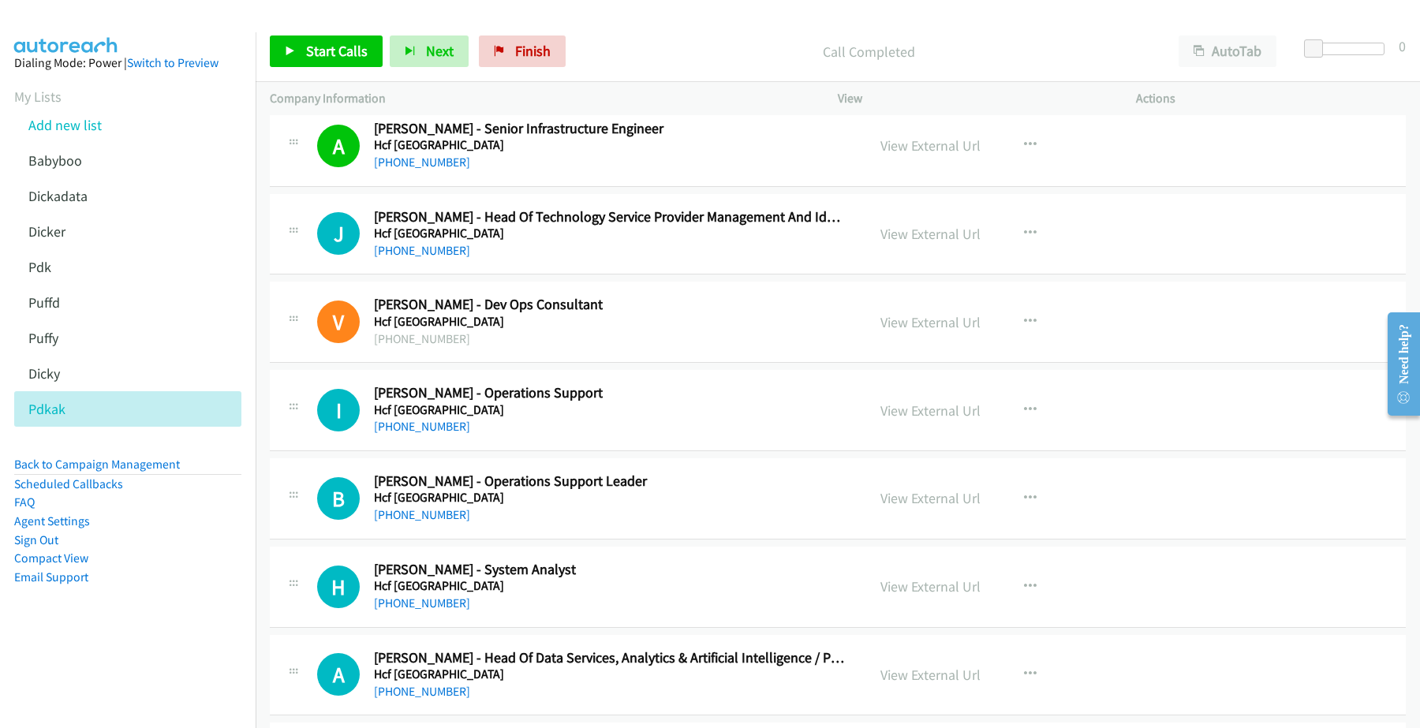
scroll to position [9761, 0]
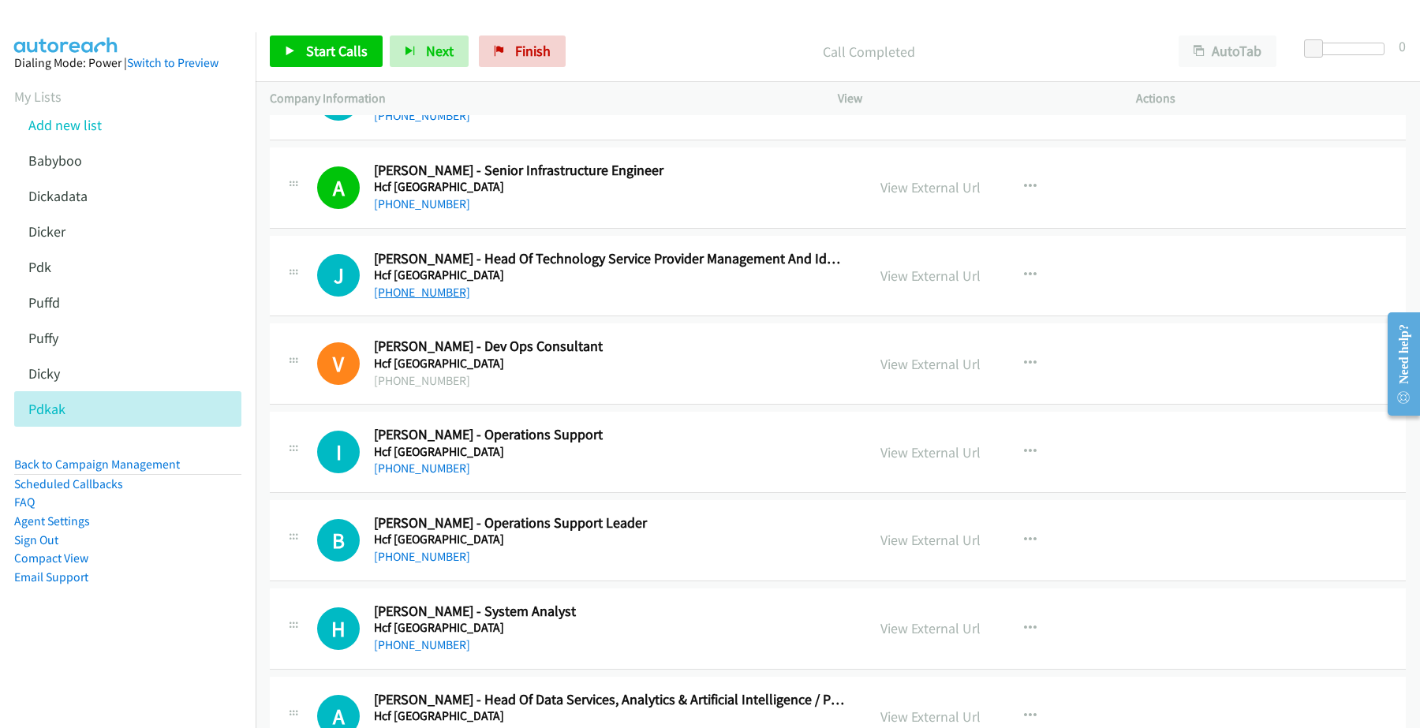
click at [418, 300] on link "[PHONE_NUMBER]" at bounding box center [422, 292] width 96 height 15
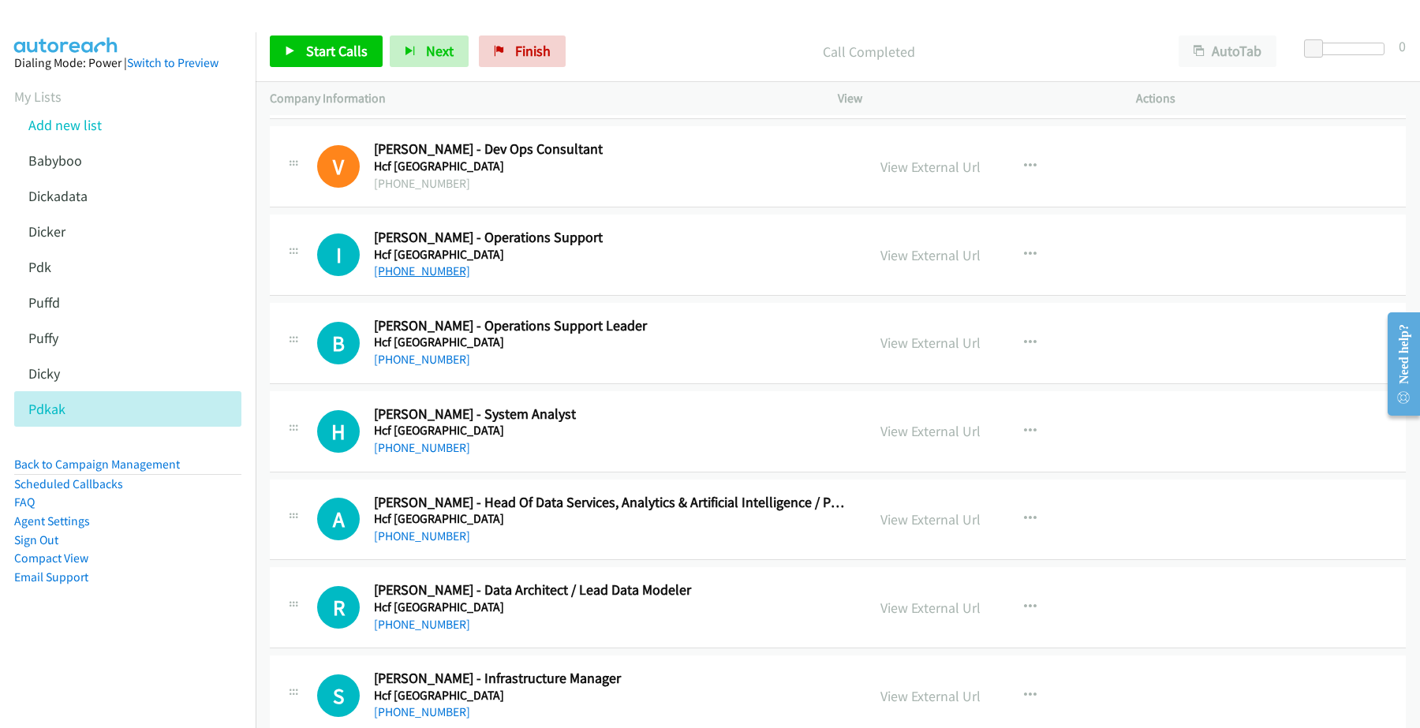
drag, startPoint x: 432, startPoint y: 286, endPoint x: 427, endPoint y: 278, distance: 9.6
click at [432, 278] on link "[PHONE_NUMBER]" at bounding box center [422, 270] width 96 height 15
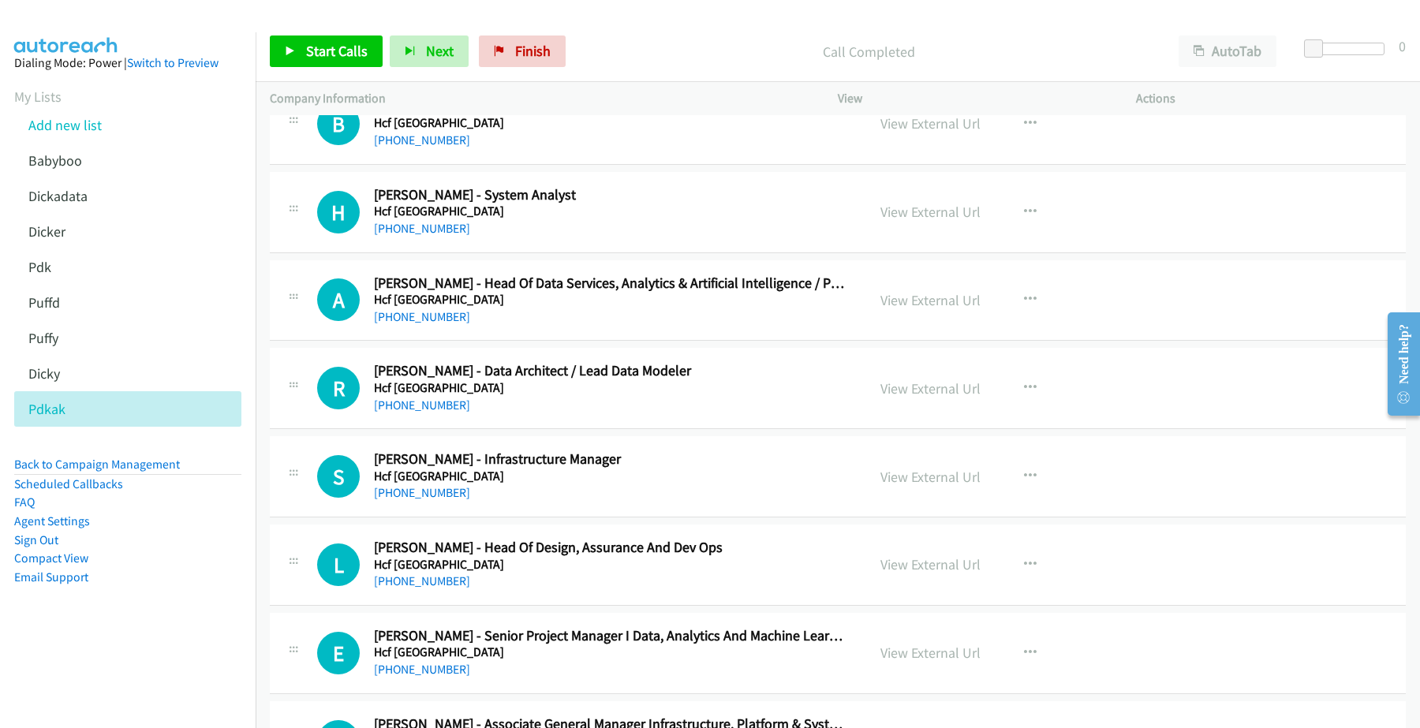
scroll to position [10155, 0]
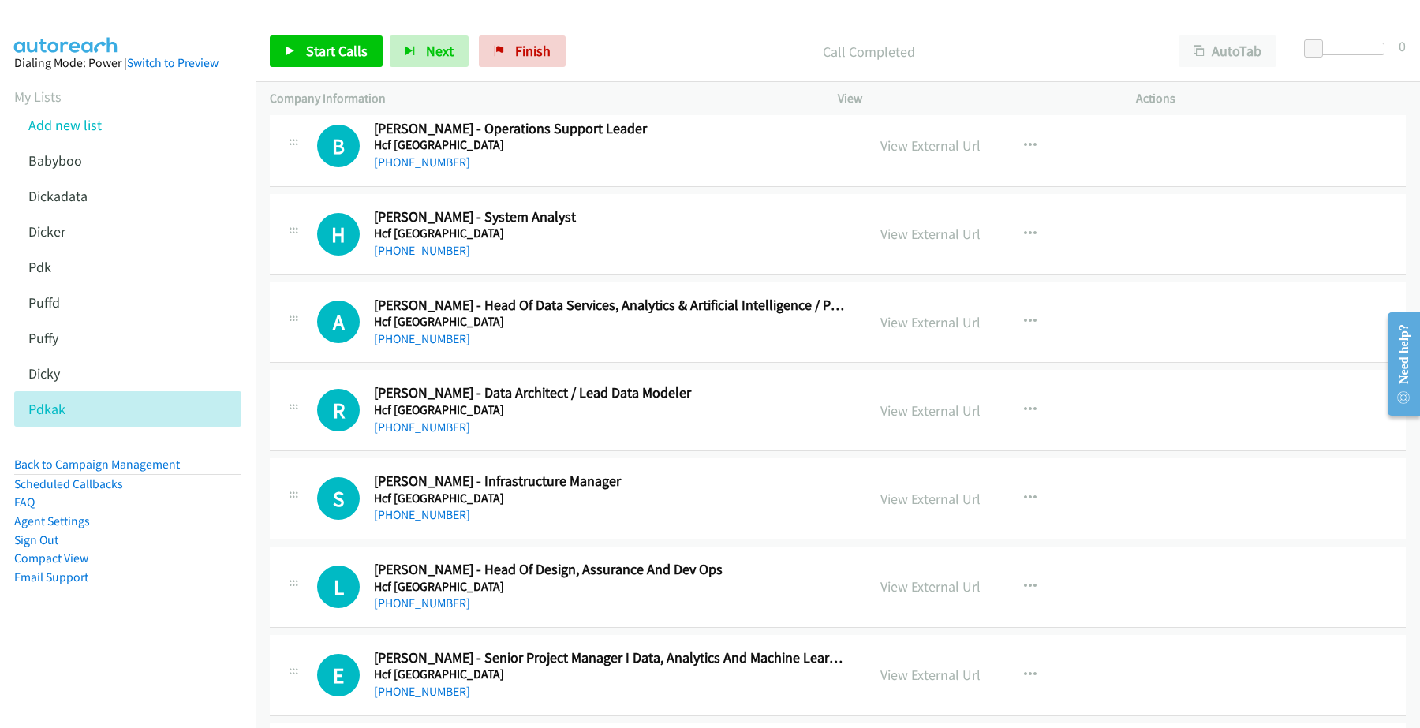
click at [408, 258] on link "[PHONE_NUMBER]" at bounding box center [422, 250] width 96 height 15
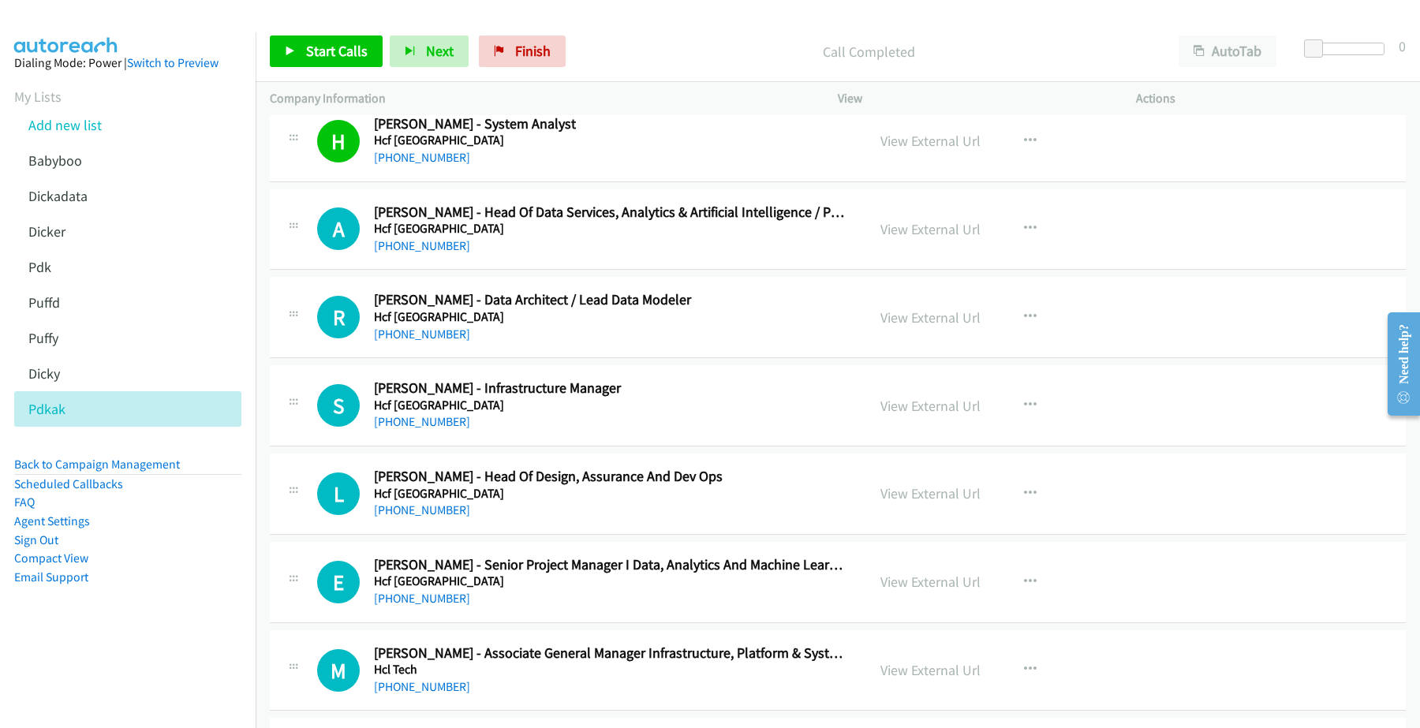
scroll to position [10254, 0]
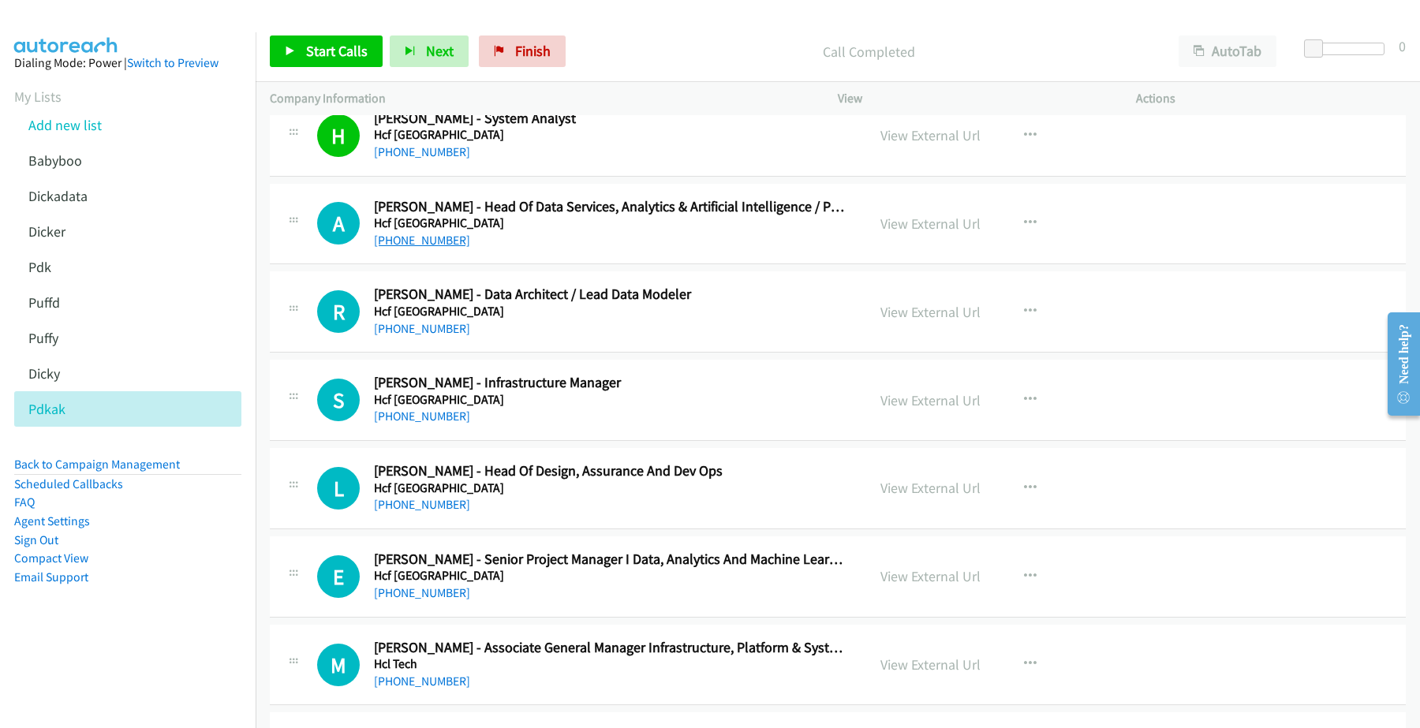
click at [434, 248] on link "[PHONE_NUMBER]" at bounding box center [422, 240] width 96 height 15
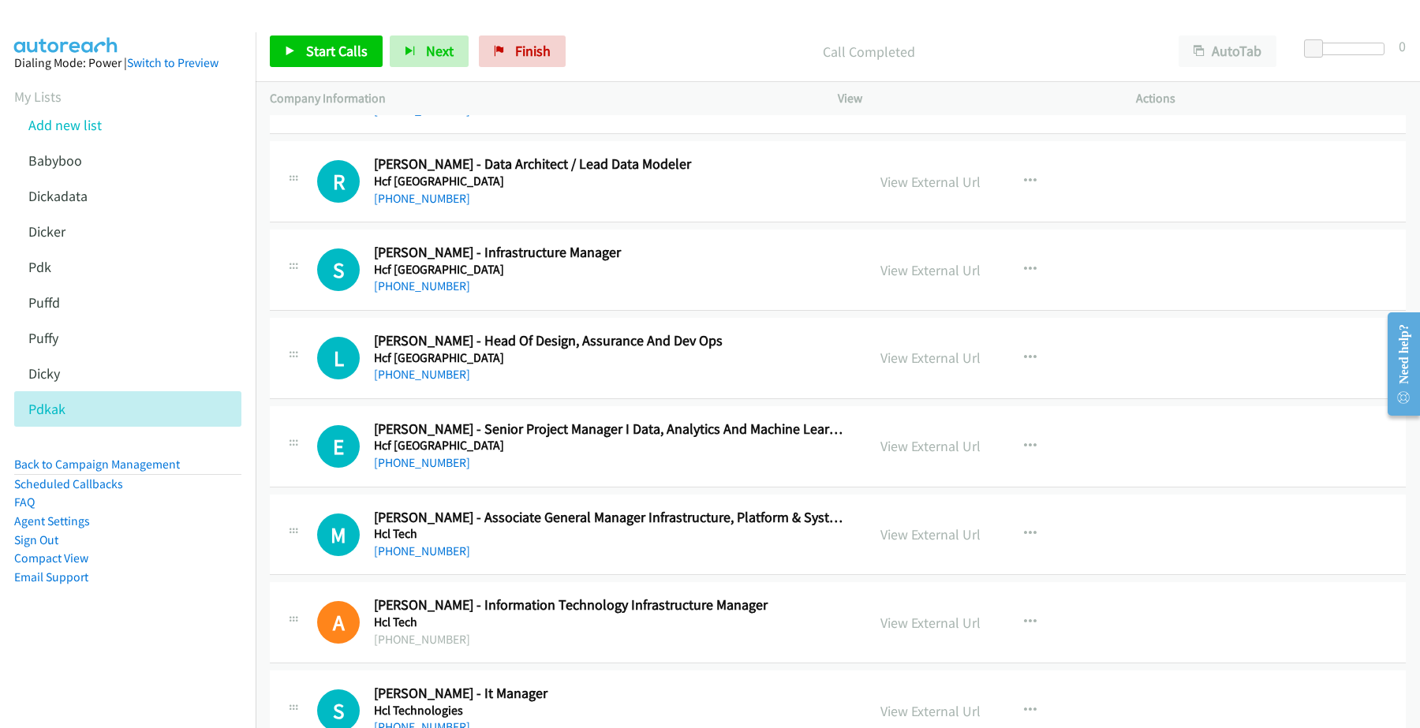
scroll to position [10353, 0]
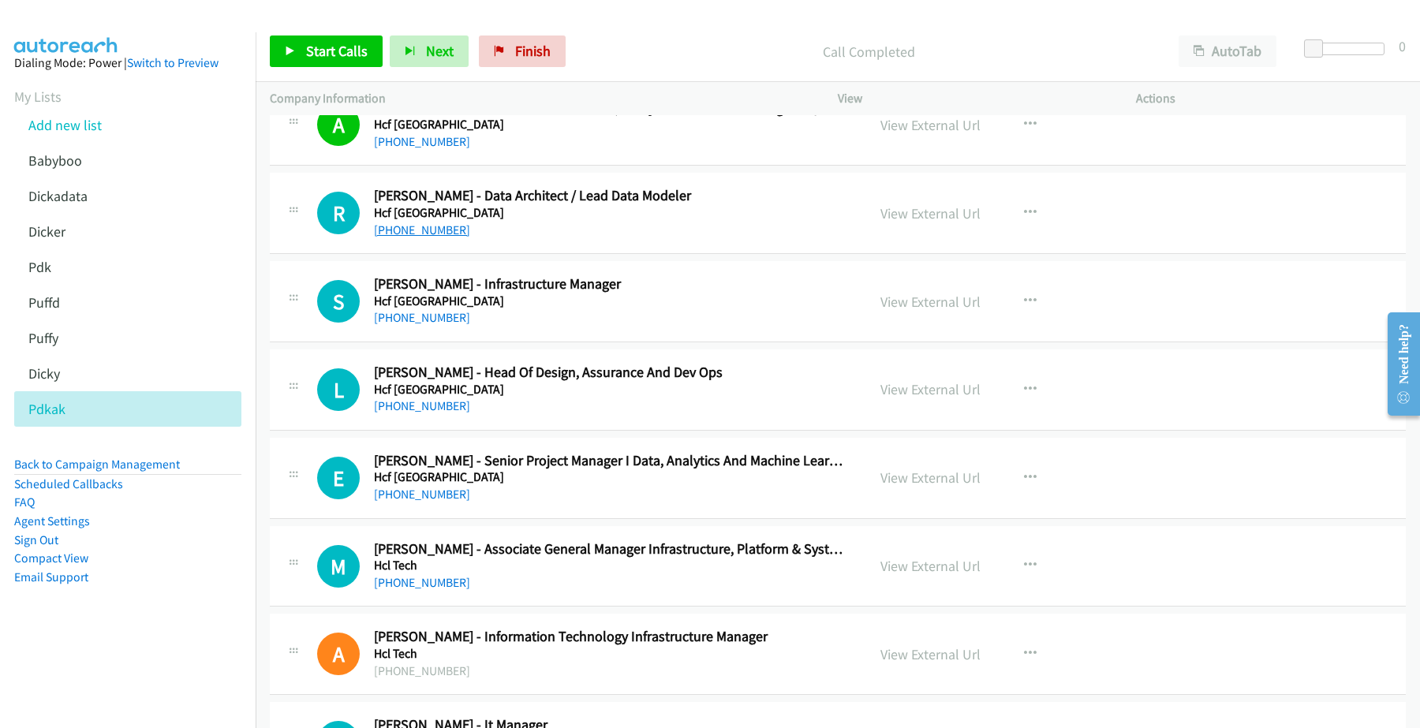
click at [424, 237] on link "[PHONE_NUMBER]" at bounding box center [422, 229] width 96 height 15
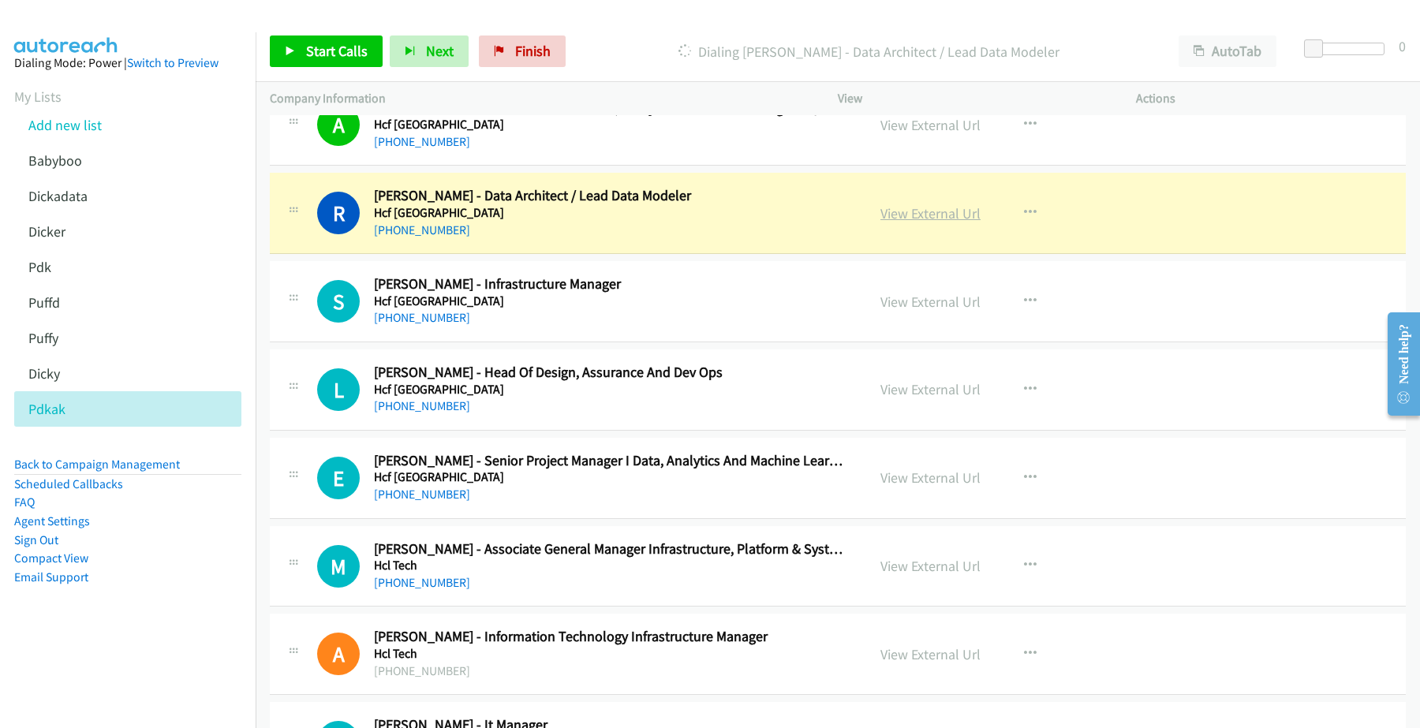
click at [962, 222] on link "View External Url" at bounding box center [930, 213] width 100 height 18
